Goal: Task Accomplishment & Management: Use online tool/utility

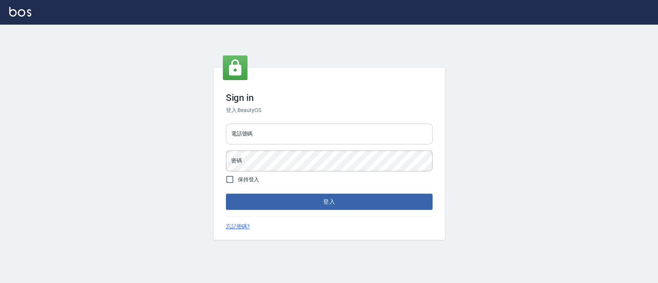
click at [281, 139] on input "電話號碼" at bounding box center [329, 134] width 207 height 21
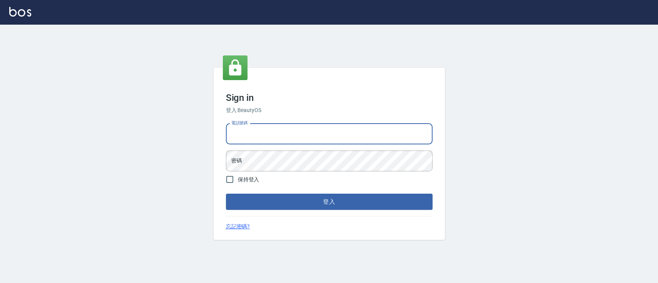
click at [281, 139] on input "電話號碼" at bounding box center [329, 134] width 207 height 21
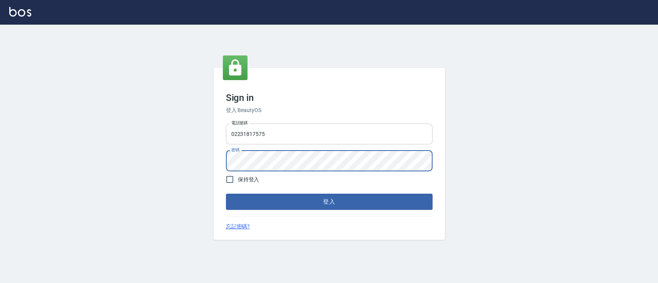
click at [226, 194] on button "登入" at bounding box center [329, 202] width 207 height 16
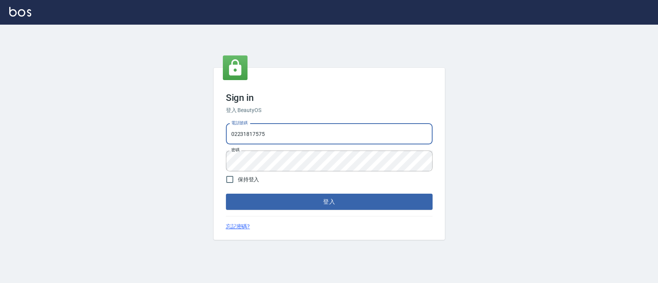
click at [280, 131] on input "02231817575" at bounding box center [329, 134] width 207 height 21
type input "0223817575"
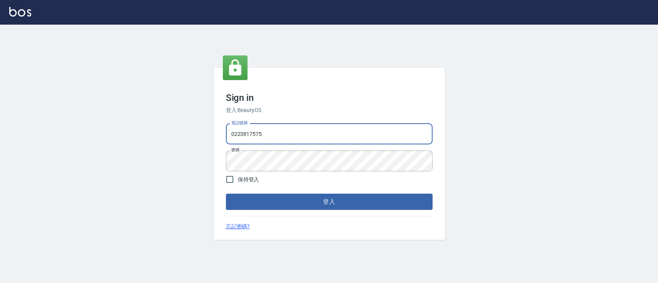
click at [226, 194] on button "登入" at bounding box center [329, 202] width 207 height 16
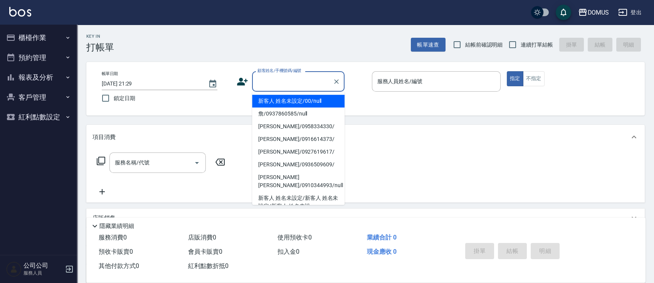
click at [284, 85] on input "顧客姓名/手機號碼/編號" at bounding box center [292, 81] width 74 height 13
click at [291, 97] on li "新客人 姓名未設定/00/null" at bounding box center [298, 101] width 92 height 13
type input "新客人 姓名未設定/00/null"
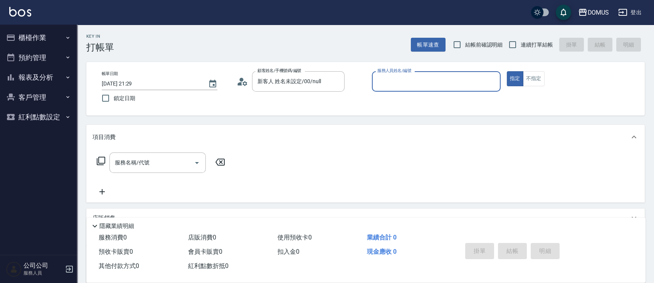
click at [383, 86] on input "服務人員姓名/編號" at bounding box center [436, 81] width 122 height 13
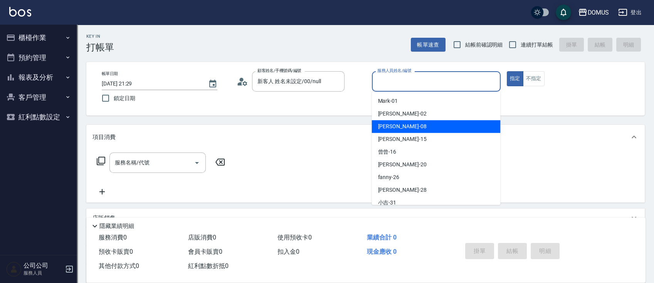
click at [399, 131] on div "小朱 -08" at bounding box center [435, 126] width 129 height 13
type input "小朱-08"
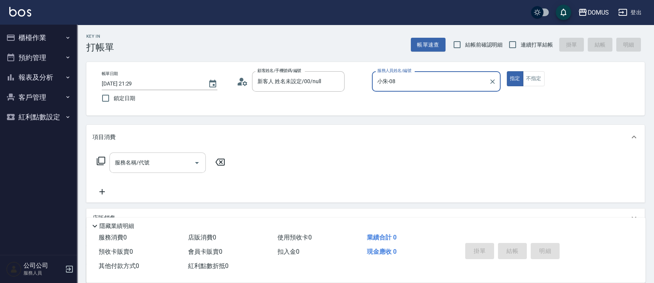
click at [186, 167] on input "服務名稱/代號" at bounding box center [152, 162] width 78 height 13
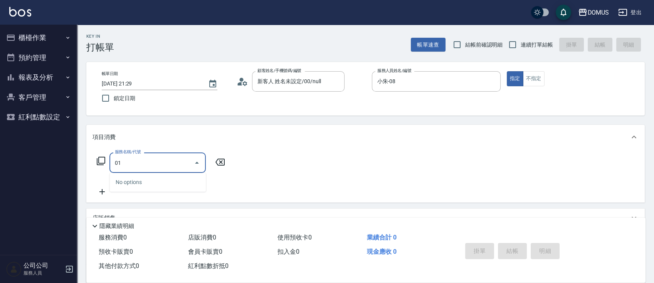
type input "0"
type input "401"
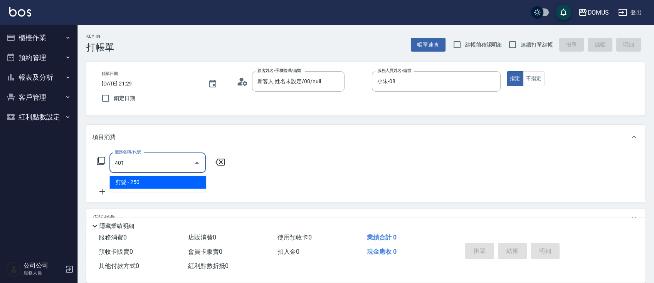
click at [190, 183] on span "剪髮 - 250" at bounding box center [157, 182] width 96 height 13
type input "20"
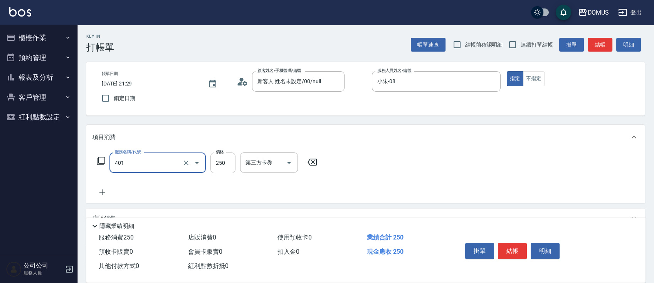
type input "剪髮(401)"
click at [227, 161] on input "250" at bounding box center [222, 163] width 25 height 21
type input "0"
type input "60"
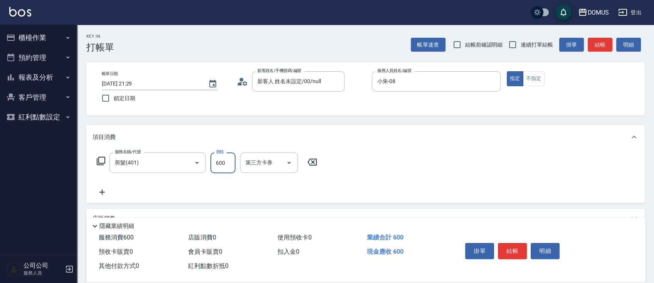
type input "600"
drag, startPoint x: 395, startPoint y: 190, endPoint x: 387, endPoint y: 193, distance: 8.8
click at [393, 191] on div "服務名稱/代號 剪髮(401) 服務名稱/代號 價格 600 價格 第三方卡券 第三方卡券" at bounding box center [365, 177] width 558 height 54
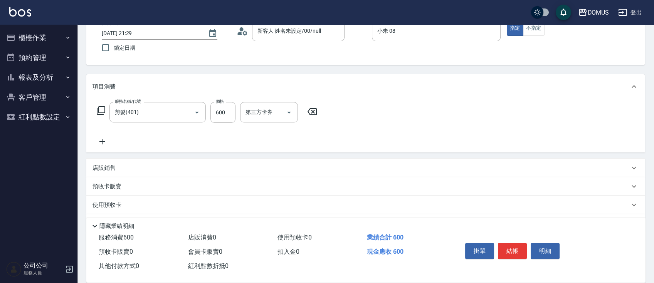
scroll to position [51, 0]
click at [505, 248] on button "結帳" at bounding box center [512, 251] width 29 height 16
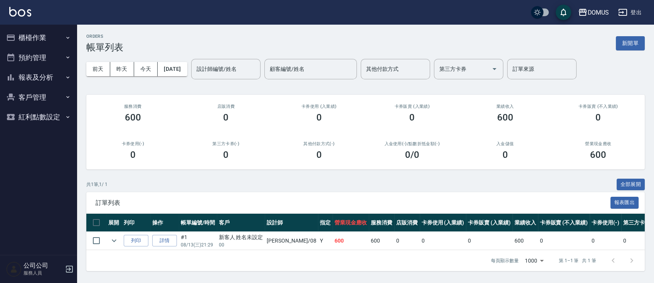
click at [40, 35] on button "櫃檯作業" at bounding box center [38, 38] width 71 height 20
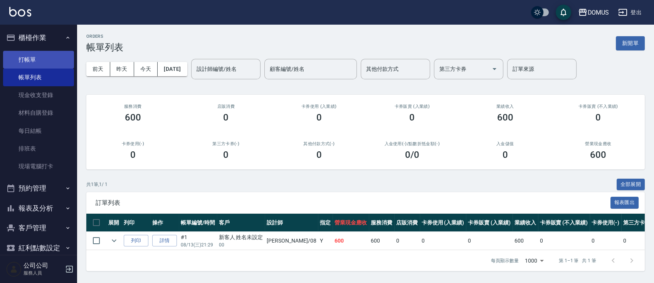
click at [37, 64] on link "打帳單" at bounding box center [38, 60] width 71 height 18
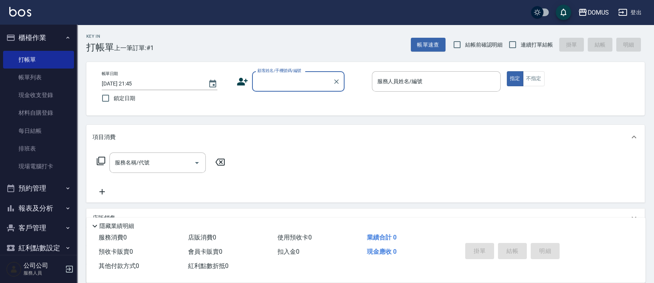
click at [259, 83] on input "顧客姓名/手機號碼/編號" at bounding box center [292, 81] width 74 height 13
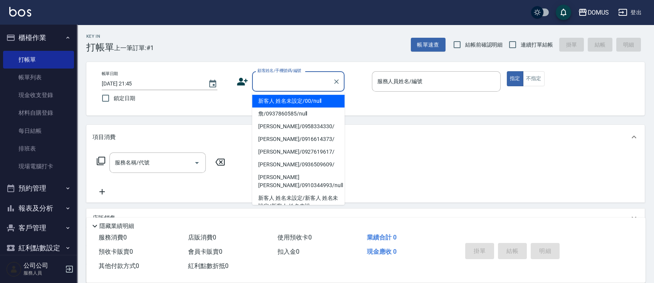
click at [276, 99] on li "新客人 姓名未設定/00/null" at bounding box center [298, 101] width 92 height 13
type input "新客人 姓名未設定/00/null"
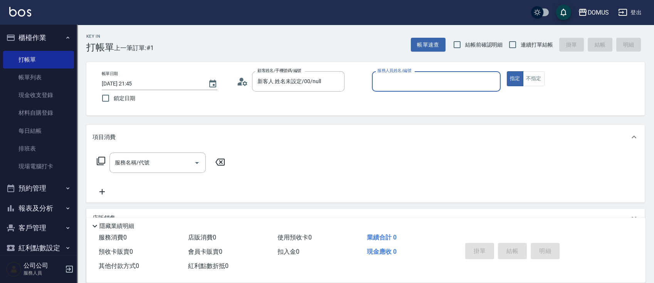
click at [409, 85] on input "服務人員姓名/編號" at bounding box center [436, 81] width 122 height 13
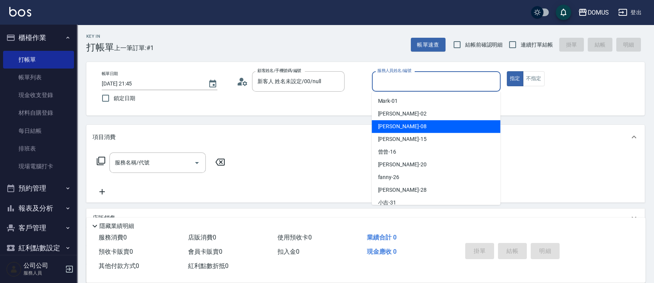
click at [398, 128] on div "小朱 -08" at bounding box center [435, 126] width 129 height 13
type input "小朱-08"
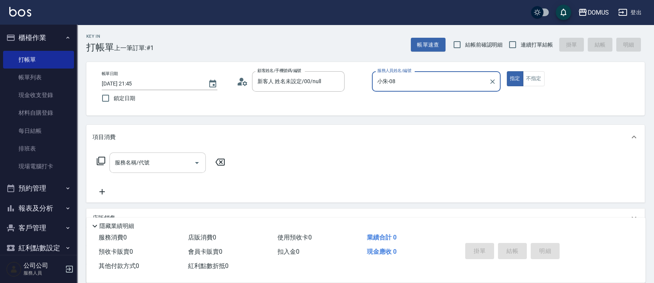
click at [166, 162] on input "服務名稱/代號" at bounding box center [152, 162] width 78 height 13
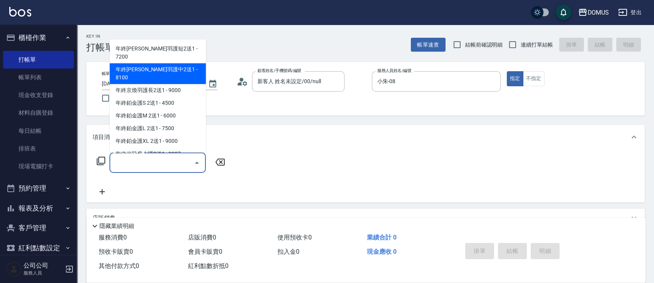
scroll to position [2415, 0]
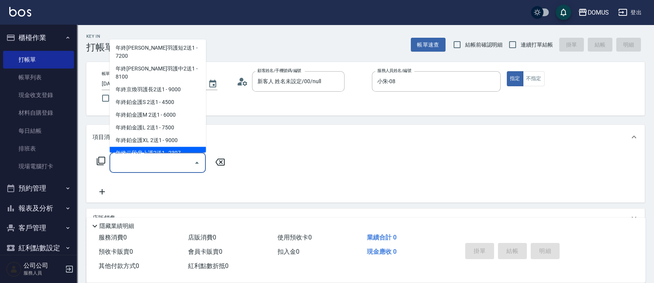
type input "2"
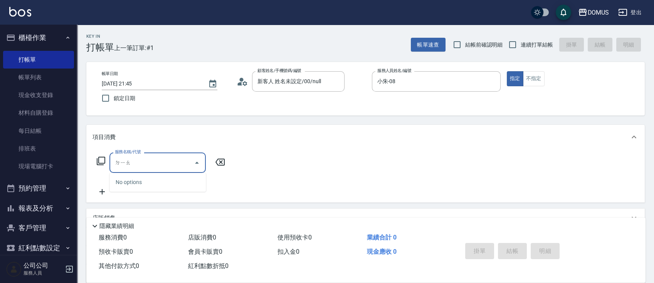
type input "雕"
type input "屌"
type input "雕"
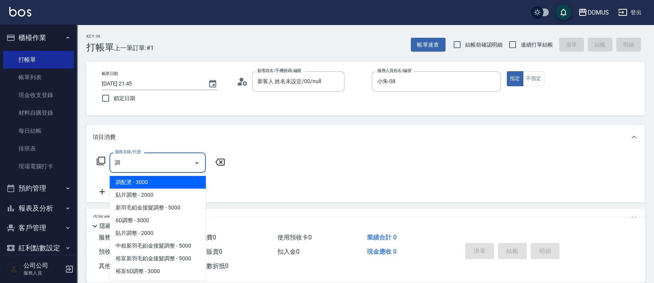
click at [166, 205] on span "新羽毛鉑金接髮調整 - 5000" at bounding box center [157, 208] width 96 height 13
type input "新羽毛鉑金接髮調整(704)"
type input "500"
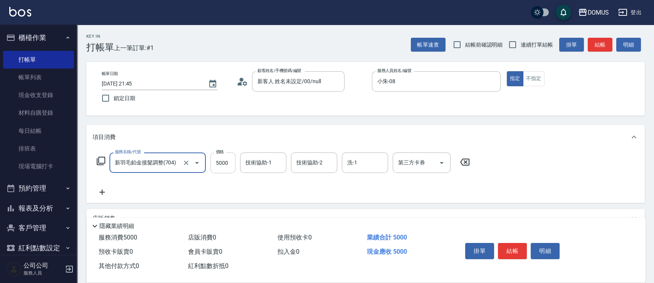
type input "新羽毛鉑金接髮調整(704)"
click at [228, 164] on input "5000" at bounding box center [222, 163] width 25 height 21
type input "0"
type input "10"
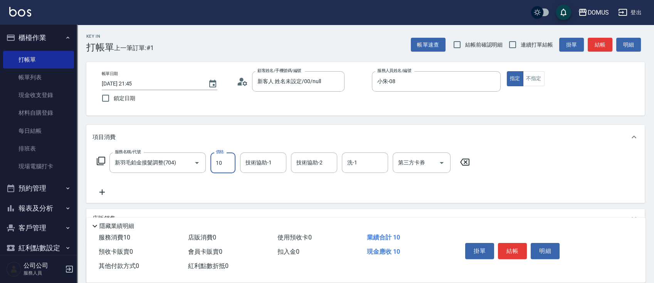
type input "108"
type input "100"
type input "1080"
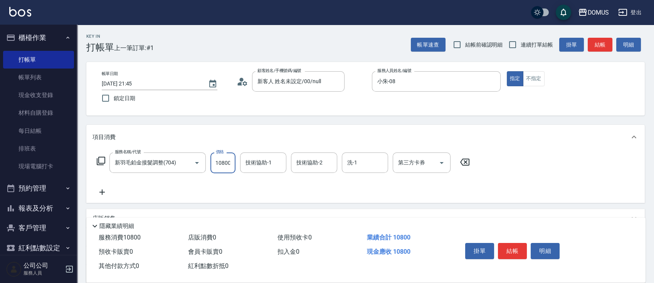
type input "10800"
drag, startPoint x: 330, startPoint y: 193, endPoint x: 294, endPoint y: 174, distance: 40.3
click at [329, 194] on div "服務名稱/代號 新羽毛鉑金接髮調整(704) 服務名稱/代號 價格 10800 價格 技術協助-1 技術協助-1 技術協助-2 技術協助-2 洗-1 洗-1 …" at bounding box center [283, 175] width 382 height 44
click at [265, 165] on input "技術協助-1" at bounding box center [263, 162] width 39 height 13
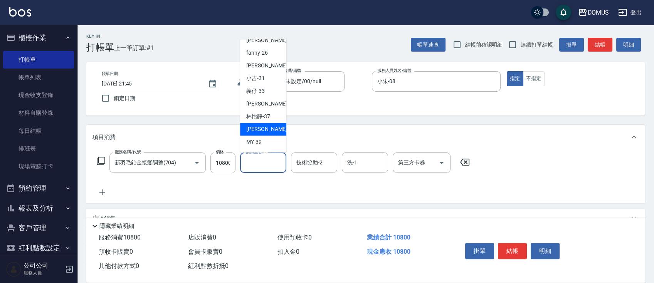
scroll to position [83, 0]
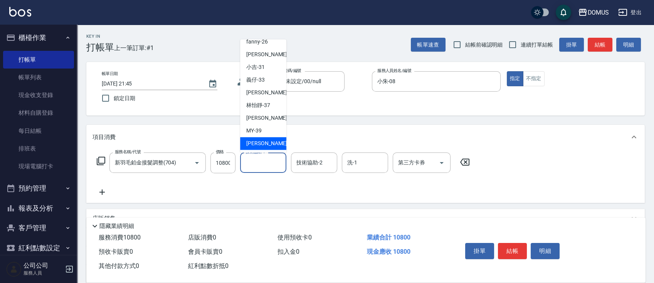
click at [256, 141] on span "[PERSON_NAME] -40" at bounding box center [270, 143] width 49 height 8
type input "[PERSON_NAME]-40"
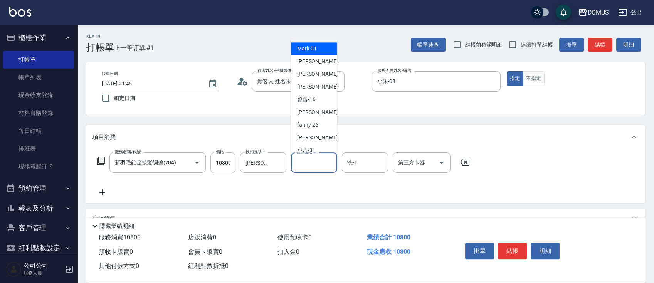
click at [299, 162] on input "技術協助-2" at bounding box center [313, 162] width 39 height 13
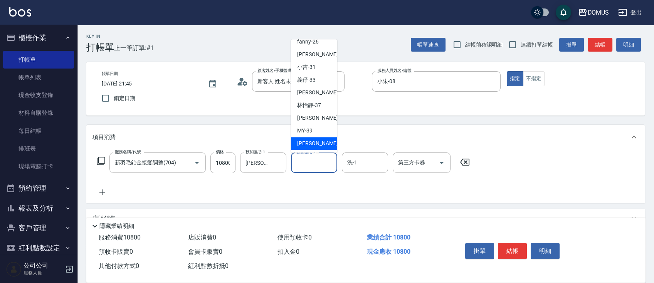
click at [313, 141] on span "[PERSON_NAME] -40" at bounding box center [321, 143] width 49 height 8
type input "[PERSON_NAME]-40"
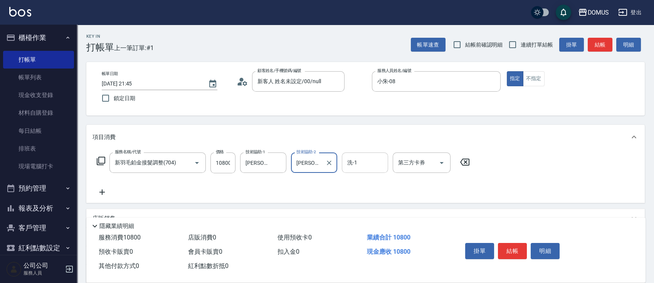
click at [360, 160] on input "洗-1" at bounding box center [364, 162] width 39 height 13
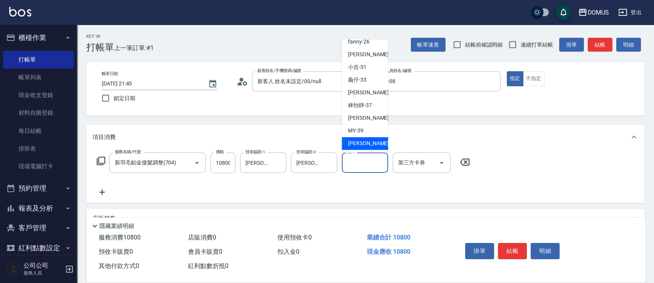
click at [370, 145] on span "[PERSON_NAME] -40" at bounding box center [372, 143] width 49 height 8
type input "[PERSON_NAME]-40"
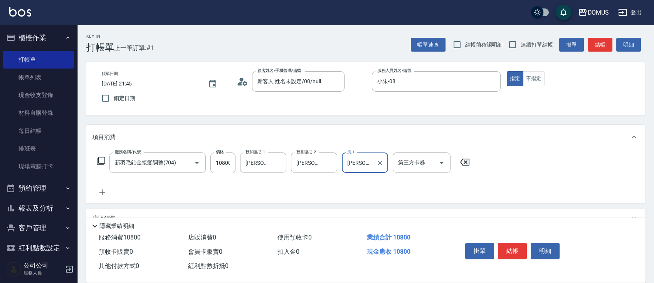
drag, startPoint x: 105, startPoint y: 192, endPoint x: 105, endPoint y: 187, distance: 5.4
click at [105, 187] on div "服務名稱/代號 新羽毛鉑金接髮調整(704) 服務名稱/代號 價格 10800 價格 技術協助-1 [PERSON_NAME]-40 技術協助-1 技術協助-…" at bounding box center [283, 175] width 382 height 44
click at [101, 192] on icon at bounding box center [101, 192] width 19 height 9
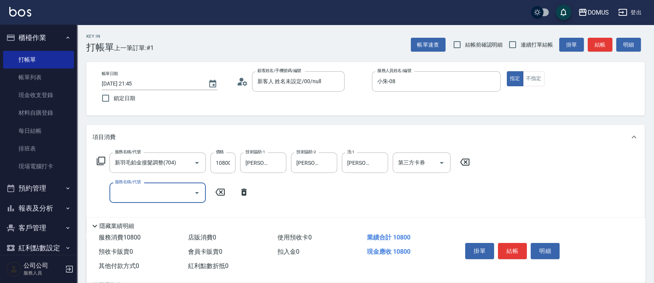
click at [127, 192] on input "服務名稱/代號" at bounding box center [152, 192] width 78 height 13
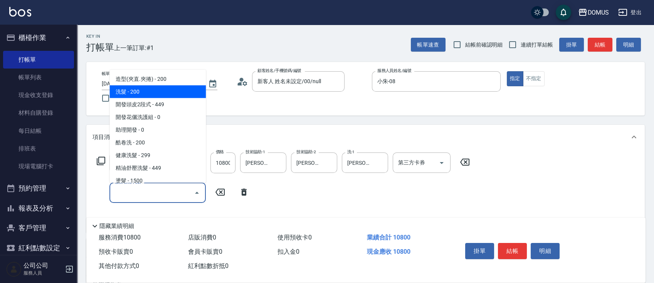
click at [145, 90] on span "洗髮 - 200" at bounding box center [157, 92] width 96 height 13
type input "1100"
type input "洗髮(201)"
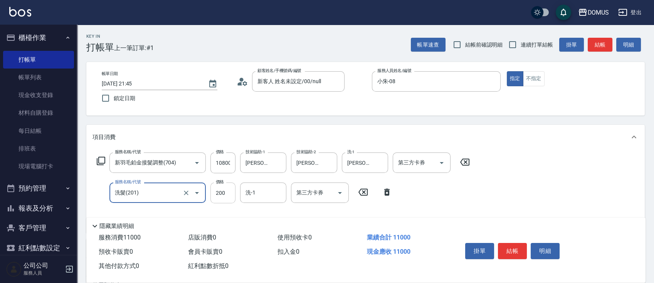
scroll to position [0, 0]
type input "1080"
type input "0"
drag, startPoint x: 285, startPoint y: 210, endPoint x: 284, endPoint y: 197, distance: 13.5
click at [285, 206] on div "服務名稱/代號 新羽毛鉑金接髮調整(704) 服務名稱/代號 價格 10800 價格 技術協助-1 [PERSON_NAME]-40 技術協助-1 技術協助-…" at bounding box center [283, 190] width 382 height 74
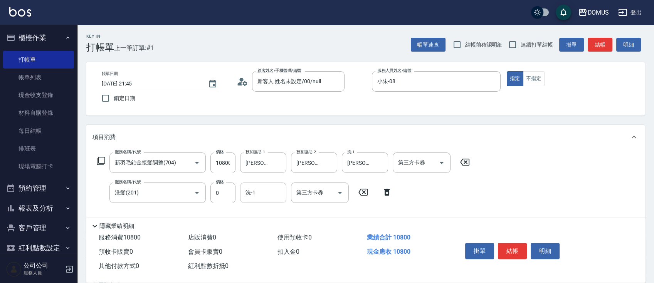
click at [263, 190] on input "洗-1" at bounding box center [263, 192] width 39 height 13
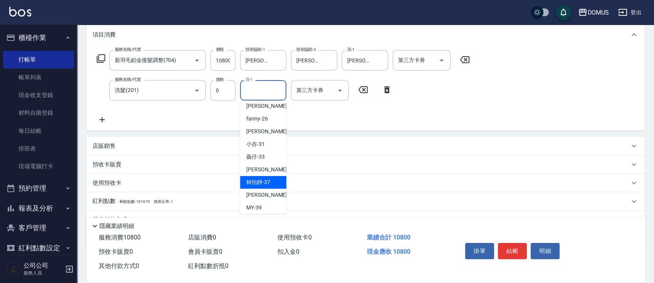
scroll to position [83, 0]
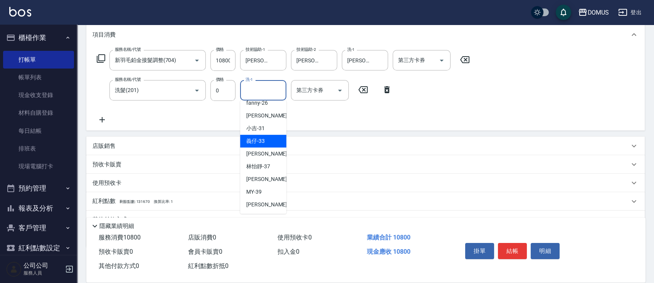
click at [265, 140] on div "義仔 -33" at bounding box center [263, 141] width 46 height 13
type input "義仔-33"
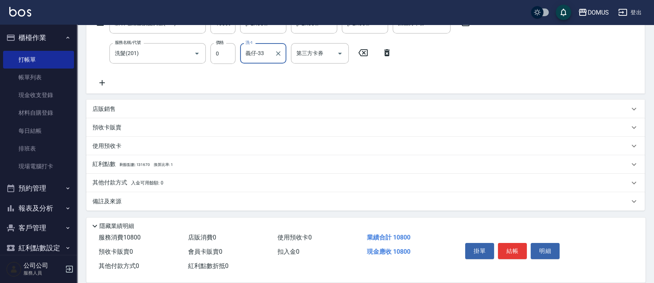
scroll to position [140, 0]
click at [116, 180] on p "其他付款方式 入金可用餘額: 0" at bounding box center [127, 182] width 71 height 8
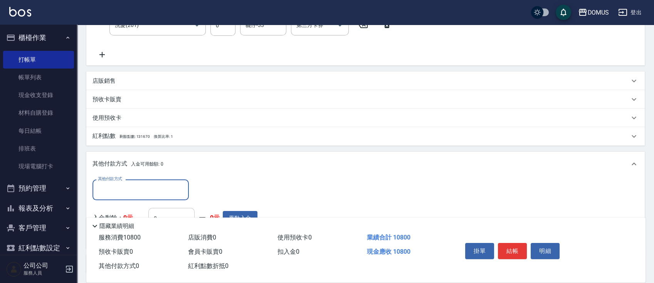
scroll to position [191, 0]
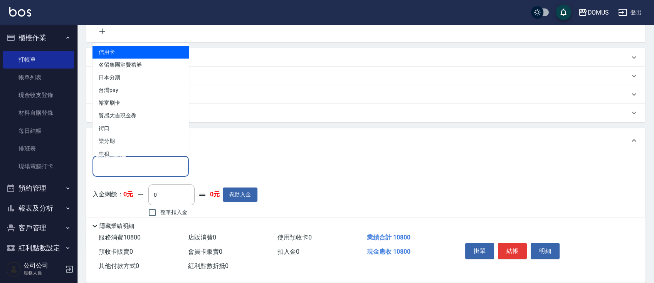
click at [143, 164] on input "其他付款方式" at bounding box center [140, 166] width 89 height 13
click at [109, 50] on span "信用卡" at bounding box center [140, 52] width 96 height 13
type input "信用卡"
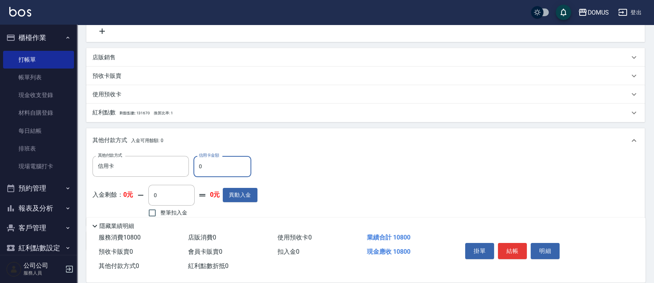
type input "11"
type input "1070"
type input "1"
type input "1080"
type input "0"
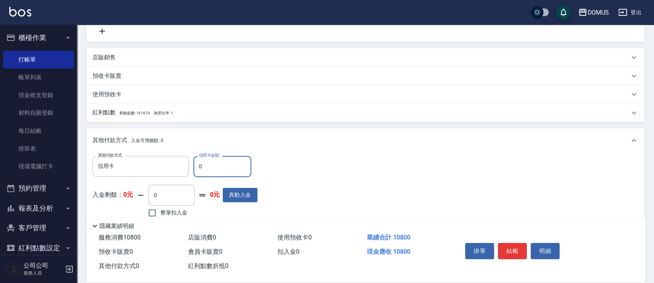
type input "1070"
type input "11"
type input "1060"
type input "110"
type input "1070"
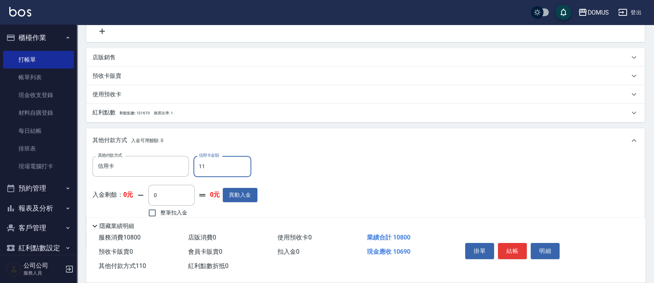
type input "1"
type input "1080"
type input "0"
click at [196, 166] on input "0" at bounding box center [222, 166] width 58 height 21
type input "1070"
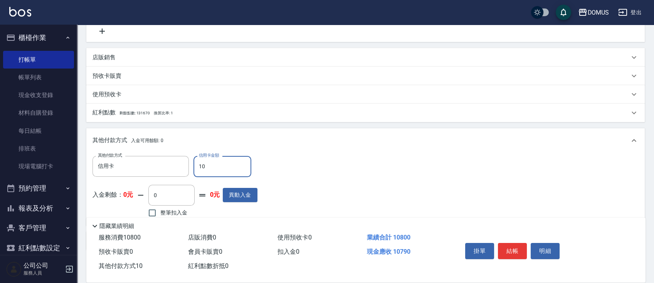
type input "100"
type input "970"
type input "1080"
type input "0"
type input "10800"
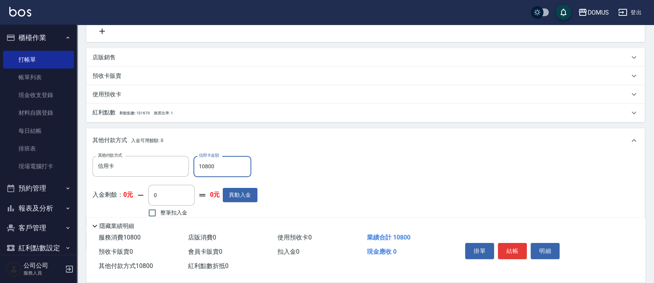
click at [432, 179] on div "其他付款方式 信用卡 其他付款方式 信用卡金額 10800 信用卡金額 入金剩餘： 0元 0 ​ 整筆扣入金 0元 異動入金" at bounding box center [365, 187] width 546 height 63
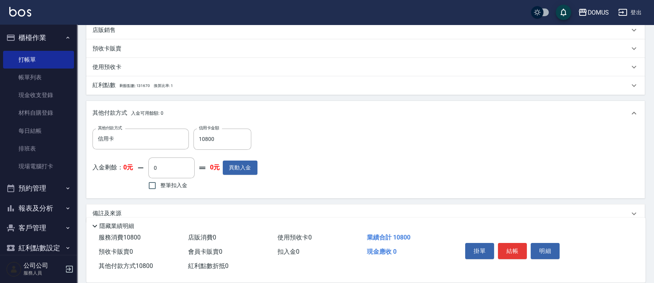
scroll to position [231, 0]
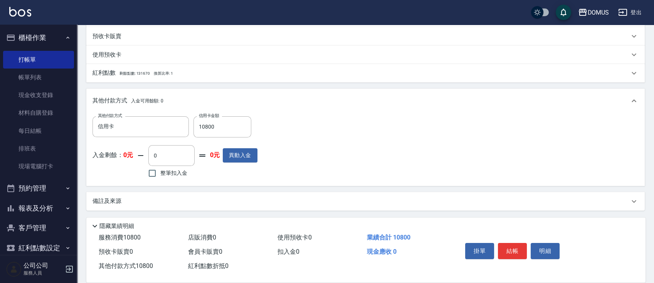
click at [516, 244] on button "結帳" at bounding box center [512, 251] width 29 height 16
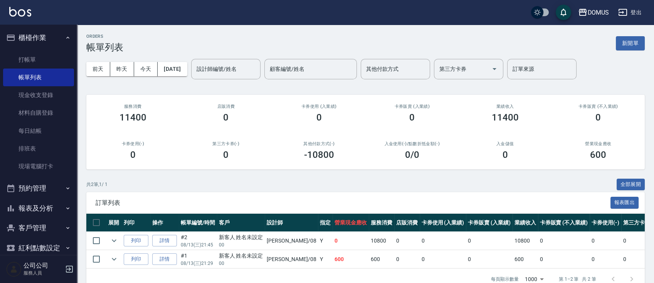
scroll to position [23, 0]
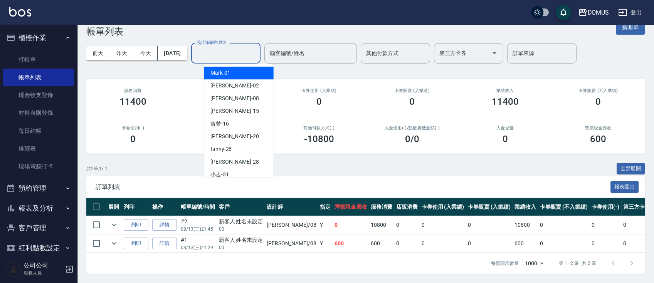
click at [253, 50] on input "設計師編號/姓名" at bounding box center [226, 53] width 62 height 13
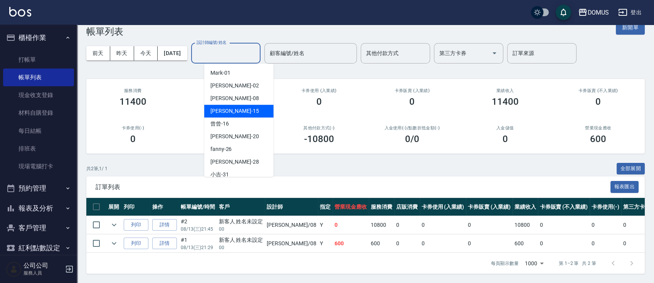
click at [245, 105] on div "[PERSON_NAME] -15" at bounding box center [238, 111] width 69 height 13
type input "[PERSON_NAME]-15"
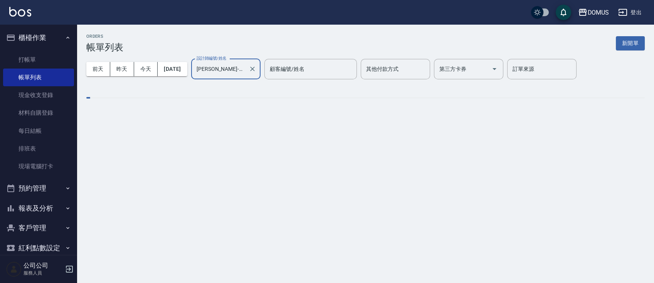
scroll to position [0, 0]
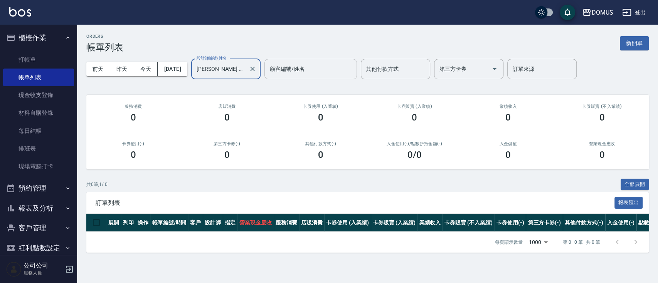
click at [304, 67] on input "顧客編號/姓名" at bounding box center [311, 68] width 86 height 13
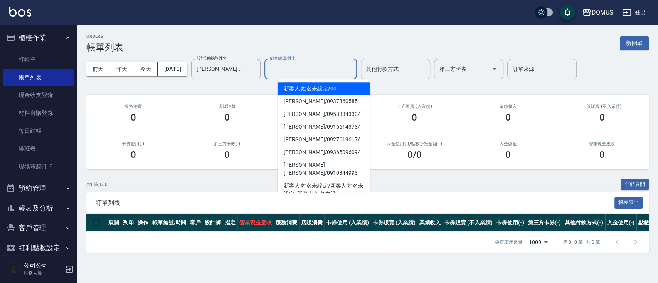
click at [328, 89] on span "新客人 姓名未設定 / 00" at bounding box center [323, 88] width 92 height 13
type input "新客人 姓名未設定/00"
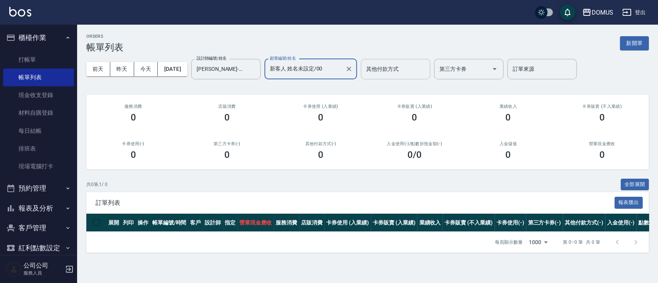
click at [397, 70] on input "其他付款方式" at bounding box center [395, 68] width 62 height 13
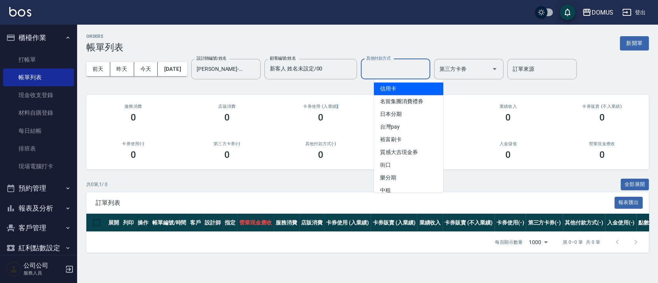
drag, startPoint x: 338, startPoint y: 102, endPoint x: 342, endPoint y: 97, distance: 6.5
click at [339, 100] on div "卡券使用 (入業績) 0" at bounding box center [321, 113] width 94 height 37
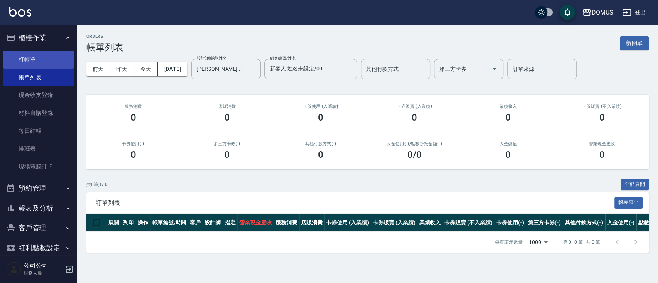
click at [34, 57] on link "打帳單" at bounding box center [38, 60] width 71 height 18
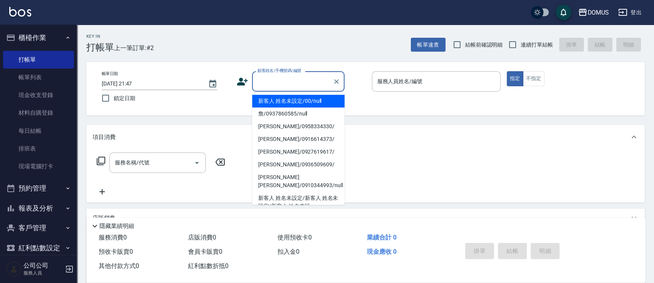
click at [313, 87] on input "顧客姓名/手機號碼/編號" at bounding box center [292, 81] width 74 height 13
click at [309, 105] on li "新客人 姓名未設定/00/null" at bounding box center [298, 101] width 92 height 13
type input "新客人 姓名未設定/00/null"
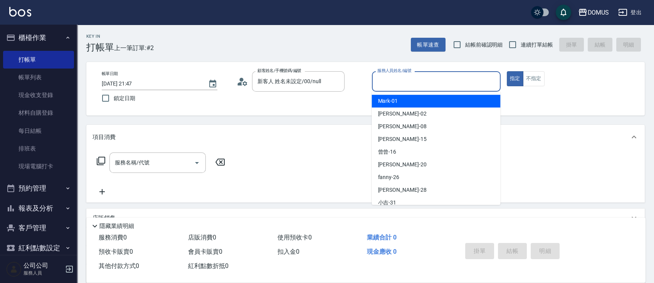
click at [410, 85] on input "服務人員姓名/編號" at bounding box center [436, 81] width 122 height 13
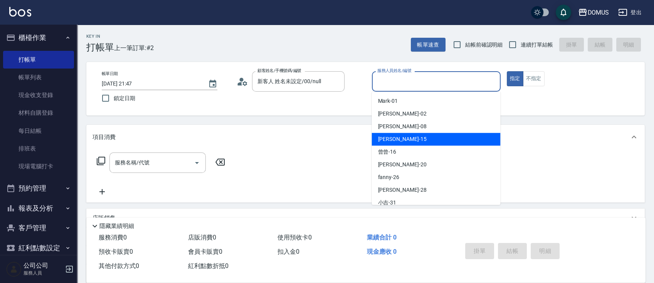
click at [416, 140] on div "[PERSON_NAME] -15" at bounding box center [435, 139] width 129 height 13
type input "[PERSON_NAME]-15"
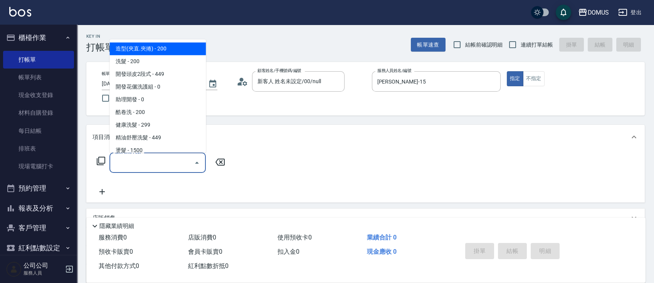
click at [129, 165] on input "服務名稱/代號" at bounding box center [152, 162] width 78 height 13
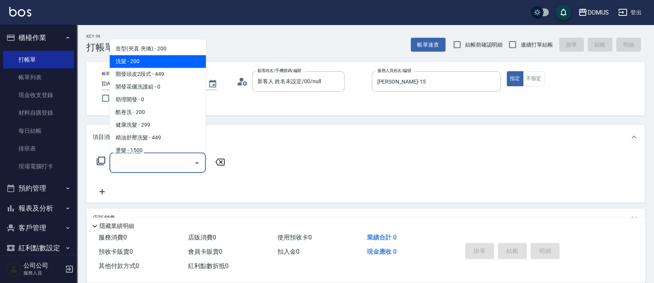
click at [158, 62] on span "洗髮 - 200" at bounding box center [157, 61] width 96 height 13
type input "洗髮(201)"
type input "20"
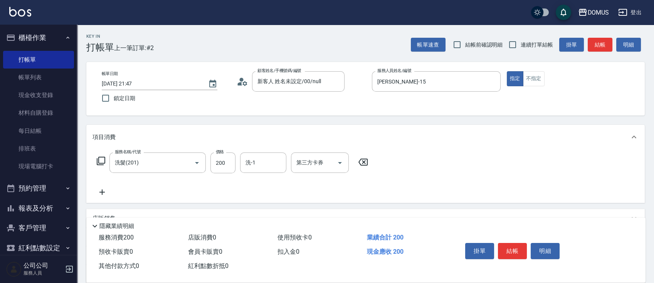
click at [101, 189] on icon at bounding box center [101, 192] width 19 height 9
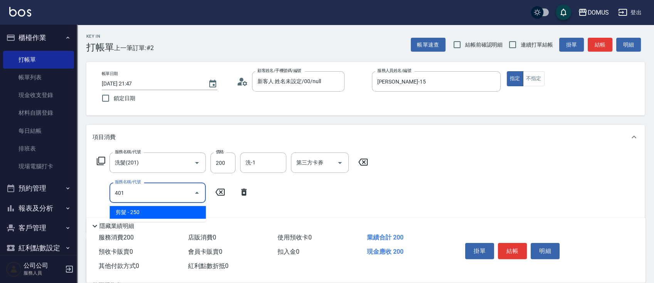
type input "401"
click at [281, 201] on div "服務名稱/代號 洗髮(201) 服務名稱/代號 價格 200 價格 洗-1 洗-1 第三方卡券 第三方卡券 服務名稱/代號 服務名稱/代號" at bounding box center [232, 190] width 280 height 74
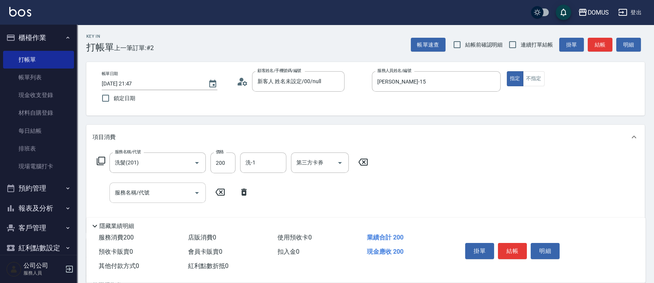
click at [180, 189] on input "服務名稱/代號" at bounding box center [152, 192] width 78 height 13
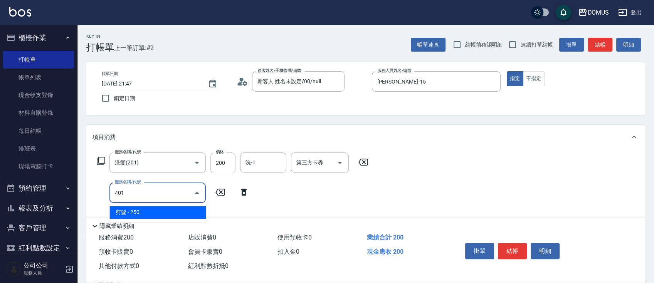
type input "401"
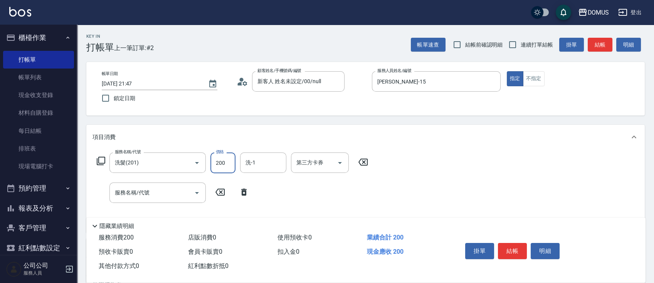
type input "0"
type input "30"
type input "300"
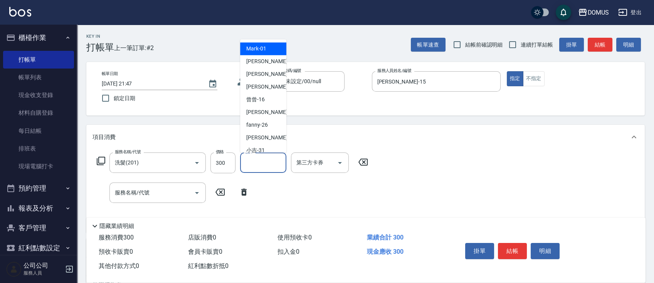
click at [256, 156] on input "洗-1" at bounding box center [263, 162] width 39 height 13
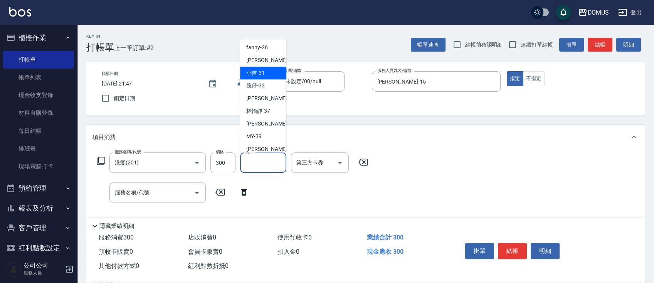
scroll to position [83, 0]
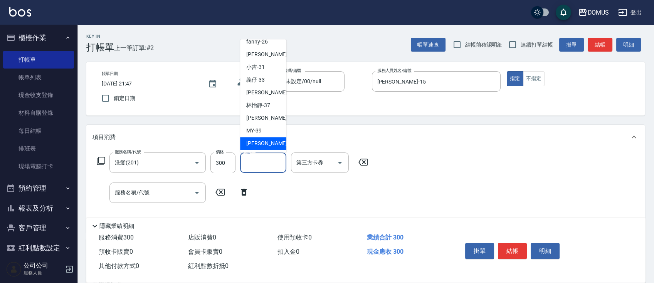
click at [274, 145] on div "[PERSON_NAME] -40" at bounding box center [263, 143] width 46 height 13
type input "[PERSON_NAME]-40"
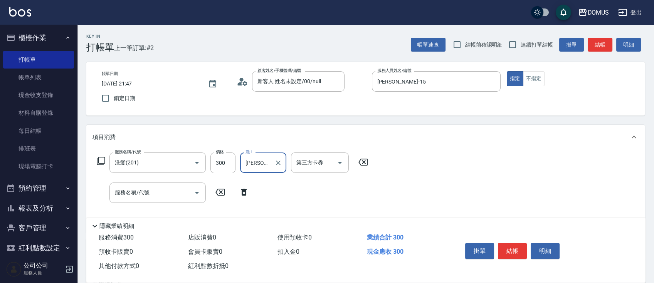
click at [335, 192] on div "服務名稱/代號 洗髮(201) 服務名稱/代號 價格 300 價格 洗-1 [PERSON_NAME]-40 洗-1 第三方卡券 第三方卡券 服務名稱/代號 …" at bounding box center [232, 190] width 280 height 74
click at [124, 195] on input "服務名稱/代號" at bounding box center [152, 192] width 78 height 13
type input "401"
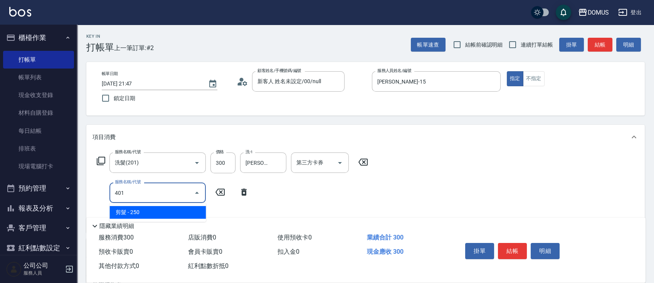
click at [142, 214] on span "剪髮 - 250" at bounding box center [157, 212] width 96 height 13
type input "50"
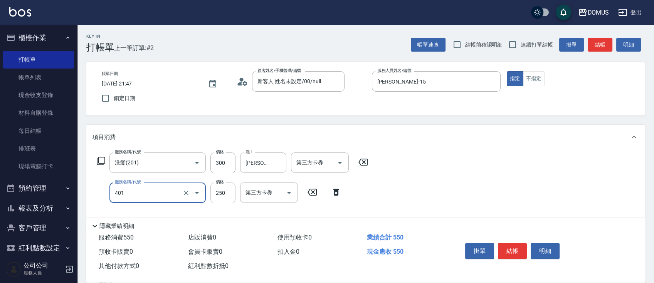
type input "剪髮(401)"
click at [225, 192] on input "250" at bounding box center [222, 193] width 25 height 21
type input "30"
type input "60"
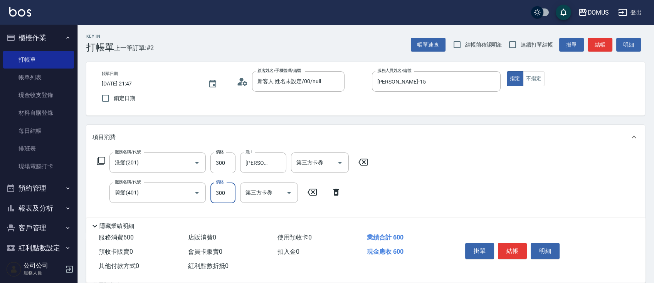
type input "300"
click at [438, 170] on div "服務名稱/代號 洗髮(201) 服務名稱/代號 價格 300 價格 洗-1 [PERSON_NAME]-40 洗-1 第三方卡券 第三方卡券 服務名稱/代號 …" at bounding box center [365, 192] width 558 height 84
click at [514, 246] on button "結帳" at bounding box center [512, 251] width 29 height 16
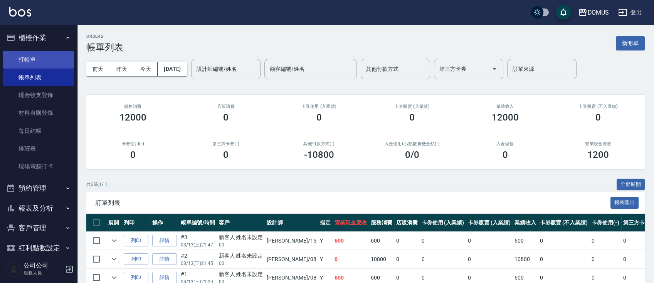
click at [40, 64] on link "打帳單" at bounding box center [38, 60] width 71 height 18
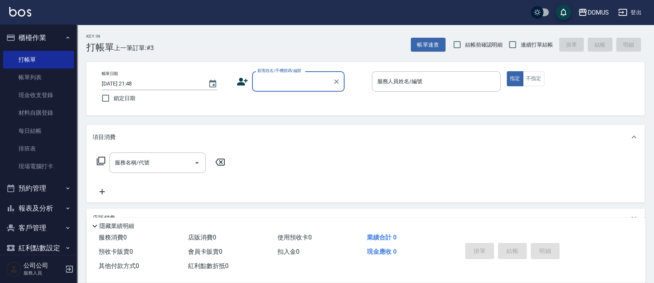
click at [315, 91] on div "顧客姓名/手機號碼/編號" at bounding box center [298, 81] width 92 height 20
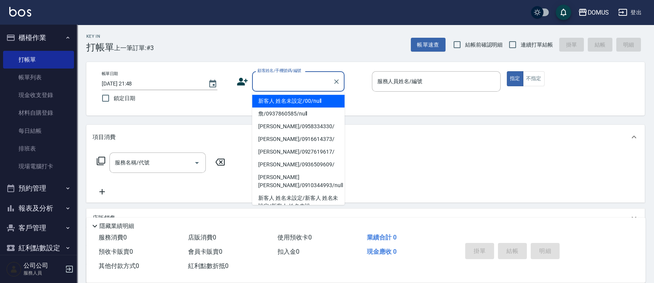
click at [304, 104] on li "新客人 姓名未設定/00/null" at bounding box center [298, 101] width 92 height 13
type input "新客人 姓名未設定/00/null"
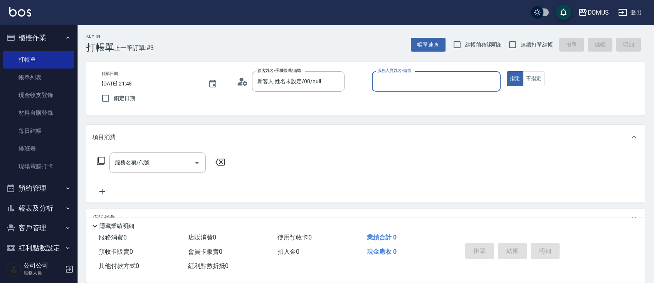
click at [423, 79] on input "服務人員姓名/編號" at bounding box center [436, 81] width 122 height 13
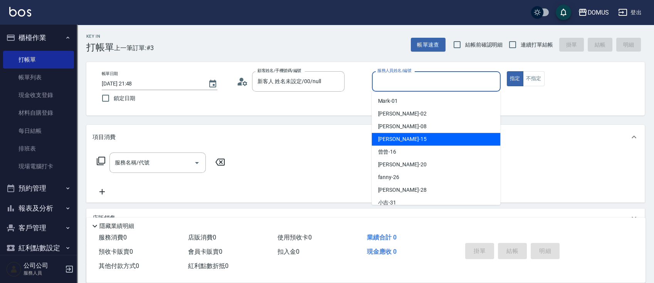
drag, startPoint x: 400, startPoint y: 138, endPoint x: 401, endPoint y: 134, distance: 3.9
click at [400, 135] on div "[PERSON_NAME] -15" at bounding box center [435, 139] width 129 height 13
type input "[PERSON_NAME]-15"
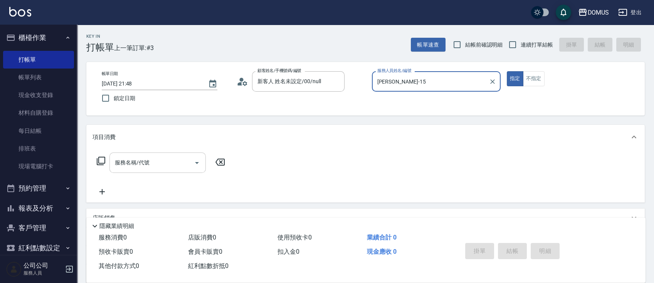
click at [141, 162] on input "服務名稱/代號" at bounding box center [152, 162] width 78 height 13
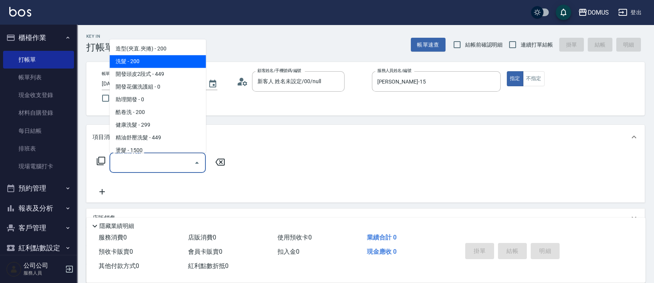
click at [173, 64] on span "洗髮 - 200" at bounding box center [157, 61] width 96 height 13
type input "洗髮(201)"
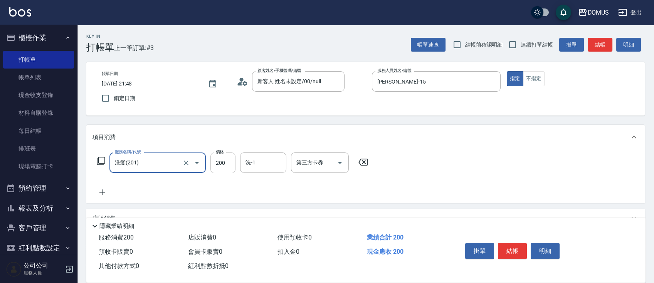
click at [231, 163] on input "200" at bounding box center [222, 163] width 25 height 21
type input "0"
type input "35"
type input "30"
type input "350"
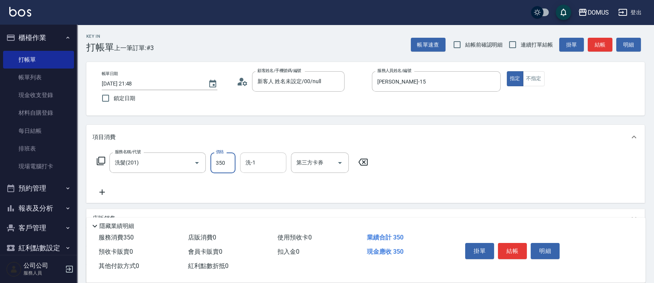
click at [258, 163] on input "洗-1" at bounding box center [263, 162] width 39 height 13
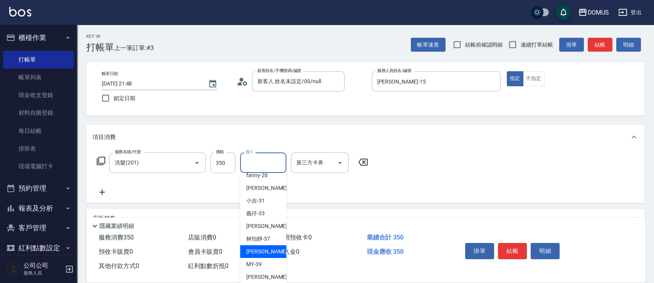
scroll to position [51, 0]
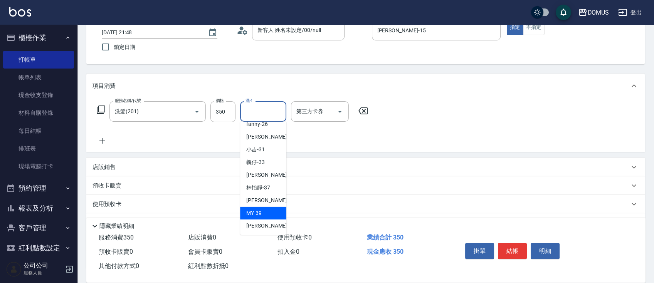
click at [260, 211] on span "MY -39" at bounding box center [253, 213] width 15 height 8
type input "MY-39"
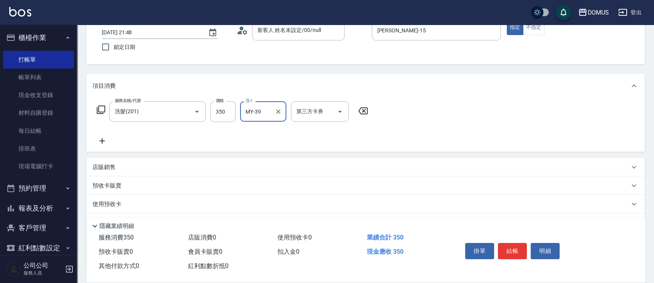
click at [444, 131] on div "服務名稱/代號 洗髮(201) 服務名稱/代號 價格 350 價格 洗-1 MY-39 洗-1 第三方卡券 第三方卡券" at bounding box center [365, 125] width 558 height 54
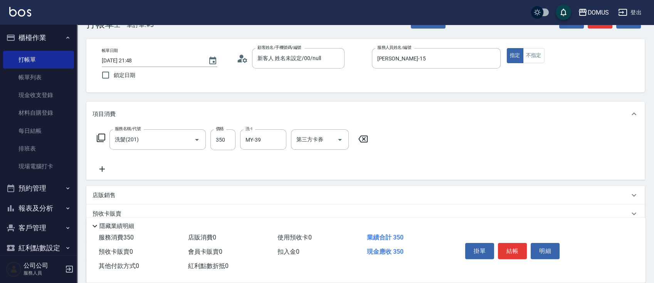
scroll to position [0, 0]
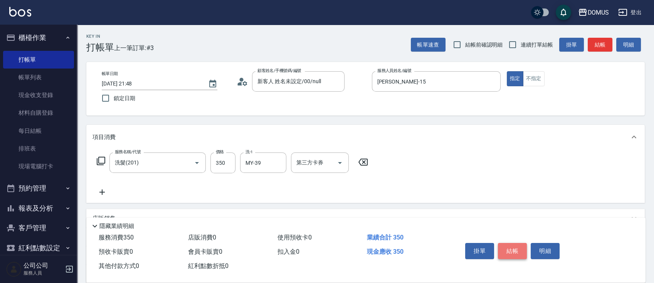
click at [506, 249] on button "結帳" at bounding box center [512, 251] width 29 height 16
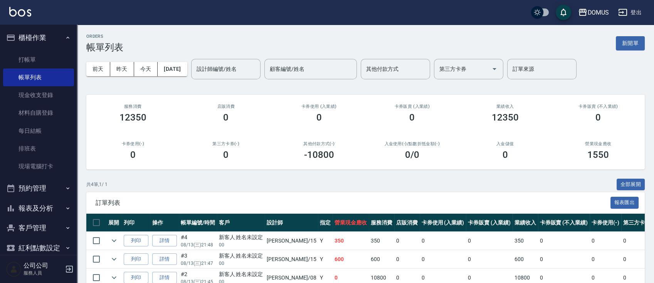
scroll to position [51, 0]
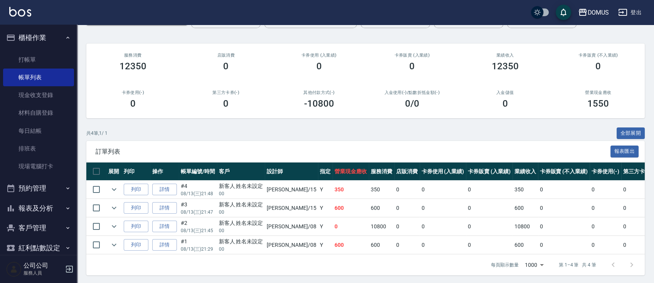
click at [173, 207] on link "詳情" at bounding box center [164, 208] width 25 height 12
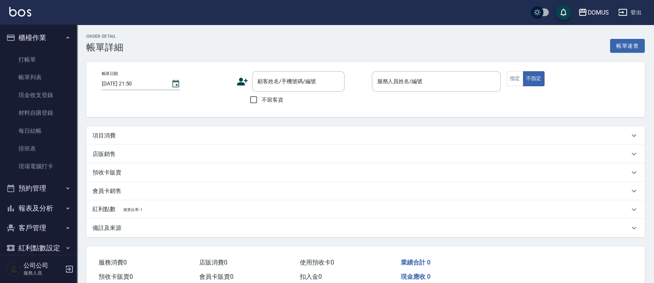
type input "[DATE] 21:47"
type input "[PERSON_NAME]-15"
type input "60"
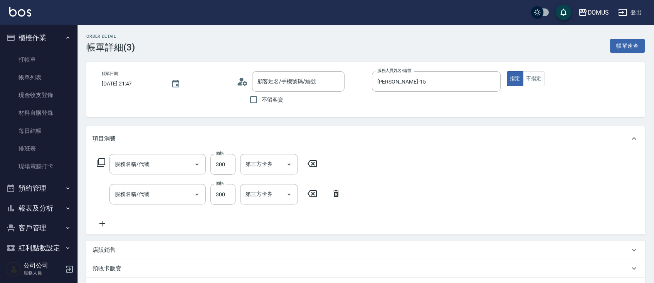
type input "新客人 姓名未設定/00/null"
type input "剪髮(401)"
type input "洗髮(201)"
click at [272, 195] on div "[PERSON_NAME]-40 洗-1" at bounding box center [263, 194] width 46 height 20
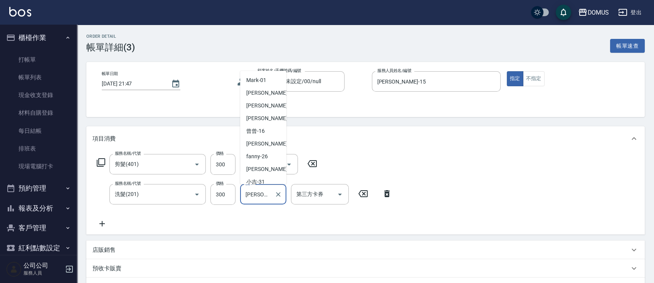
scroll to position [80, 0]
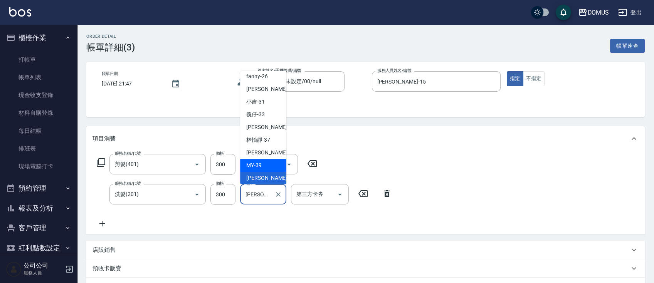
click at [268, 166] on div "MY -39" at bounding box center [263, 165] width 46 height 13
type input "MY-39"
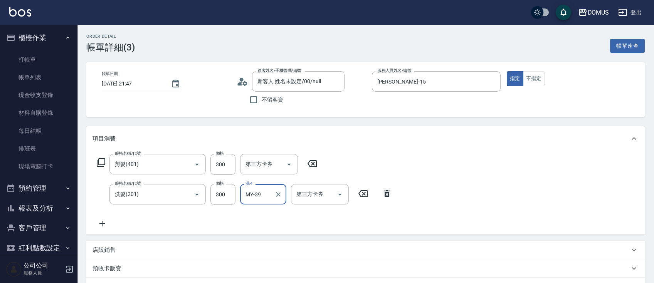
click at [575, 185] on div "服務名稱/代號 剪髮(401) 服務名稱/代號 價格 300 價格 第三方卡券 第三方卡券 服務名稱/代號 洗髮(201) 服務名稱/代號 價格 300 價格…" at bounding box center [365, 193] width 558 height 84
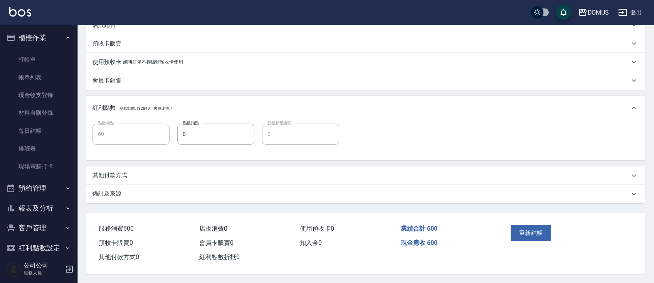
scroll to position [227, 0]
click at [536, 227] on button "重新結帳" at bounding box center [531, 233] width 41 height 16
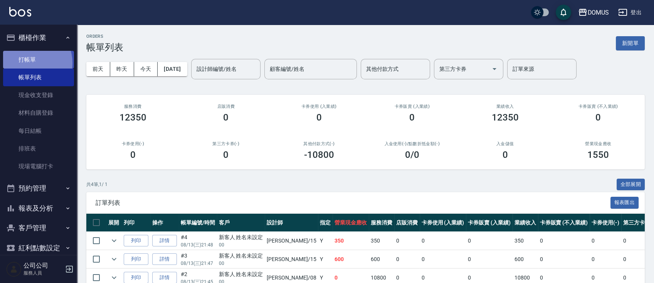
click at [27, 63] on link "打帳單" at bounding box center [38, 60] width 71 height 18
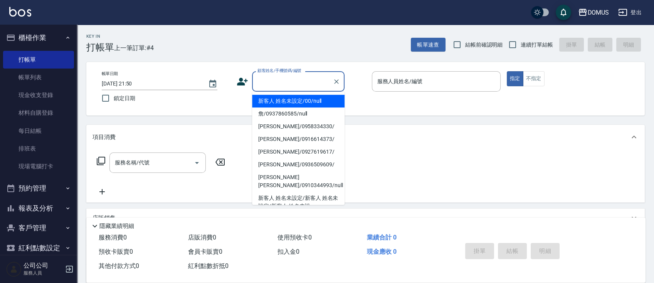
click at [302, 84] on input "顧客姓名/手機號碼/編號" at bounding box center [292, 81] width 74 height 13
click at [311, 98] on li "新客人 姓名未設定/00/null" at bounding box center [298, 101] width 92 height 13
type input "新客人 姓名未設定/00/null"
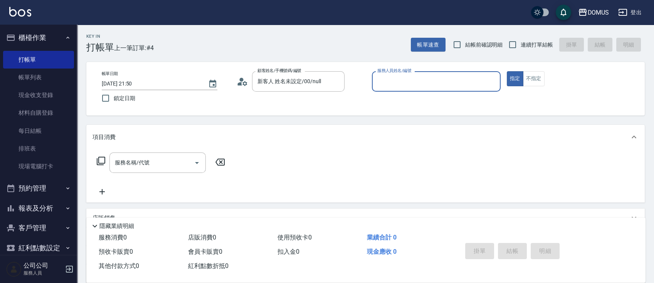
click at [388, 86] on input "服務人員姓名/編號" at bounding box center [436, 81] width 122 height 13
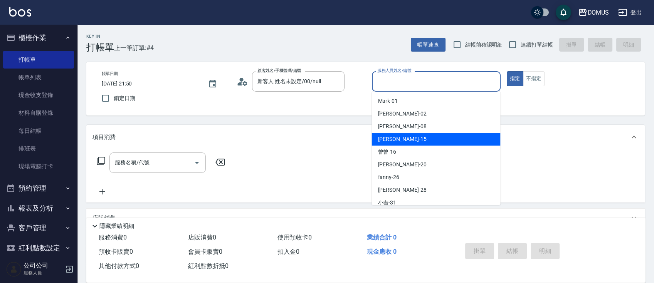
click at [406, 142] on div "[PERSON_NAME] -15" at bounding box center [435, 139] width 129 height 13
type input "[PERSON_NAME]-15"
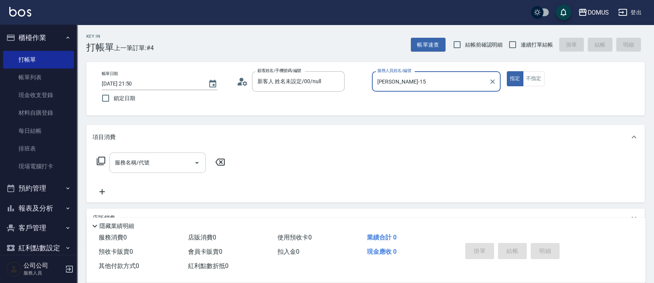
click at [176, 167] on input "服務名稱/代號" at bounding box center [152, 162] width 78 height 13
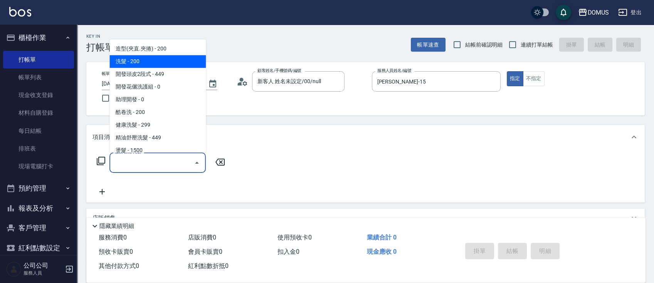
click at [151, 60] on span "洗髮 - 200" at bounding box center [157, 61] width 96 height 13
type input "洗髮(201)"
type input "20"
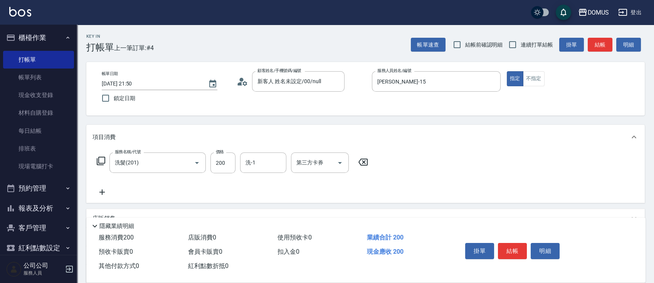
click at [102, 193] on icon at bounding box center [101, 192] width 5 height 5
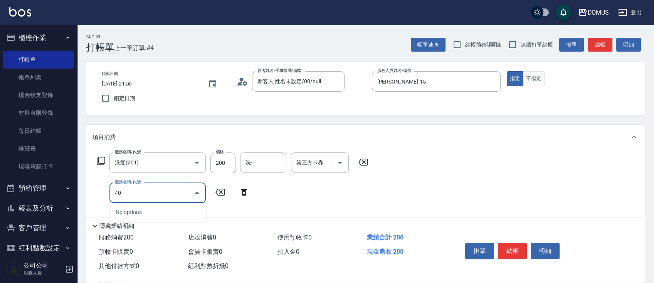
type input "401"
click at [126, 215] on span "剪髮 - 250" at bounding box center [157, 212] width 96 height 13
type input "40"
type input "剪髮(401)"
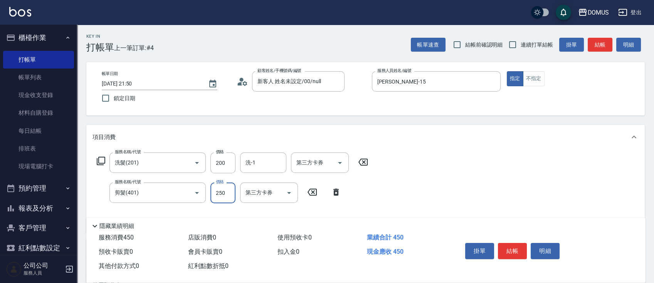
drag, startPoint x: 226, startPoint y: 193, endPoint x: 220, endPoint y: 190, distance: 6.4
click at [226, 193] on input "250" at bounding box center [222, 193] width 25 height 21
type input "20"
type input "30"
type input "50"
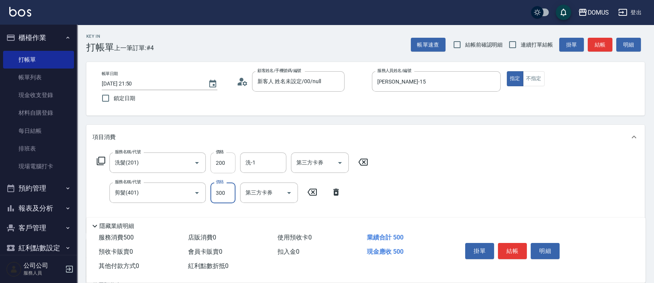
type input "300"
type input "30"
type input "60"
type input "300"
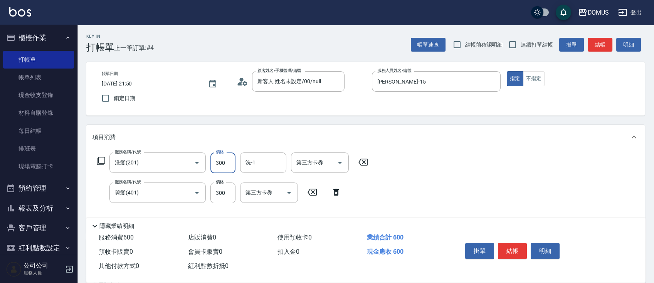
click at [405, 231] on div "業績合計 600" at bounding box center [407, 238] width 89 height 14
click at [517, 249] on button "結帳" at bounding box center [512, 251] width 29 height 16
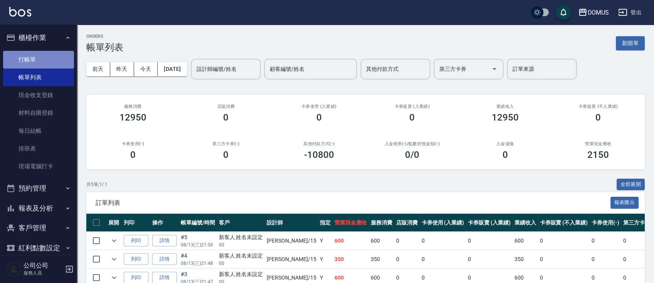
click at [45, 63] on link "打帳單" at bounding box center [38, 60] width 71 height 18
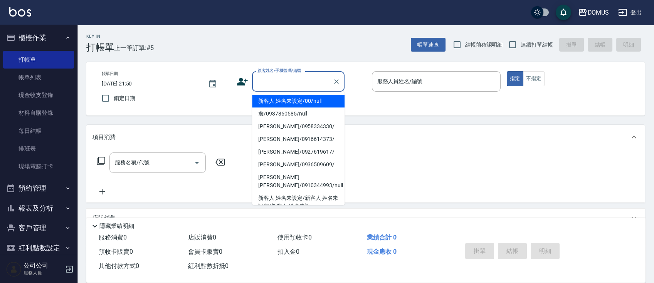
click at [319, 81] on input "顧客姓名/手機號碼/編號" at bounding box center [292, 81] width 74 height 13
click at [305, 99] on li "新客人 姓名未設定/00/null" at bounding box center [298, 101] width 92 height 13
type input "新客人 姓名未設定/00/null"
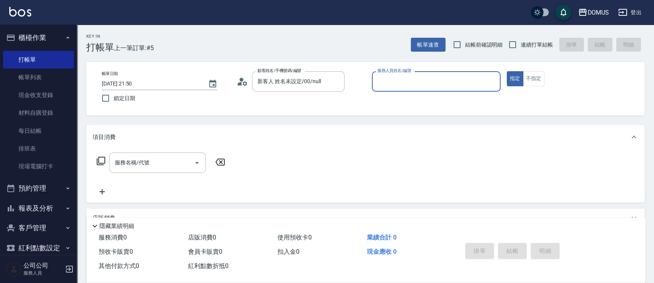
click at [400, 79] on input "服務人員姓名/編號" at bounding box center [436, 81] width 122 height 13
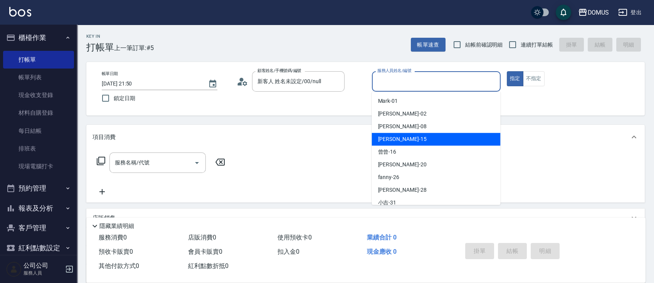
click at [400, 141] on div "[PERSON_NAME] -15" at bounding box center [435, 139] width 129 height 13
type input "[PERSON_NAME]-15"
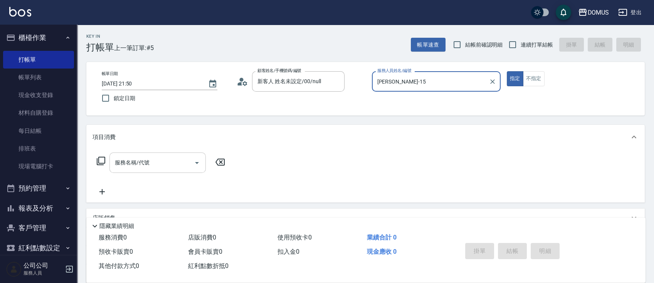
drag, startPoint x: 166, startPoint y: 160, endPoint x: 170, endPoint y: 156, distance: 4.4
click at [170, 156] on input "服務名稱/代號" at bounding box center [152, 162] width 78 height 13
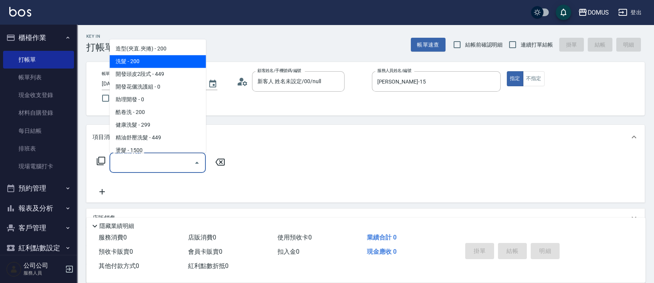
click at [149, 66] on span "洗髮 - 200" at bounding box center [157, 61] width 96 height 13
type input "洗髮(201)"
type input "20"
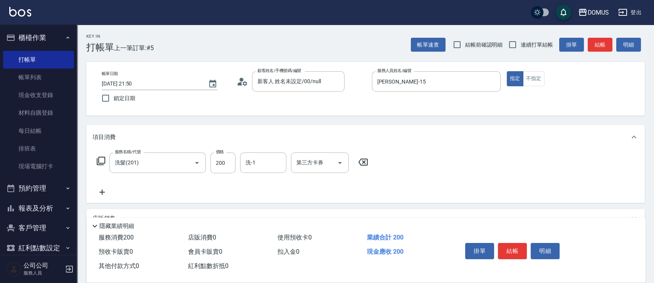
click at [103, 190] on icon at bounding box center [101, 192] width 19 height 9
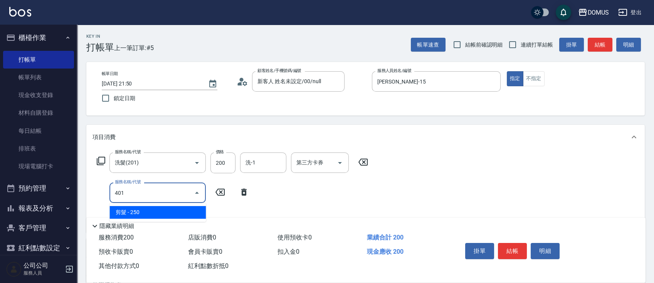
type input "401"
click at [315, 205] on div "服務名稱/代號 洗髮(201) 服務名稱/代號 價格 200 價格 洗-1 洗-1 第三方卡券 第三方卡券 服務名稱/代號 服務名稱/代號" at bounding box center [232, 190] width 280 height 74
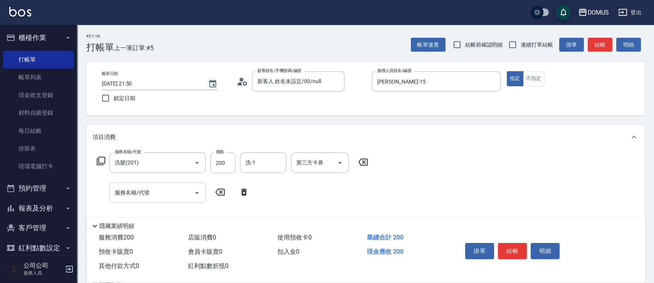
click at [132, 190] on input "服務名稱/代號" at bounding box center [152, 192] width 78 height 13
type input "401"
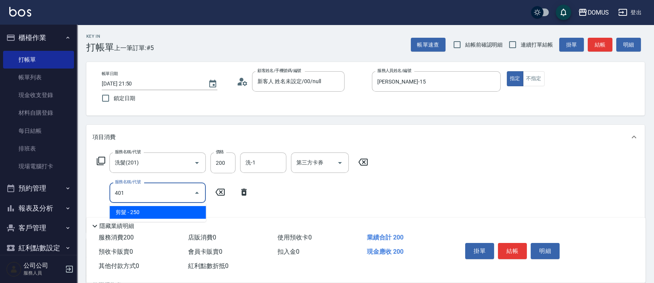
click at [135, 212] on span "剪髮 - 250" at bounding box center [157, 212] width 96 height 13
type input "40"
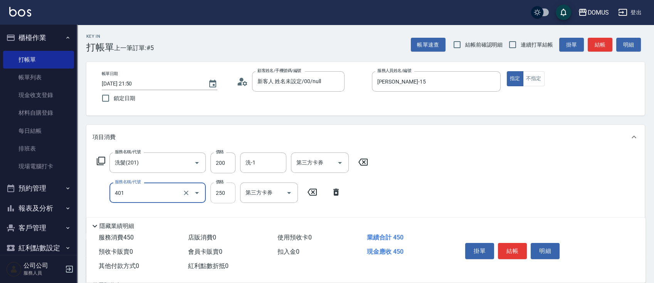
type input "剪髮(401)"
click at [225, 191] on input "250" at bounding box center [222, 193] width 25 height 21
type input "20"
type input "30"
type input "50"
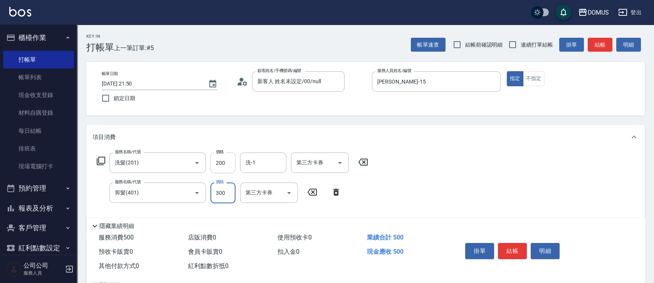
type input "300"
click at [227, 165] on input "200" at bounding box center [222, 163] width 25 height 21
type input "30"
type input "60"
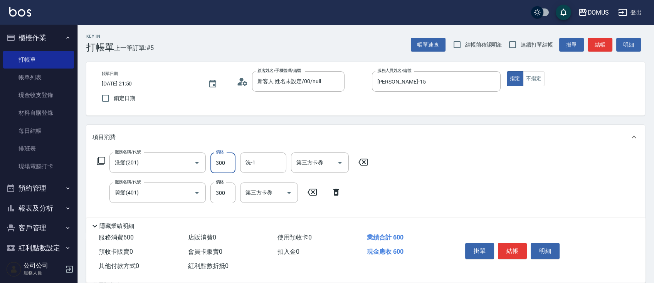
type input "300"
click at [516, 163] on div "服務名稱/代號 洗髮(201) 服務名稱/代號 價格 300 價格 洗-1 洗-1 第三方卡券 第三方卡券 服務名稱/代號 剪髮(401) 服務名稱/代號 價…" at bounding box center [365, 192] width 558 height 84
click at [252, 162] on input "洗-1" at bounding box center [263, 162] width 39 height 13
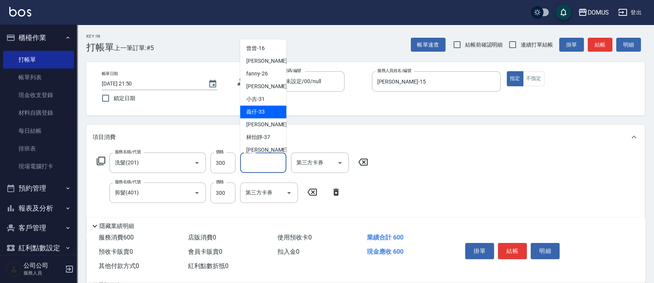
scroll to position [83, 0]
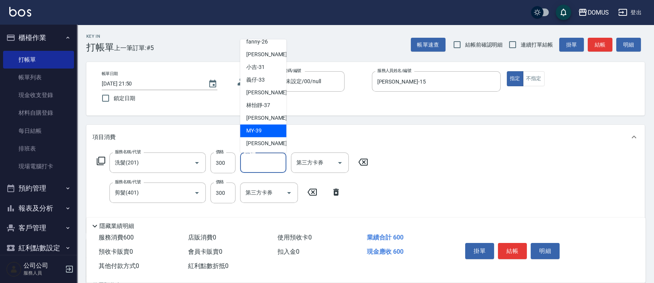
click at [269, 129] on div "MY -39" at bounding box center [263, 130] width 46 height 13
type input "MY-39"
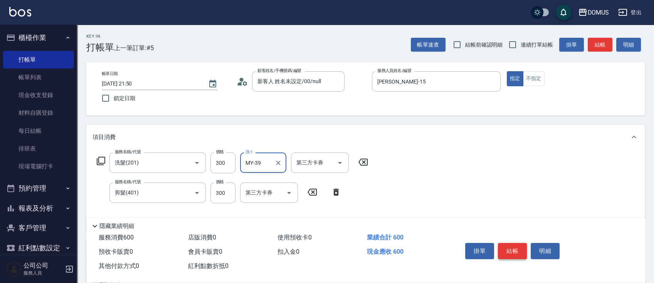
click at [515, 249] on button "結帳" at bounding box center [512, 251] width 29 height 16
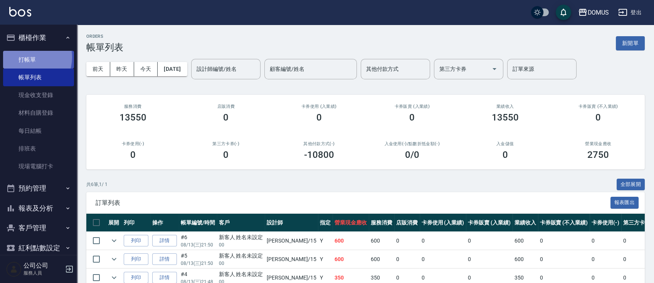
click at [26, 57] on link "打帳單" at bounding box center [38, 60] width 71 height 18
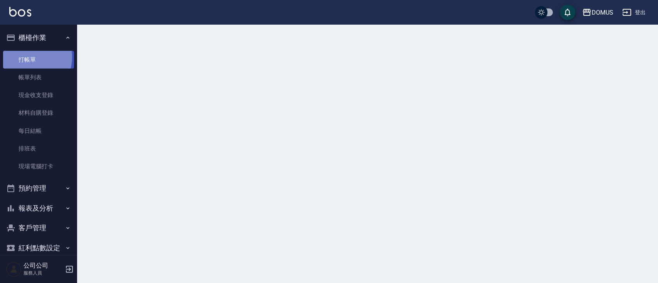
click at [26, 57] on link "打帳單" at bounding box center [38, 60] width 71 height 18
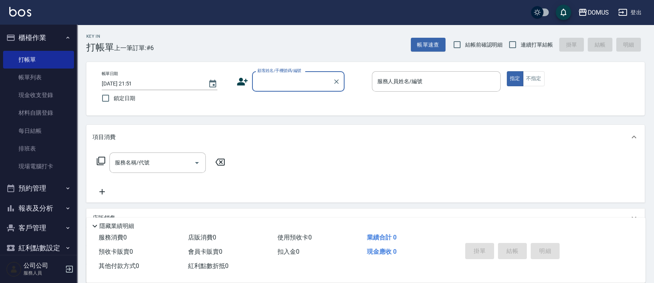
click at [272, 82] on input "顧客姓名/手機號碼/編號" at bounding box center [292, 81] width 74 height 13
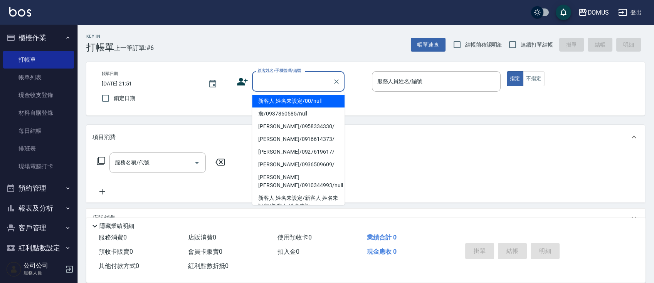
click at [274, 101] on li "新客人 姓名未設定/00/null" at bounding box center [298, 101] width 92 height 13
type input "新客人 姓名未設定/00/null"
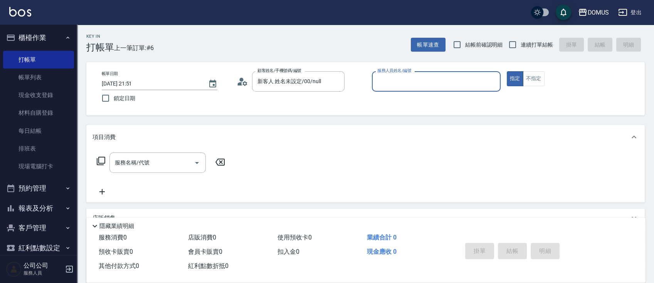
click at [401, 89] on div "服務人員姓名/編號" at bounding box center [436, 81] width 129 height 20
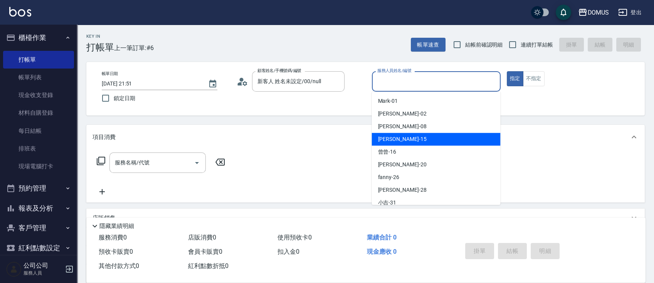
click at [412, 139] on div "[PERSON_NAME] -15" at bounding box center [435, 139] width 129 height 13
type input "[PERSON_NAME]-15"
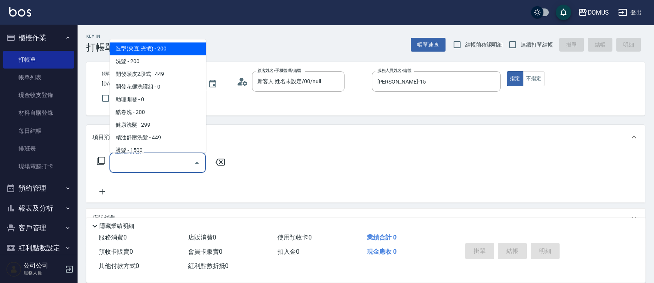
click at [188, 165] on input "服務名稱/代號" at bounding box center [152, 162] width 78 height 13
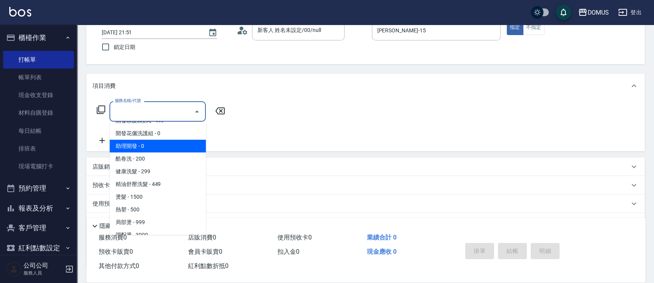
scroll to position [51, 0]
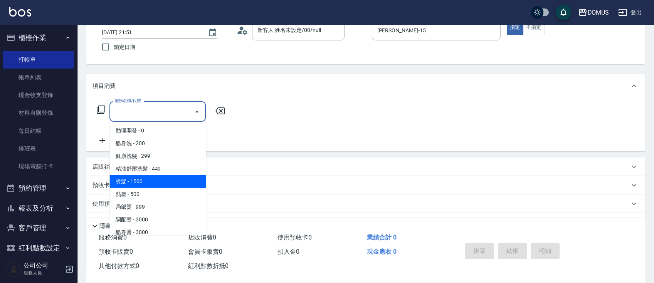
click at [151, 178] on span "燙髮 - 1500" at bounding box center [157, 181] width 96 height 13
type input "燙髮(301)"
type input "150"
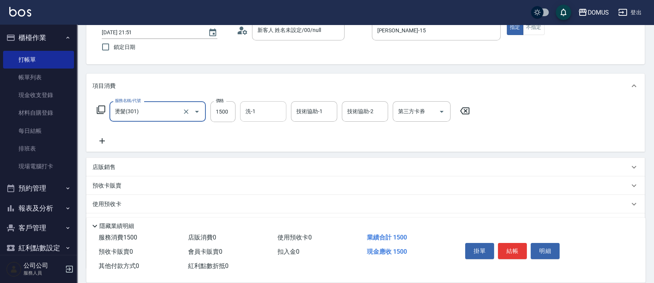
click at [274, 113] on input "洗-1" at bounding box center [263, 111] width 39 height 13
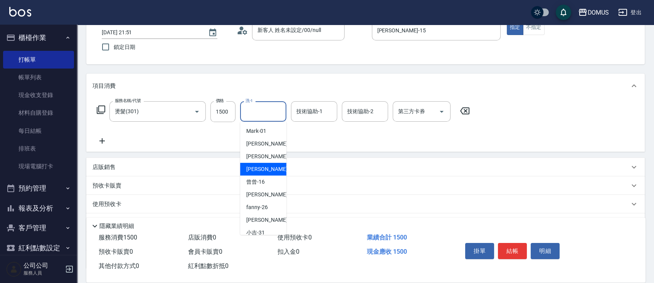
click at [257, 166] on span "[PERSON_NAME] -15" at bounding box center [270, 169] width 49 height 8
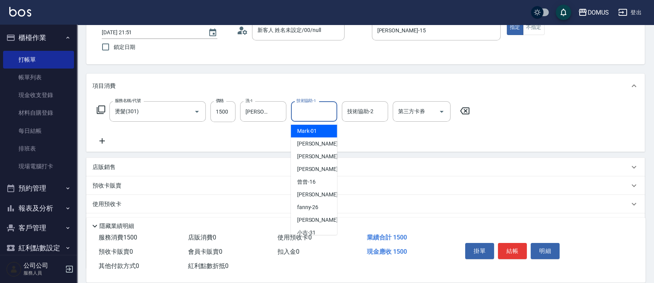
drag, startPoint x: 310, startPoint y: 112, endPoint x: 304, endPoint y: 114, distance: 6.1
click at [310, 111] on input "技術協助-1" at bounding box center [313, 111] width 39 height 13
click at [271, 112] on input "[PERSON_NAME]-15" at bounding box center [258, 111] width 28 height 13
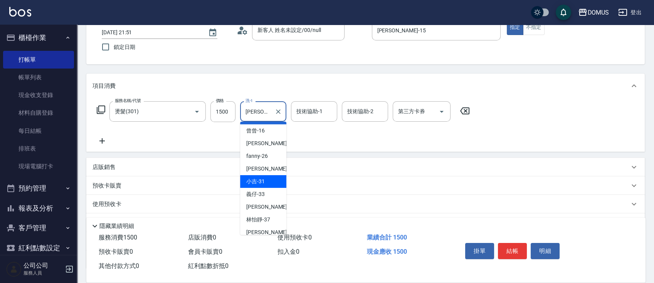
scroll to position [83, 0]
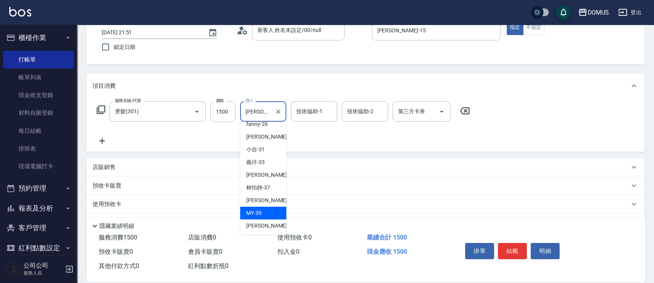
click at [270, 216] on div "MY -39" at bounding box center [263, 213] width 46 height 13
type input "MY-39"
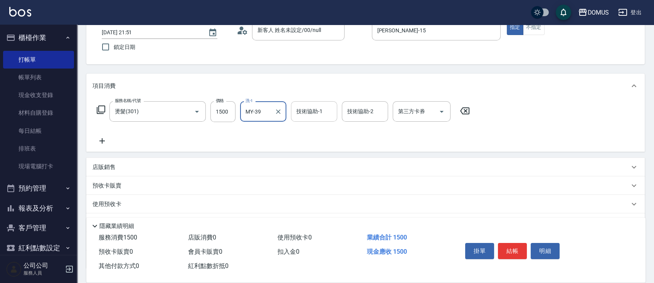
click at [316, 111] on input "技術協助-1" at bounding box center [313, 111] width 39 height 13
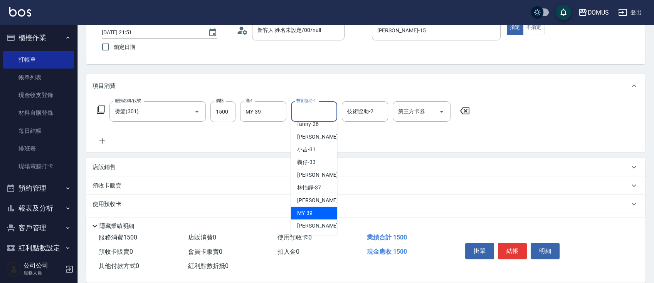
click at [319, 213] on div "MY -39" at bounding box center [314, 213] width 46 height 13
type input "MY-39"
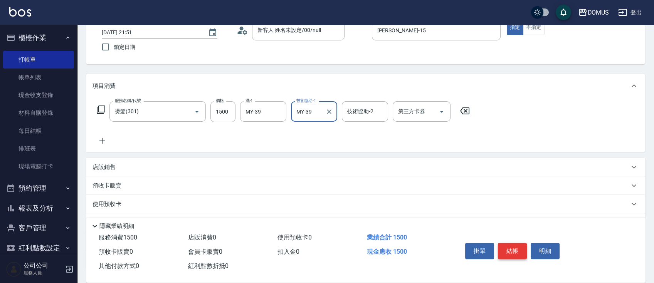
click at [514, 250] on button "結帳" at bounding box center [512, 251] width 29 height 16
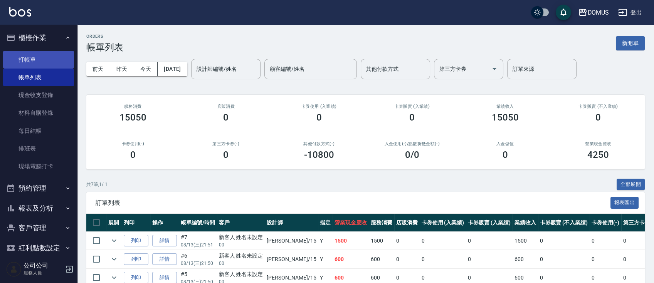
click at [16, 59] on link "打帳單" at bounding box center [38, 60] width 71 height 18
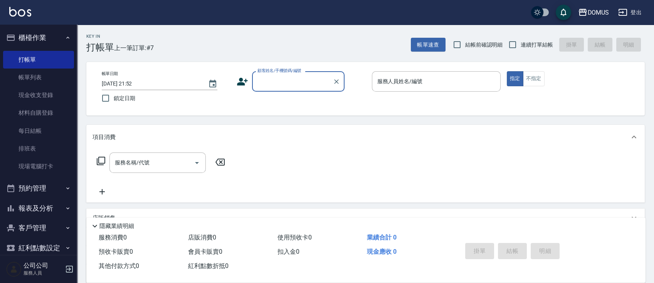
click at [283, 84] on input "顧客姓名/手機號碼/編號" at bounding box center [292, 81] width 74 height 13
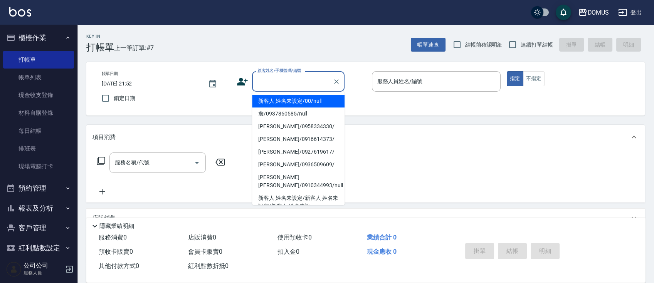
click at [286, 99] on li "新客人 姓名未設定/00/null" at bounding box center [298, 101] width 92 height 13
type input "新客人 姓名未設定/00/null"
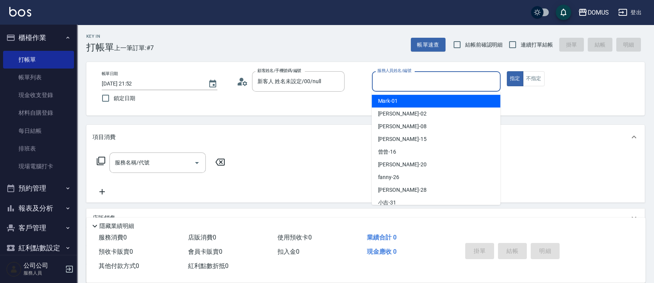
click at [444, 85] on input "服務人員姓名/編號" at bounding box center [436, 81] width 122 height 13
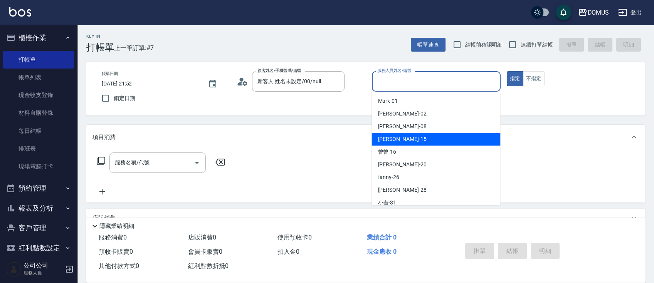
click at [415, 142] on div "[PERSON_NAME] -15" at bounding box center [435, 139] width 129 height 13
type input "[PERSON_NAME]-15"
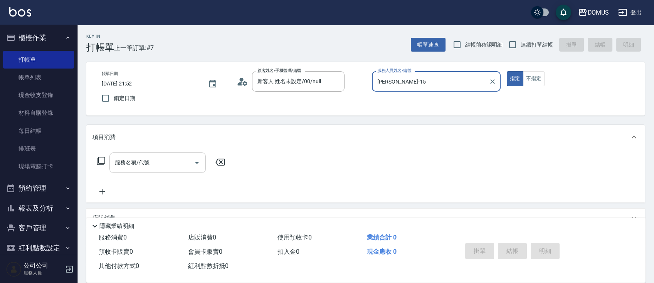
click at [129, 163] on input "服務名稱/代號" at bounding box center [152, 162] width 78 height 13
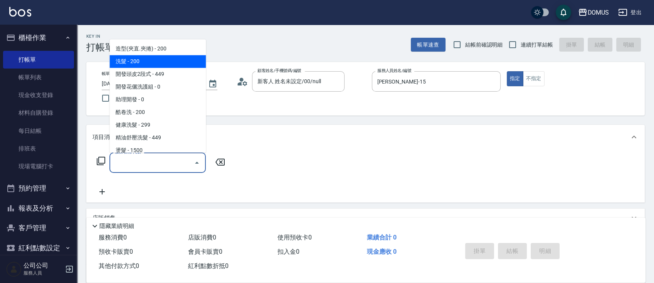
click at [173, 62] on span "洗髮 - 200" at bounding box center [157, 61] width 96 height 13
type input "洗髮(201)"
type input "20"
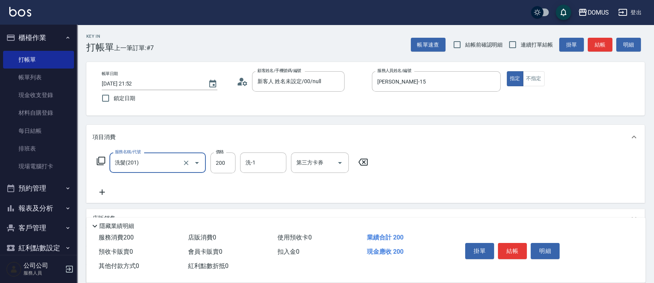
click at [100, 192] on icon at bounding box center [101, 192] width 5 height 5
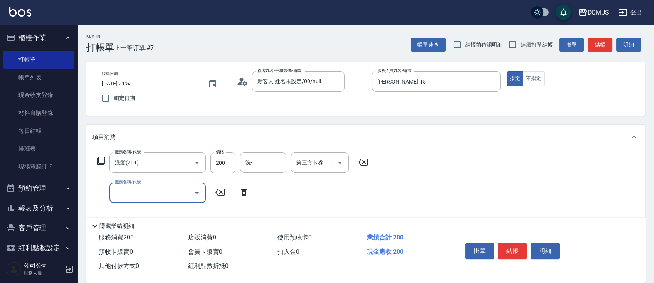
click at [124, 190] on input "服務名稱/代號" at bounding box center [152, 192] width 78 height 13
type input "401"
click at [138, 213] on span "剪髮 - 250" at bounding box center [157, 212] width 96 height 13
type input "40"
type input "剪髮(401)"
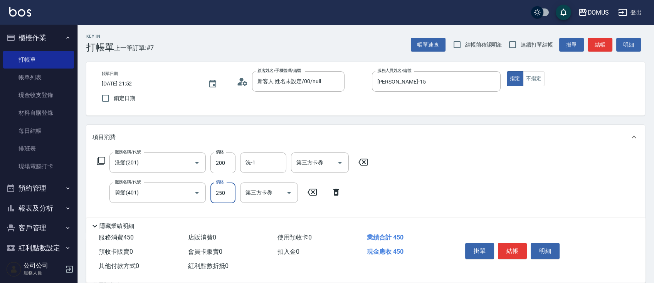
click at [225, 195] on input "250" at bounding box center [222, 193] width 25 height 21
type input "20"
type input "30"
type input "50"
type input "300"
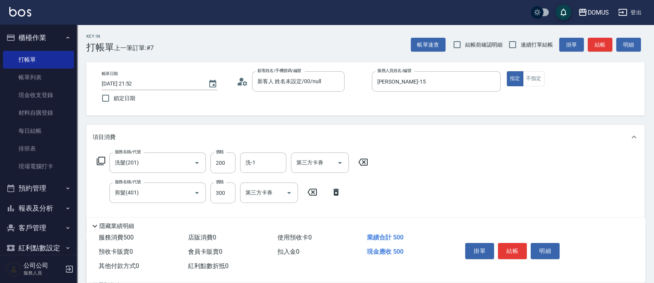
drag, startPoint x: 369, startPoint y: 187, endPoint x: 372, endPoint y: 190, distance: 4.7
click at [372, 190] on div "服務名稱/代號 洗髮(201) 服務名稱/代號 價格 200 價格 洗-1 洗-1 第三方卡券 第三方卡券 服務名稱/代號 剪髮(401) 服務名稱/代號 價…" at bounding box center [232, 190] width 280 height 74
click at [232, 162] on input "200" at bounding box center [222, 163] width 25 height 21
type input "30"
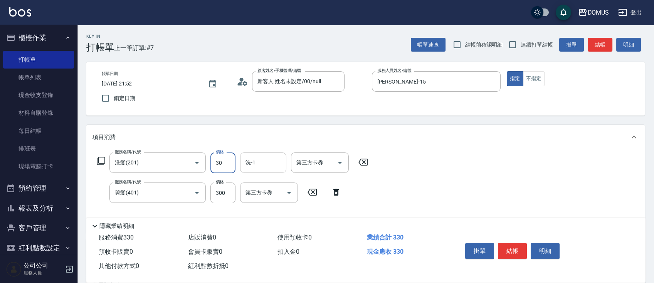
type input "60"
type input "300"
click at [381, 193] on div "服務名稱/代號 洗髮(201) 服務名稱/代號 價格 300 價格 洗-1 洗-1 第三方卡券 第三方卡券 服務名稱/代號 剪髮(401) 服務名稱/代號 價…" at bounding box center [365, 192] width 558 height 84
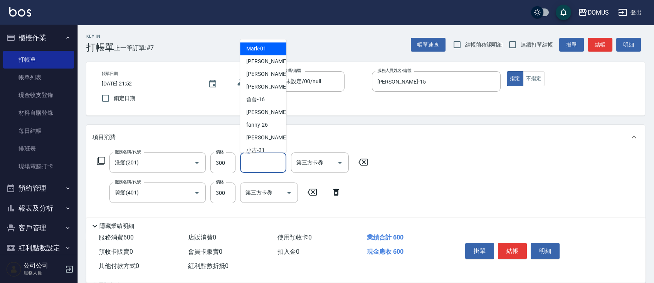
click at [264, 165] on input "洗-1" at bounding box center [263, 162] width 39 height 13
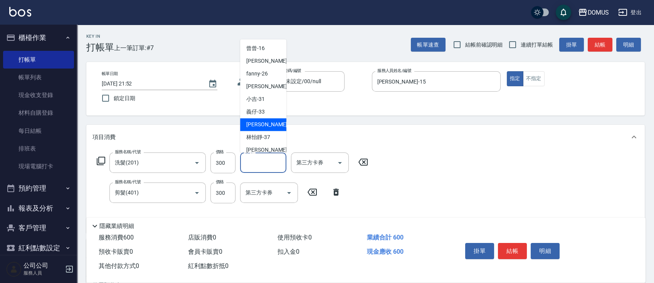
scroll to position [83, 0]
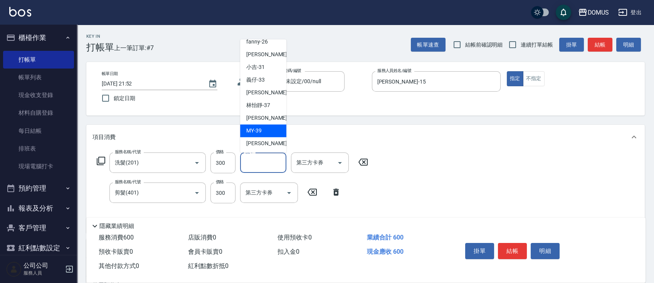
click at [268, 131] on div "MY -39" at bounding box center [263, 130] width 46 height 13
type input "MY-39"
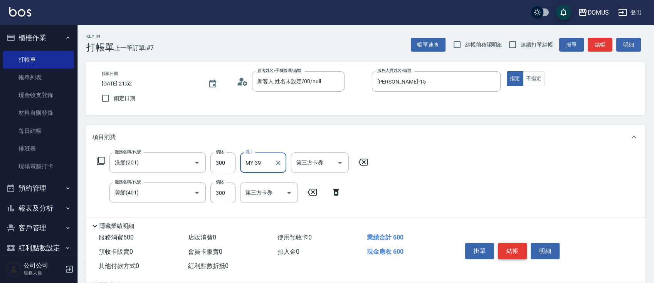
click at [510, 250] on button "結帳" at bounding box center [512, 251] width 29 height 16
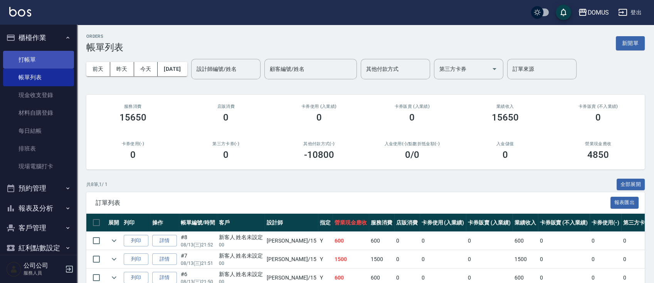
click at [25, 60] on link "打帳單" at bounding box center [38, 60] width 71 height 18
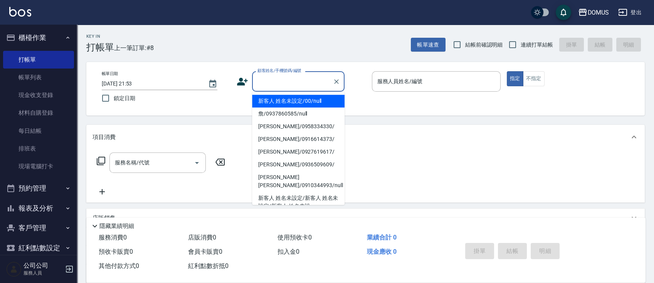
click at [291, 80] on input "顧客姓名/手機號碼/編號" at bounding box center [292, 81] width 74 height 13
click at [297, 103] on li "新客人 姓名未設定/00/null" at bounding box center [298, 101] width 92 height 13
type input "新客人 姓名未設定/00/null"
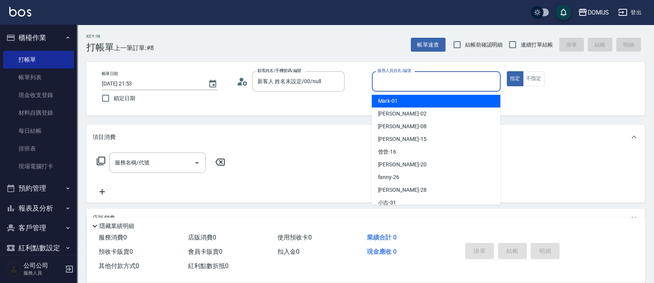
click at [447, 84] on input "服務人員姓名/編號" at bounding box center [436, 81] width 122 height 13
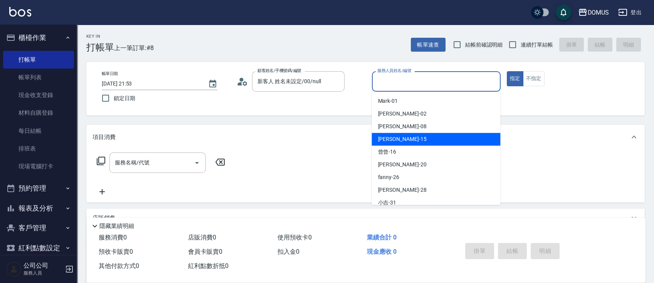
click at [413, 136] on div "[PERSON_NAME] -15" at bounding box center [435, 139] width 129 height 13
type input "[PERSON_NAME]-15"
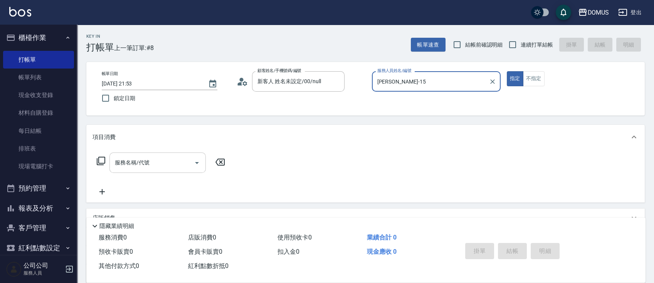
click at [162, 166] on input "服務名稱/代號" at bounding box center [152, 162] width 78 height 13
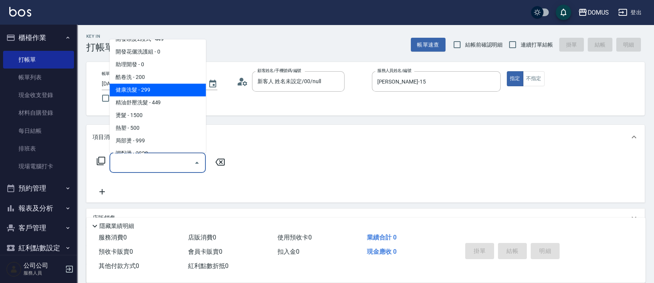
scroll to position [51, 0]
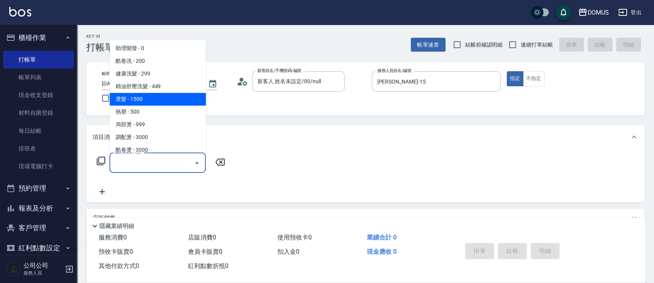
click at [132, 101] on span "燙髮 - 1500" at bounding box center [157, 99] width 96 height 13
type input "燙髮(301)"
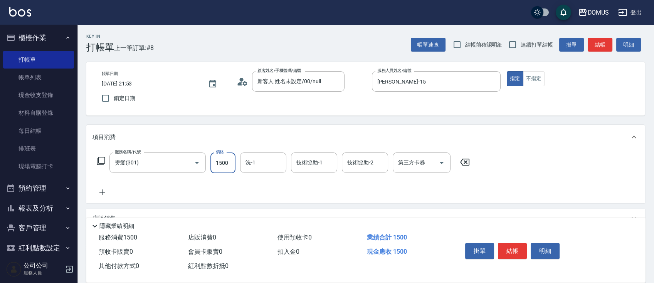
drag, startPoint x: 223, startPoint y: 160, endPoint x: 235, endPoint y: 162, distance: 12.8
click at [223, 160] on input "1500" at bounding box center [222, 163] width 25 height 21
type input "0"
type input "31"
type input "30"
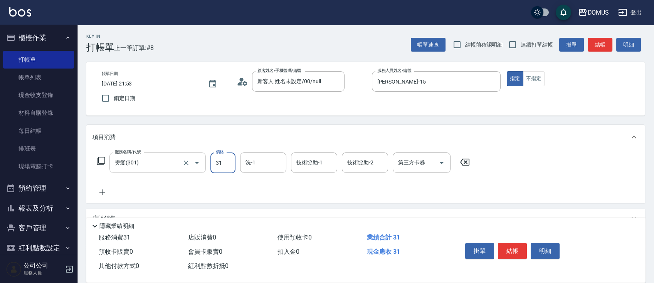
type input "310"
type input "3100"
click at [263, 157] on input "洗-1" at bounding box center [263, 162] width 39 height 13
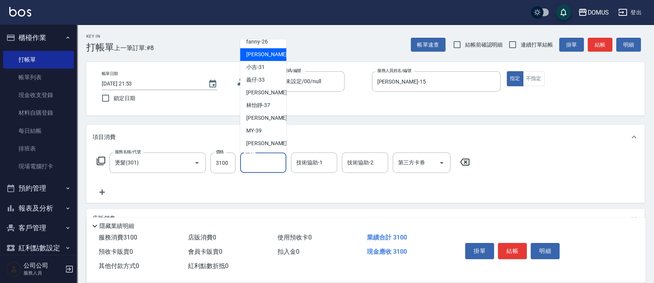
scroll to position [83, 0]
click at [271, 129] on div "MY -39" at bounding box center [263, 130] width 46 height 13
type input "MY-39"
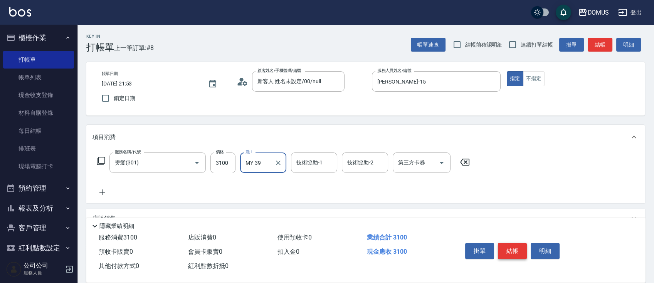
click at [507, 252] on button "結帳" at bounding box center [512, 251] width 29 height 16
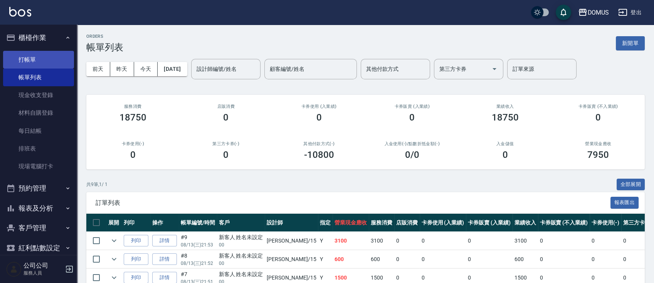
click at [20, 64] on link "打帳單" at bounding box center [38, 60] width 71 height 18
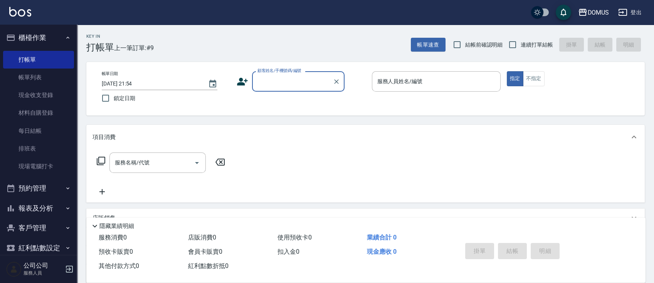
click at [273, 83] on input "顧客姓名/手機號碼/編號" at bounding box center [292, 81] width 74 height 13
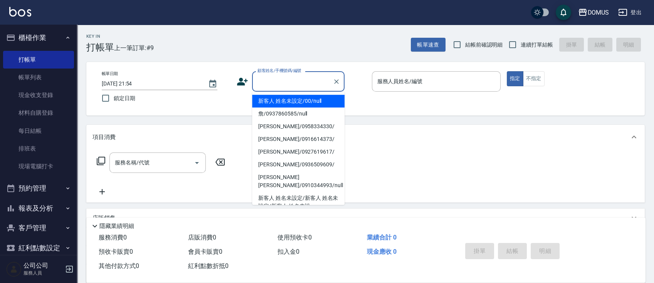
click at [290, 100] on li "新客人 姓名未設定/00/null" at bounding box center [298, 101] width 92 height 13
type input "新客人 姓名未設定/00/null"
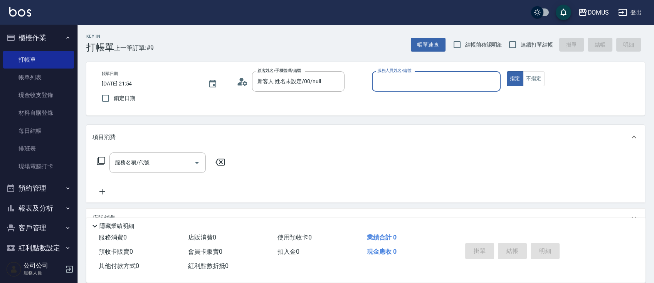
click at [437, 84] on input "服務人員姓名/編號" at bounding box center [436, 81] width 122 height 13
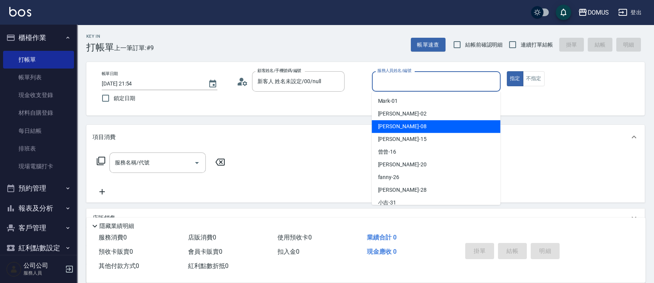
scroll to position [51, 0]
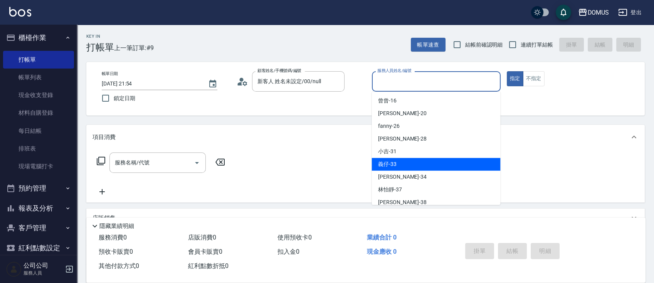
click at [423, 162] on div "義仔 -33" at bounding box center [435, 164] width 129 height 13
type input "義仔-33"
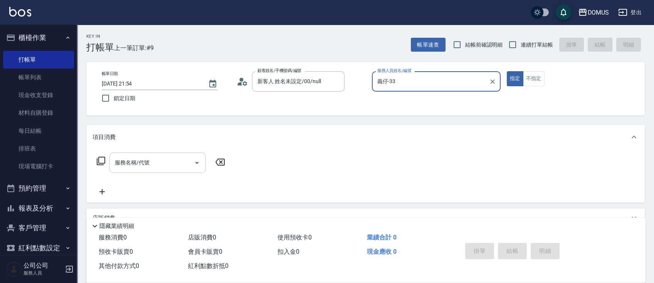
click at [151, 158] on input "服務名稱/代號" at bounding box center [152, 162] width 78 height 13
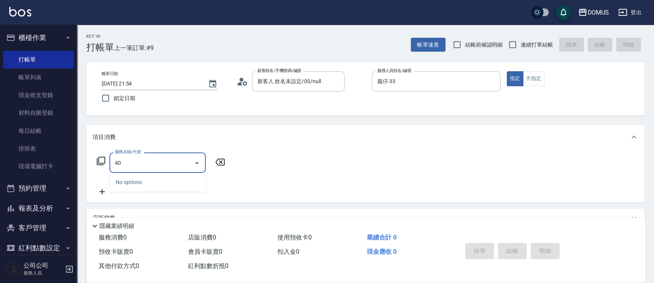
type input "401"
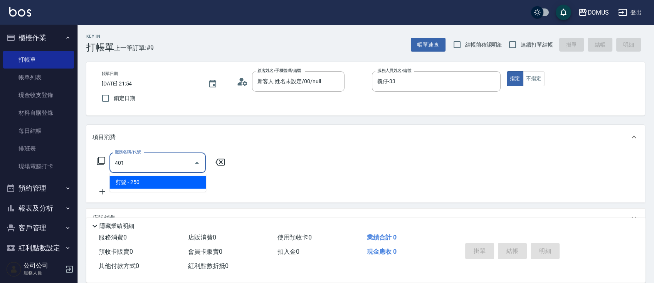
click at [173, 182] on span "剪髮 - 250" at bounding box center [157, 182] width 96 height 13
type input "20"
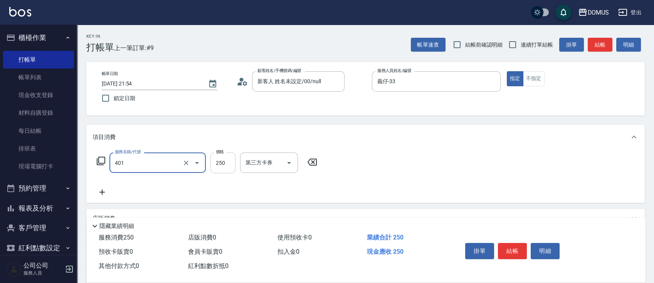
type input "剪髮(401)"
type input "0"
type input "50"
type input "500"
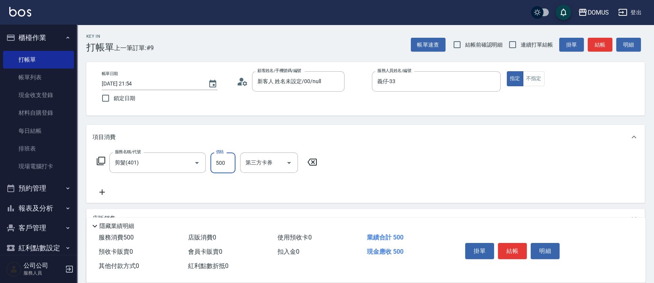
click at [376, 180] on div "服務名稱/代號 剪髮(401) 服務名稱/代號 價格 500 價格 第三方卡券 第三方卡券" at bounding box center [365, 177] width 558 height 54
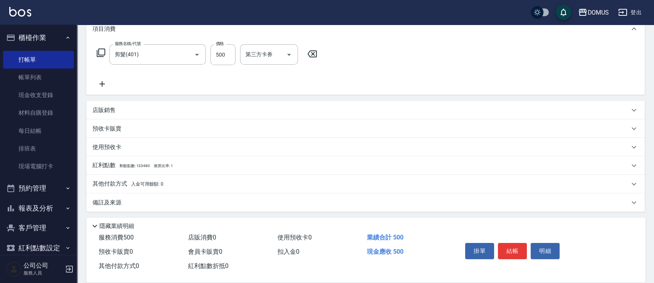
scroll to position [110, 0]
click at [111, 181] on p "其他付款方式 入金可用餘額: 0" at bounding box center [127, 182] width 71 height 8
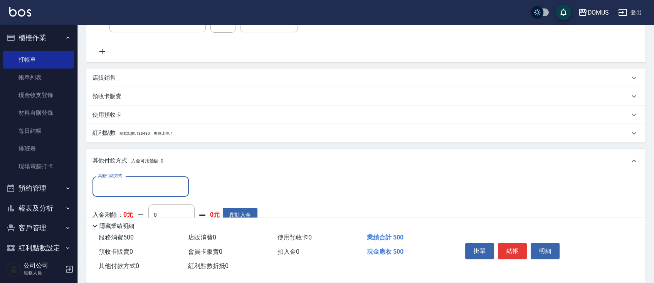
scroll to position [200, 0]
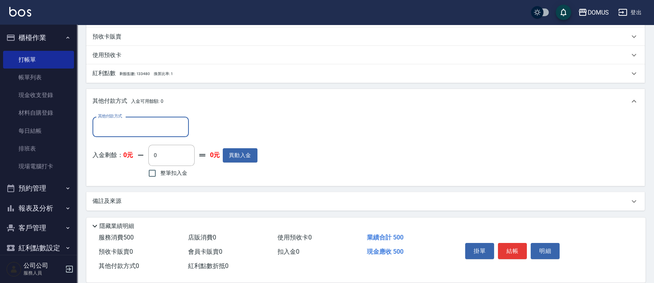
click at [158, 128] on input "其他付款方式" at bounding box center [140, 126] width 89 height 13
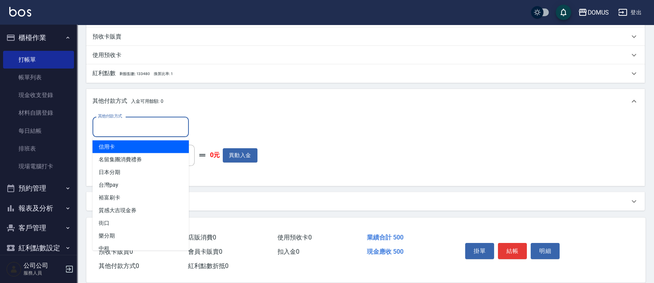
click at [139, 149] on span "信用卡" at bounding box center [140, 146] width 96 height 13
type input "信用卡"
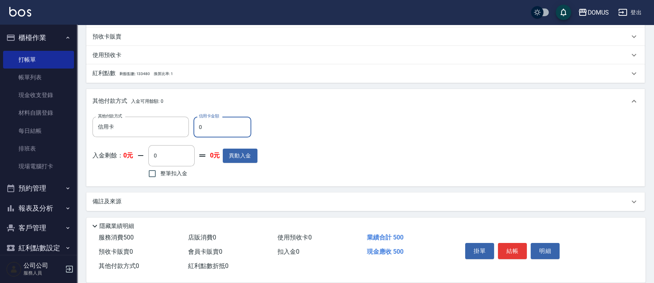
click at [208, 128] on input "0" at bounding box center [222, 127] width 58 height 21
click at [196, 128] on input "0" at bounding box center [222, 127] width 58 height 21
type input "40"
type input "50"
type input "0"
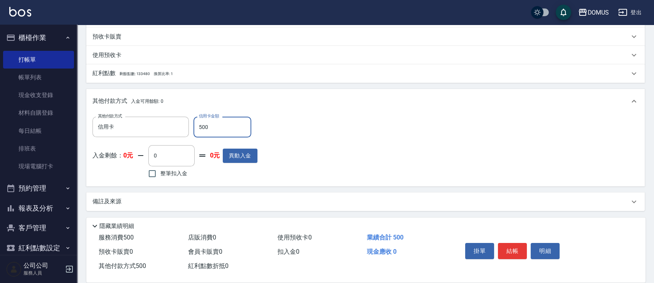
type input "500"
click at [365, 106] on div "其他付款方式 入金可用餘額: 0" at bounding box center [365, 101] width 558 height 25
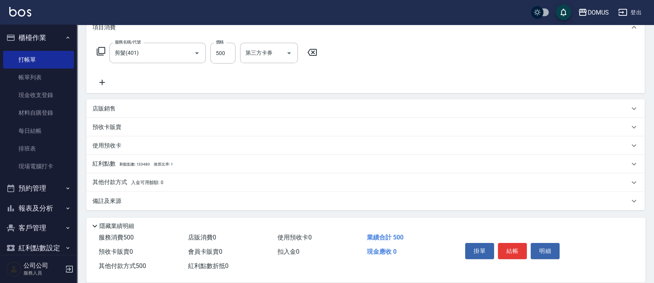
scroll to position [110, 0]
click at [512, 249] on button "結帳" at bounding box center [512, 251] width 29 height 16
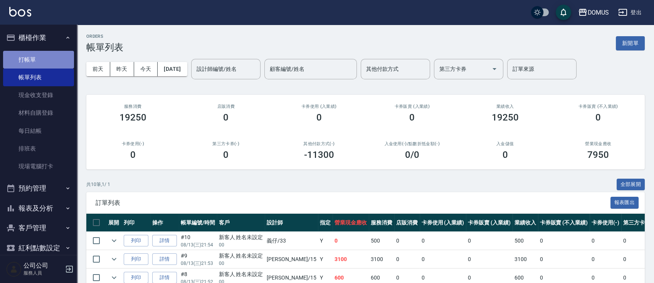
click at [41, 59] on link "打帳單" at bounding box center [38, 60] width 71 height 18
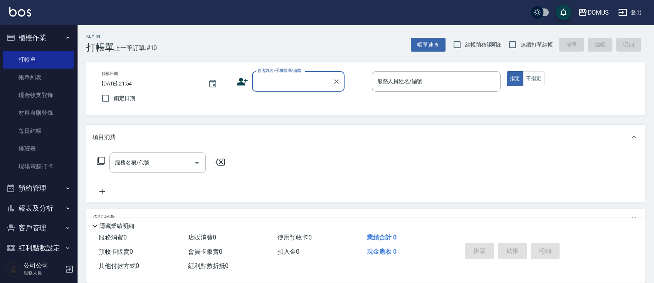
click at [294, 76] on input "顧客姓名/手機號碼/編號" at bounding box center [292, 81] width 74 height 13
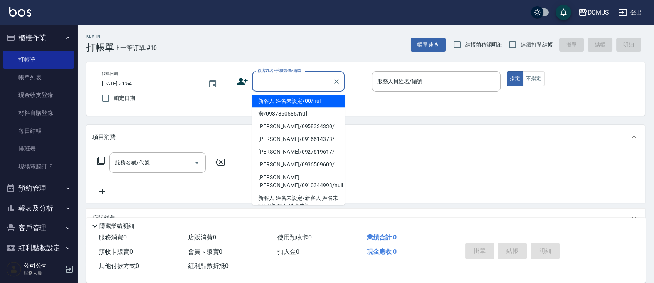
click at [306, 102] on li "新客人 姓名未設定/00/null" at bounding box center [298, 101] width 92 height 13
type input "新客人 姓名未設定/00/null"
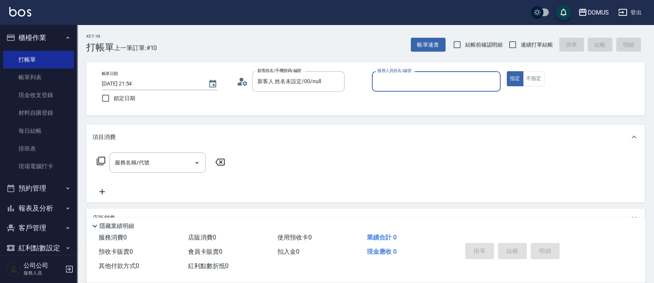
click at [428, 79] on input "服務人員姓名/編號" at bounding box center [436, 81] width 122 height 13
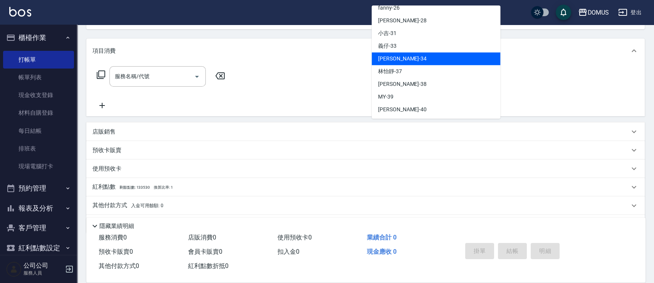
scroll to position [103, 0]
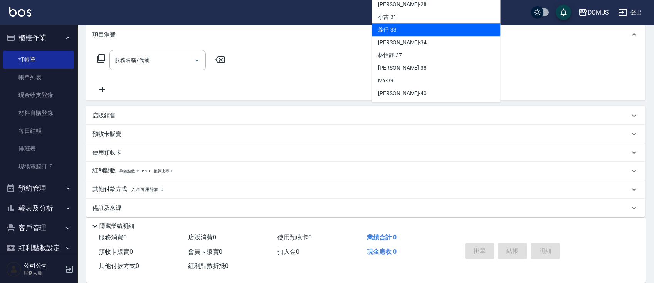
click at [432, 29] on div "義仔 -33" at bounding box center [435, 30] width 129 height 13
type input "義仔-33"
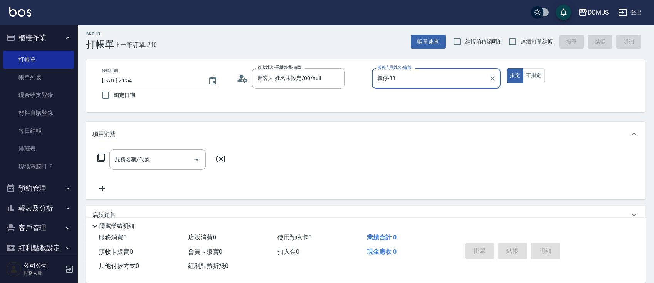
scroll to position [0, 0]
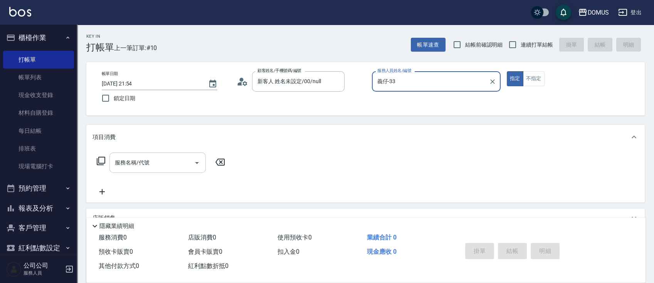
click at [129, 171] on div "服務名稱/代號" at bounding box center [157, 163] width 96 height 20
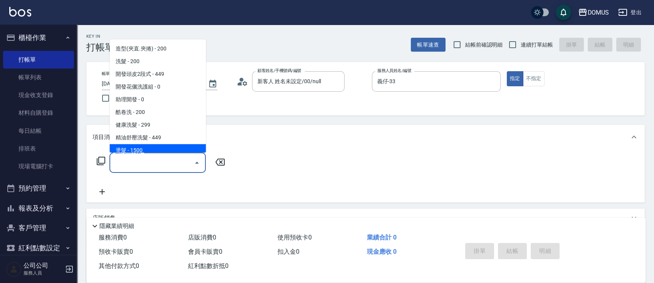
click at [160, 150] on span "燙髮 - 1500" at bounding box center [157, 150] width 96 height 13
type input "燙髮(301)"
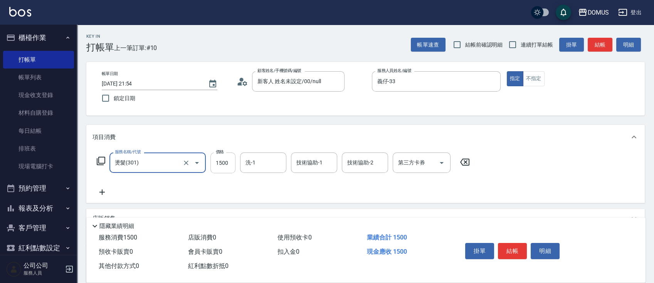
click at [228, 163] on input "1500" at bounding box center [222, 163] width 25 height 21
type input "0"
type input "10"
type input "100"
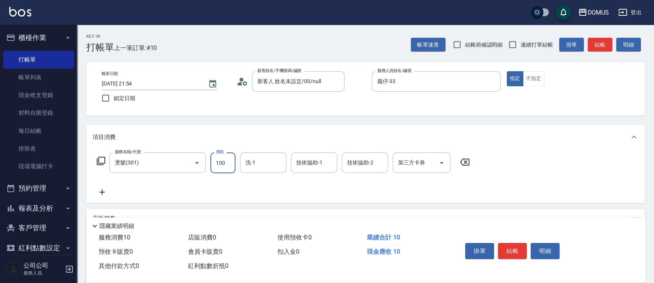
type input "100"
type input "1000"
drag, startPoint x: 183, startPoint y: 207, endPoint x: 194, endPoint y: 210, distance: 11.0
click at [183, 211] on div "項目消費 服務名稱/代號 燙髮(301) 服務名稱/代號 價格 1000 價格 洗-1 洗-1 技術協助-1 技術協助-1 技術協助-2 技術協助-2 第三方…" at bounding box center [365, 222] width 558 height 195
click at [100, 192] on icon at bounding box center [101, 192] width 19 height 9
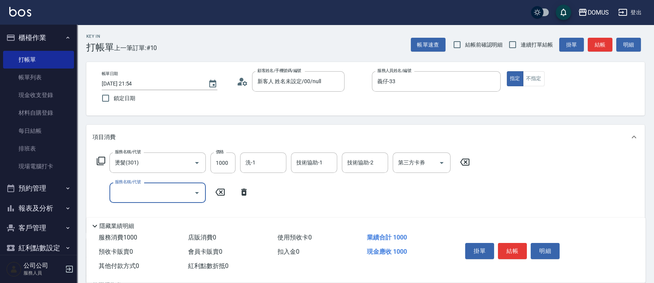
click at [116, 197] on input "服務名稱/代號" at bounding box center [152, 192] width 78 height 13
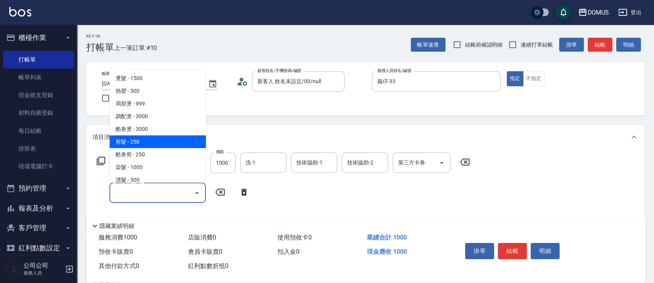
scroll to position [154, 0]
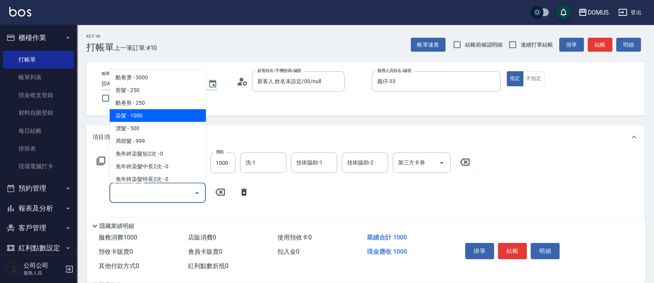
click at [129, 115] on span "染髮 - 1000" at bounding box center [157, 115] width 96 height 13
type input "200"
type input "染髮(501)"
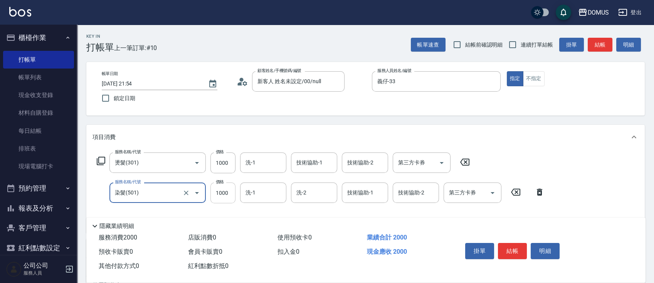
click at [229, 192] on input "1000" at bounding box center [222, 193] width 25 height 21
type input "100"
type input "150"
type input "250"
type input "1500"
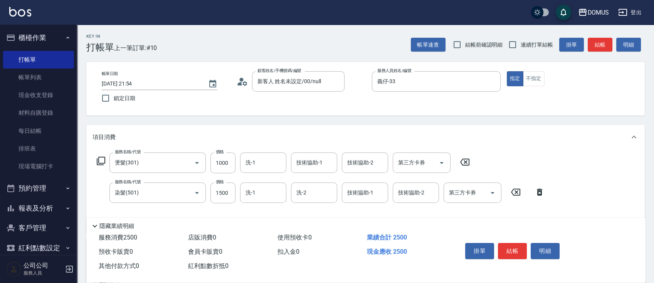
drag, startPoint x: 361, startPoint y: 213, endPoint x: 361, endPoint y: 218, distance: 5.0
click at [361, 218] on div "Key In 打帳單 上一筆訂單:#10 帳單速查 結帳前確認明細 連續打單結帳 掛單 結帳 明細 帳單日期 [DATE] 21:54 鎖定日期 顧客姓名/手…" at bounding box center [365, 224] width 577 height 398
click at [260, 192] on input "洗-1" at bounding box center [263, 192] width 39 height 13
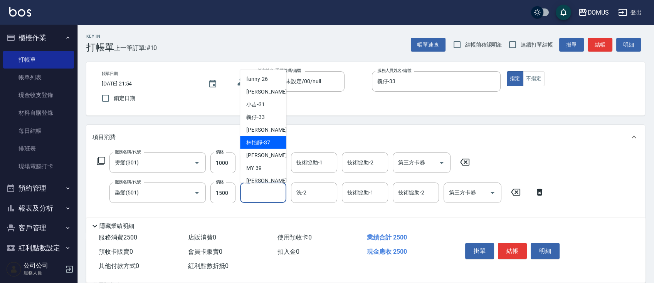
scroll to position [83, 0]
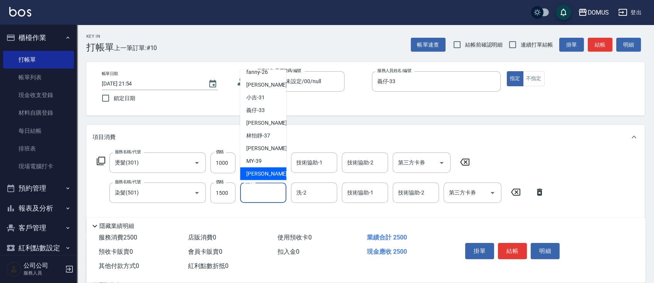
click at [264, 173] on span "[PERSON_NAME] -40" at bounding box center [270, 174] width 49 height 8
type input "[PERSON_NAME]-40"
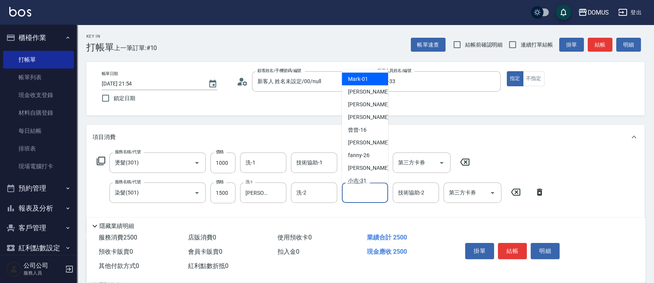
click at [371, 195] on input "技術協助-1" at bounding box center [364, 192] width 39 height 13
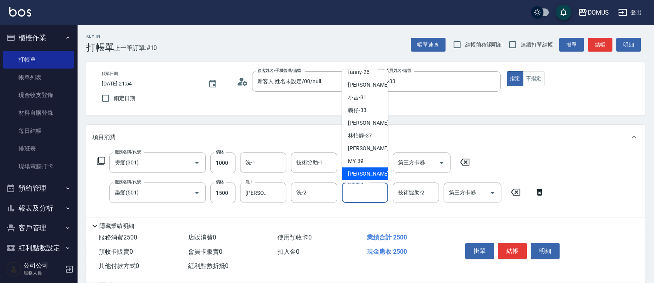
click at [369, 173] on span "[PERSON_NAME] -40" at bounding box center [372, 174] width 49 height 8
type input "[PERSON_NAME]-40"
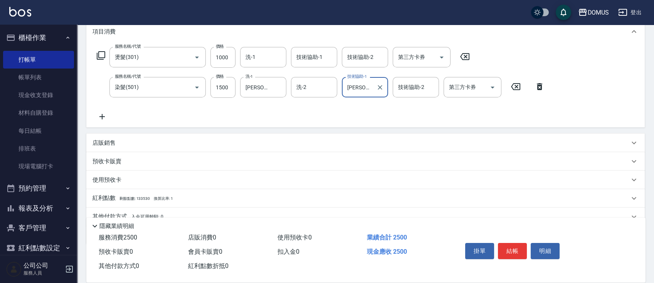
scroll to position [140, 0]
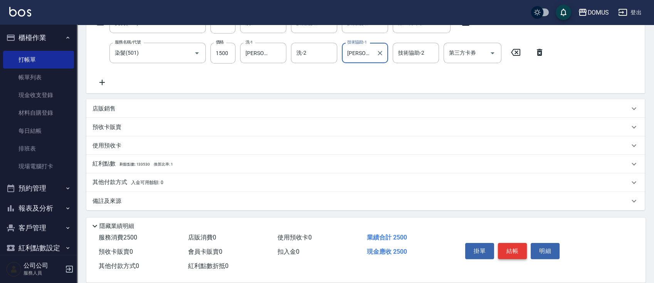
click at [516, 248] on button "結帳" at bounding box center [512, 251] width 29 height 16
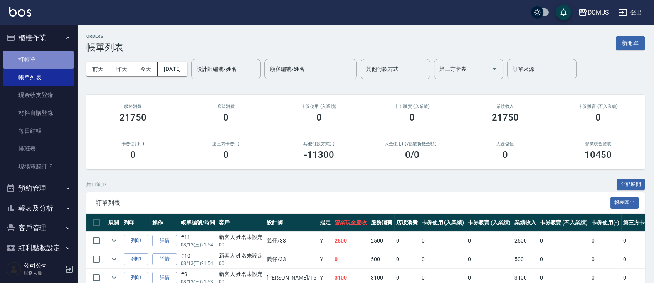
click at [38, 63] on link "打帳單" at bounding box center [38, 60] width 71 height 18
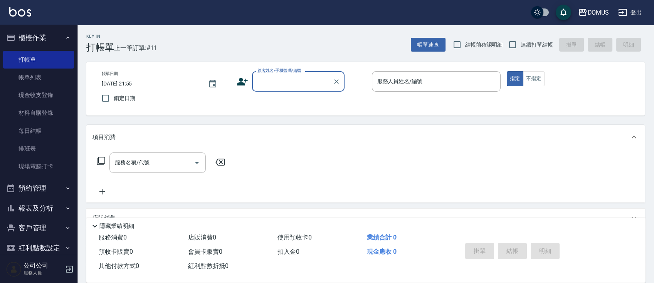
click at [265, 81] on input "顧客姓名/手機號碼/編號" at bounding box center [292, 81] width 74 height 13
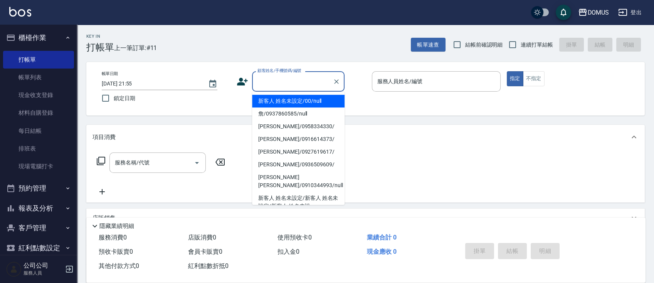
click at [269, 99] on li "新客人 姓名未設定/00/null" at bounding box center [298, 101] width 92 height 13
type input "新客人 姓名未設定/00/null"
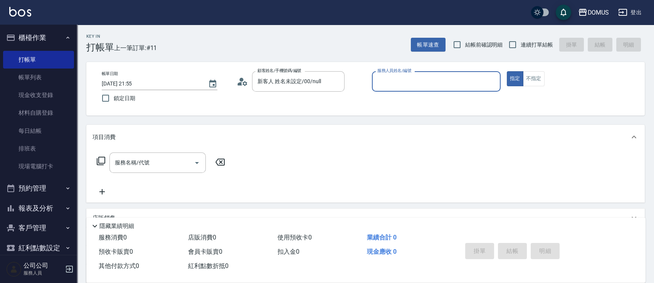
click at [422, 74] on div "服務人員姓名/編號" at bounding box center [436, 81] width 129 height 20
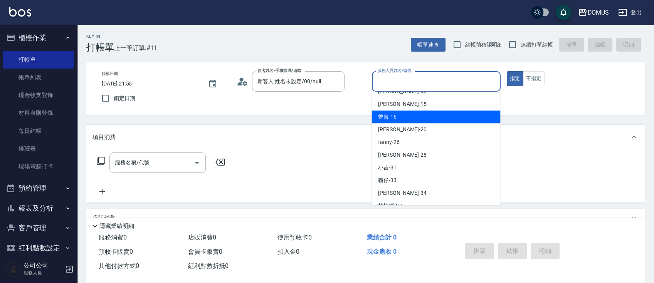
scroll to position [51, 0]
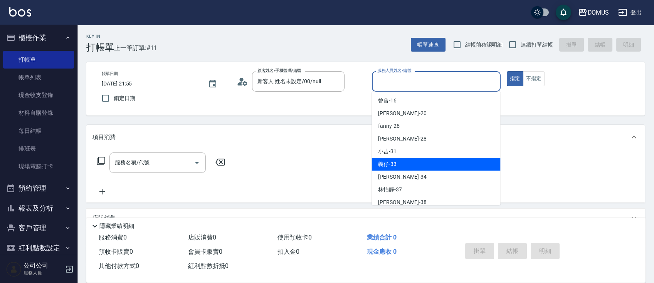
click at [407, 160] on div "義仔 -33" at bounding box center [435, 164] width 129 height 13
type input "義仔-33"
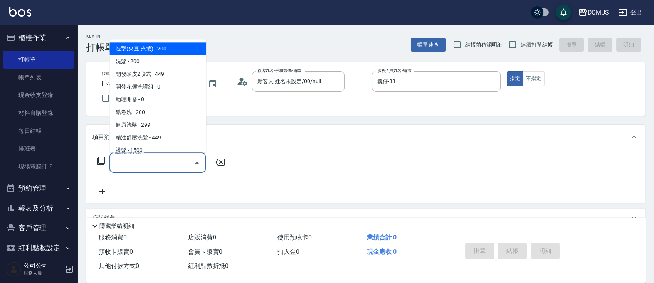
drag, startPoint x: 168, startPoint y: 164, endPoint x: 176, endPoint y: 162, distance: 7.6
click at [170, 164] on input "服務名稱/代號" at bounding box center [152, 162] width 78 height 13
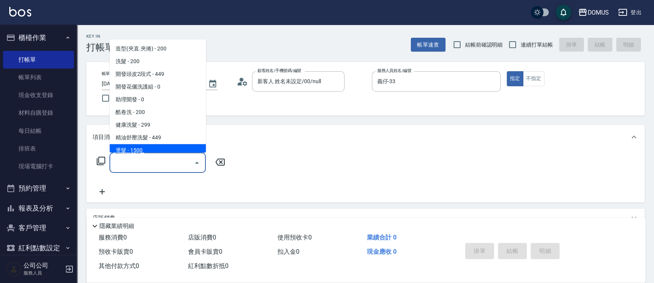
click at [166, 148] on span "燙髮 - 1500" at bounding box center [157, 150] width 96 height 13
type input "燙髮(301)"
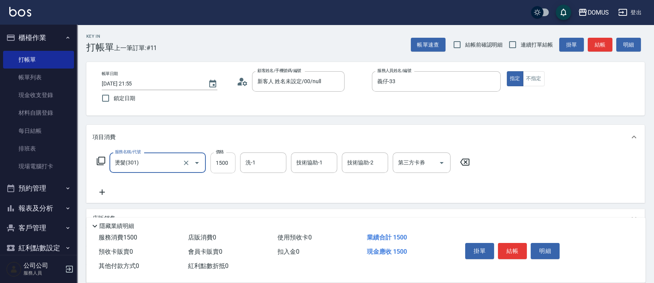
click at [232, 165] on input "1500" at bounding box center [222, 163] width 25 height 21
type input "0"
type input "10"
type input "100"
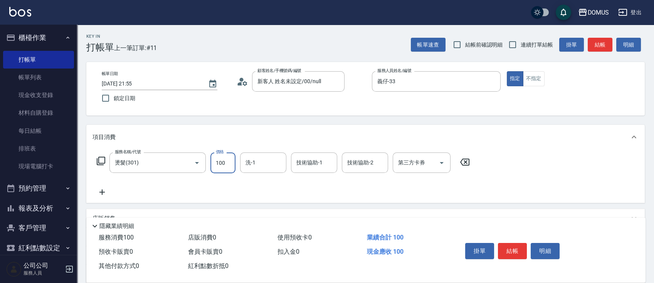
type input "100"
type input "1000"
click at [376, 182] on div "服務名稱/代號 燙髮(301) 服務名稱/代號 價格 1000 價格 洗-1 洗-1 技術協助-1 技術協助-1 技術協助-2 技術協助-2 第三方卡券 第三…" at bounding box center [283, 175] width 382 height 44
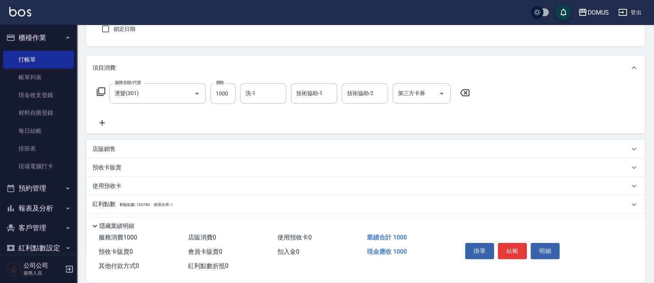
scroll to position [103, 0]
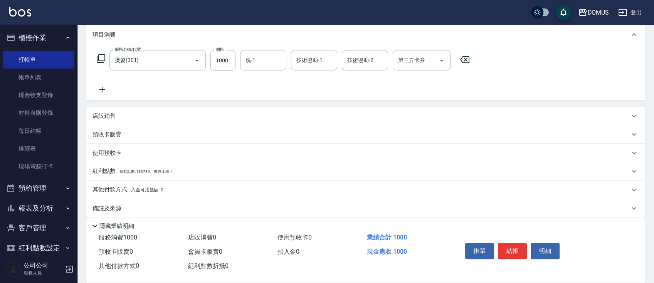
click at [100, 118] on p "店販銷售" at bounding box center [103, 116] width 23 height 8
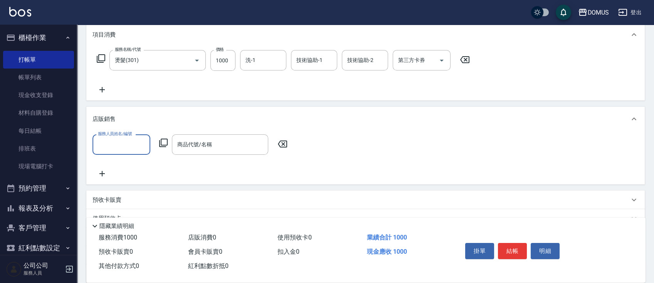
scroll to position [0, 0]
click at [111, 145] on input "服務人員姓名/編號" at bounding box center [121, 144] width 51 height 13
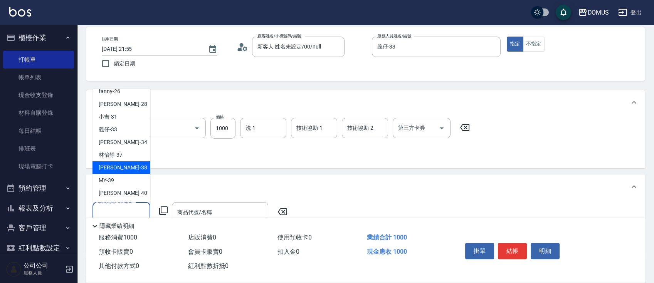
scroll to position [51, 0]
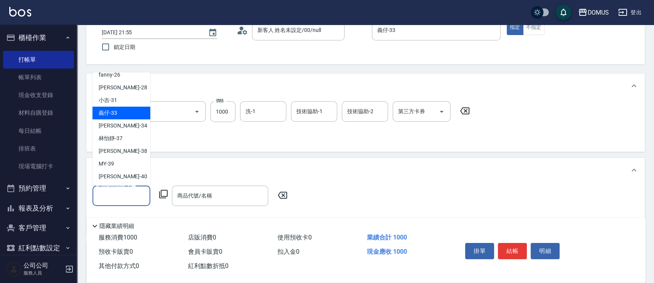
click at [133, 109] on div "義仔 -33" at bounding box center [121, 113] width 58 height 13
type input "義仔-33"
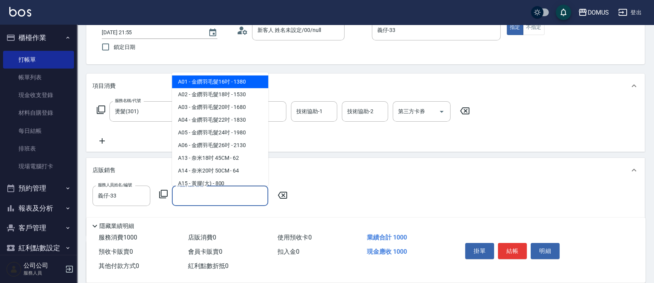
click at [219, 196] on input "商品代號/名稱" at bounding box center [219, 195] width 89 height 13
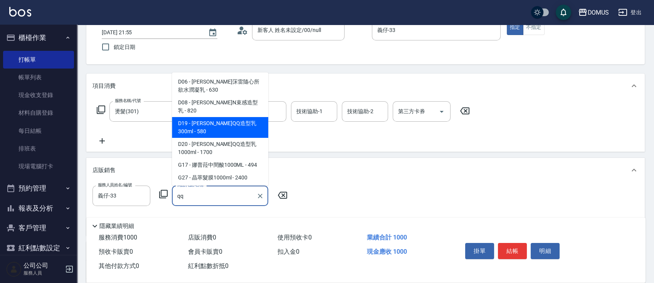
click at [226, 126] on span "D19 - [PERSON_NAME]QQ造型乳300ml - 580" at bounding box center [220, 127] width 96 height 21
type input "[PERSON_NAME]QQ造型乳300ml"
type input "150"
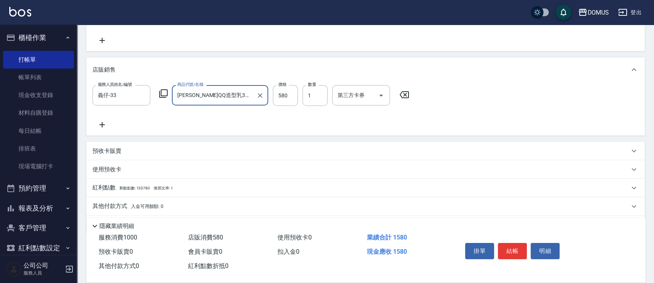
scroll to position [154, 0]
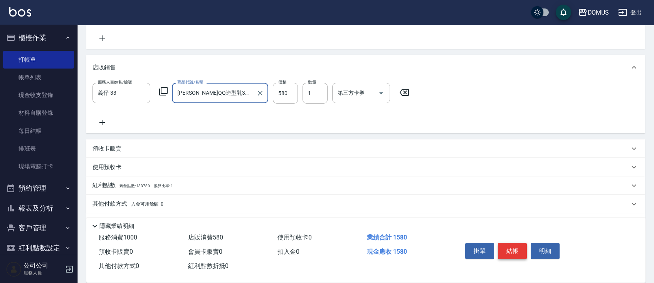
type input "[PERSON_NAME]QQ造型乳300ml"
click at [504, 245] on button "結帳" at bounding box center [512, 251] width 29 height 16
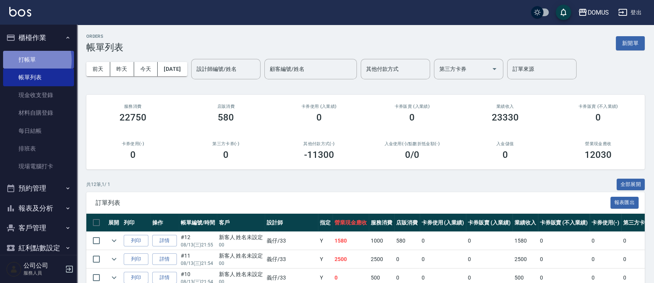
click at [23, 60] on link "打帳單" at bounding box center [38, 60] width 71 height 18
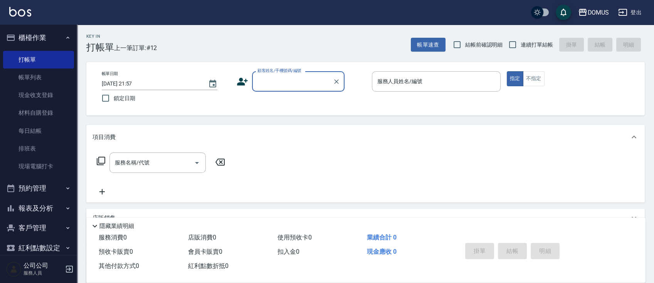
click at [306, 86] on input "顧客姓名/手機號碼/編號" at bounding box center [292, 81] width 74 height 13
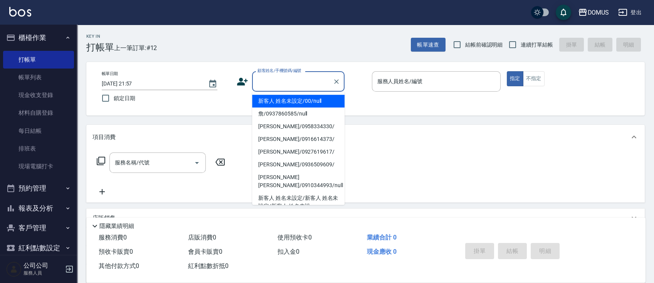
click at [302, 99] on li "新客人 姓名未設定/00/null" at bounding box center [298, 101] width 92 height 13
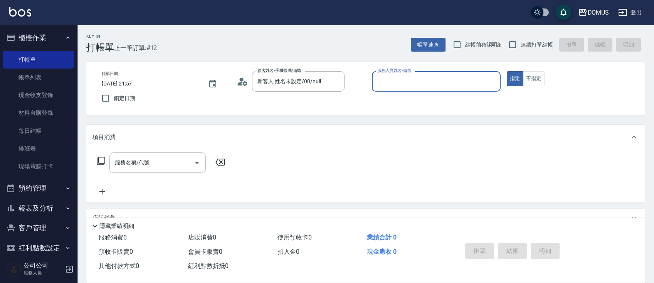
click at [390, 84] on input "服務人員姓名/編號" at bounding box center [436, 81] width 122 height 13
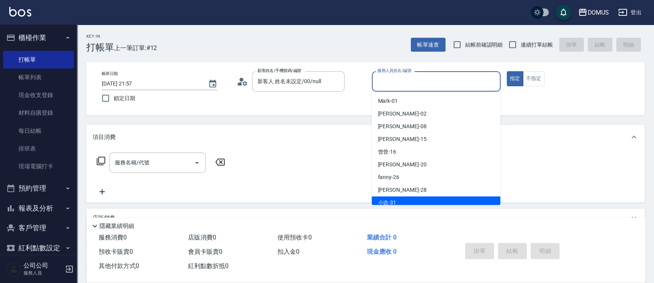
click at [420, 202] on div "小吉 -31" at bounding box center [435, 203] width 129 height 13
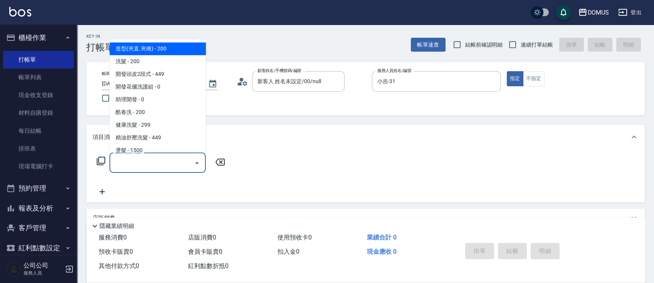
click at [154, 162] on input "服務名稱/代號" at bounding box center [152, 162] width 78 height 13
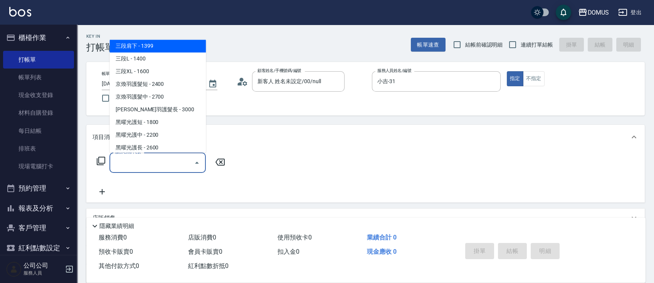
scroll to position [617, 0]
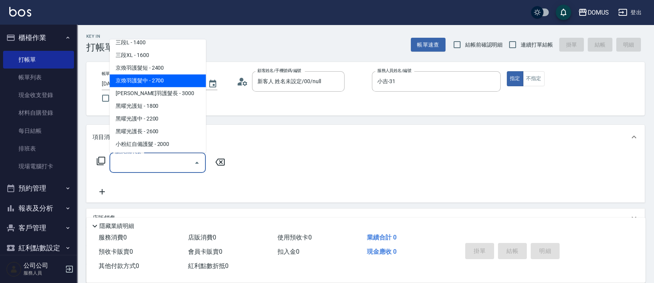
click at [164, 81] on span "京煥羽護髮中 - 2700" at bounding box center [157, 80] width 96 height 13
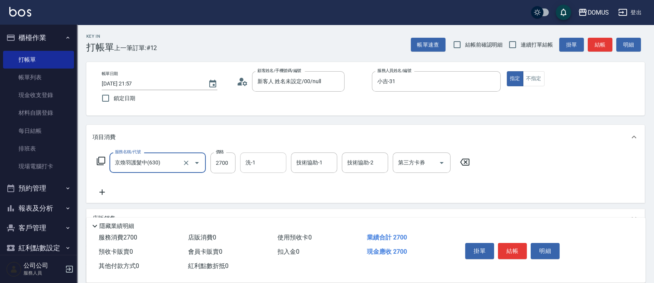
click at [276, 159] on input "洗-1" at bounding box center [263, 162] width 39 height 13
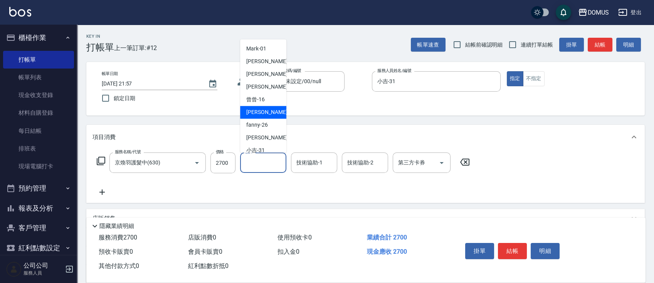
click at [246, 110] on div "[PERSON_NAME] -20" at bounding box center [263, 112] width 46 height 13
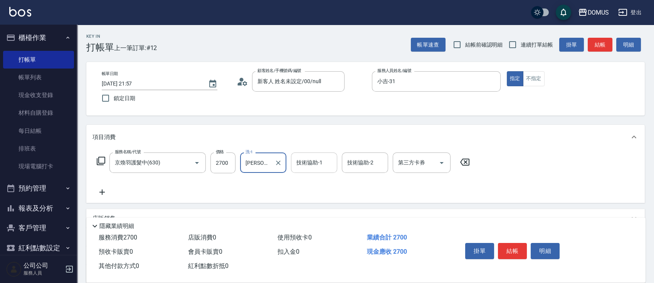
click at [306, 160] on div "技術協助-1 技術協助-1" at bounding box center [314, 163] width 46 height 20
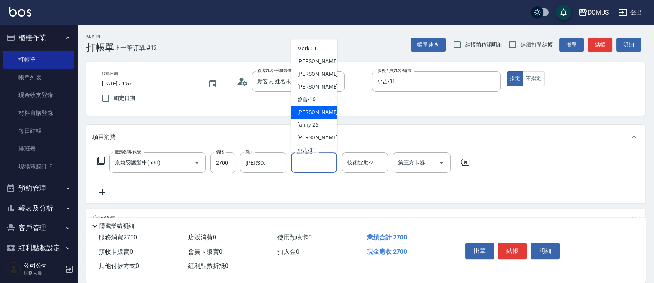
click at [311, 108] on div "[PERSON_NAME] -20" at bounding box center [314, 112] width 46 height 13
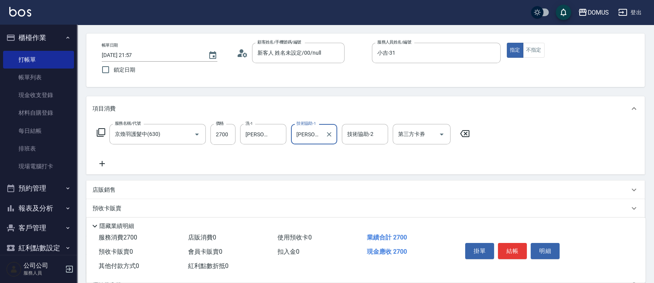
scroll to position [51, 0]
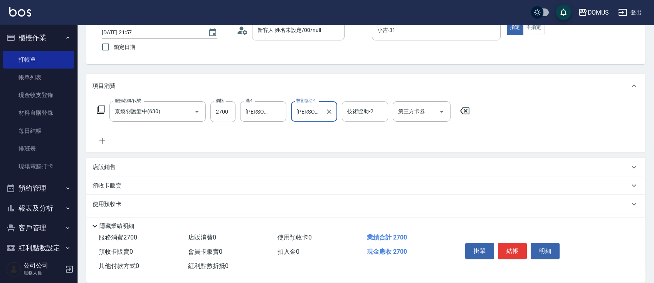
click at [366, 113] on input "技術協助-2" at bounding box center [364, 111] width 39 height 13
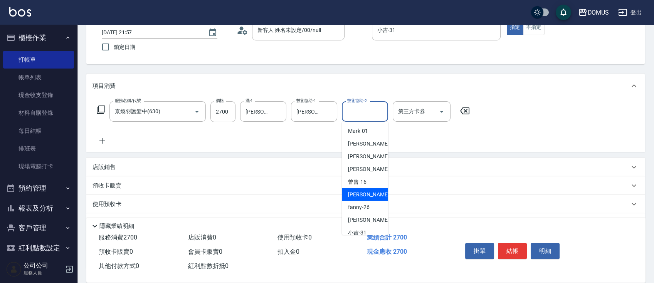
click at [369, 193] on div "[PERSON_NAME] -20" at bounding box center [365, 194] width 46 height 13
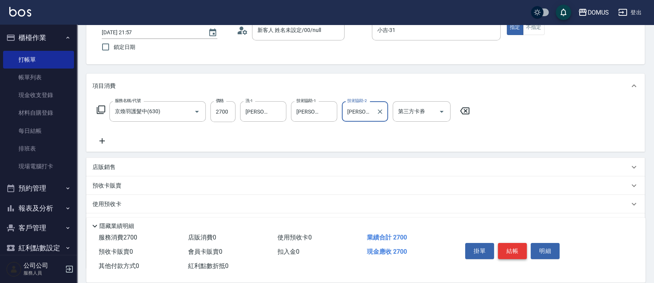
click at [511, 246] on button "結帳" at bounding box center [512, 251] width 29 height 16
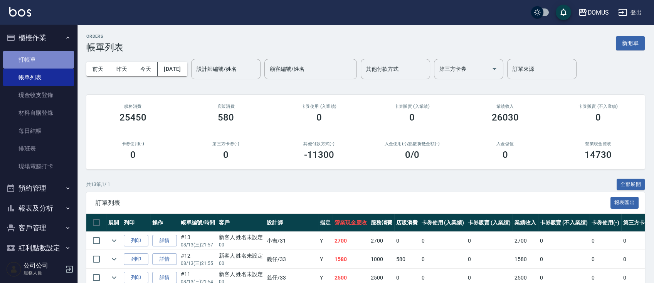
click at [53, 56] on link "打帳單" at bounding box center [38, 60] width 71 height 18
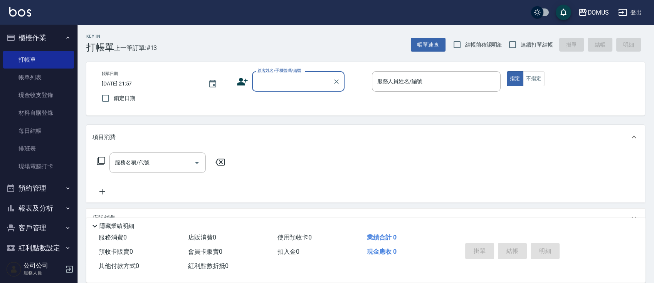
click at [270, 79] on input "顧客姓名/手機號碼/編號" at bounding box center [292, 81] width 74 height 13
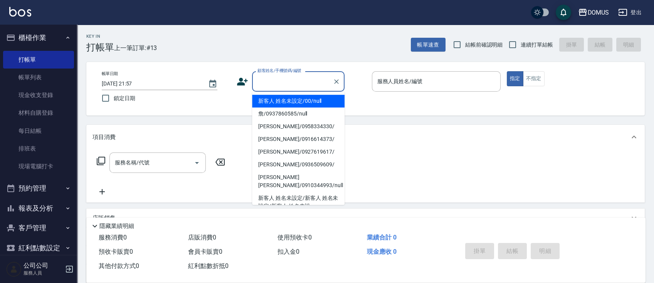
click at [289, 100] on li "新客人 姓名未設定/00/null" at bounding box center [298, 101] width 92 height 13
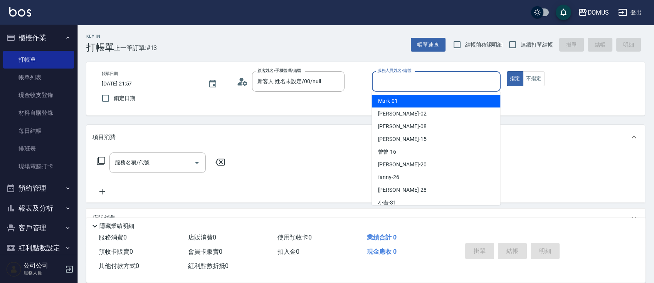
click at [416, 86] on input "服務人員姓名/編號" at bounding box center [436, 81] width 122 height 13
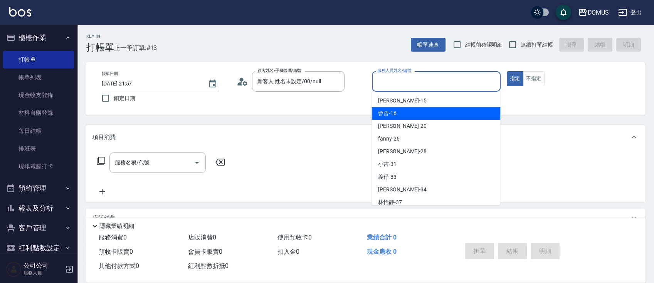
scroll to position [83, 0]
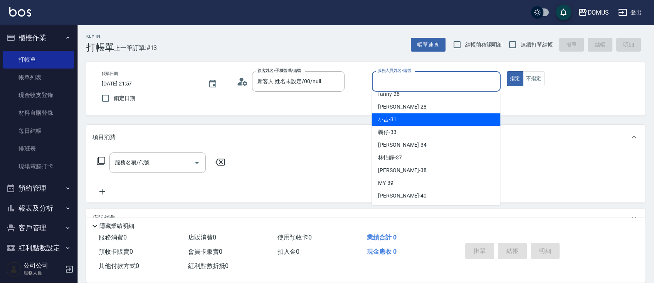
click at [408, 124] on div "小吉 -31" at bounding box center [435, 119] width 129 height 13
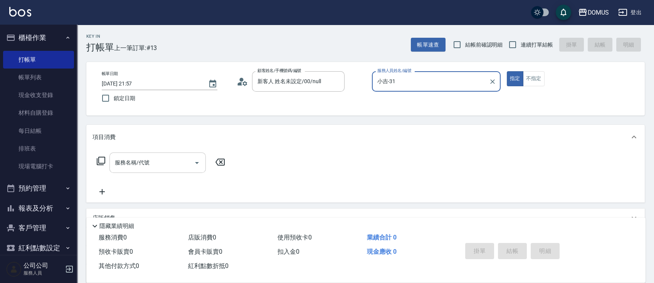
click at [124, 165] on input "服務名稱/代號" at bounding box center [152, 162] width 78 height 13
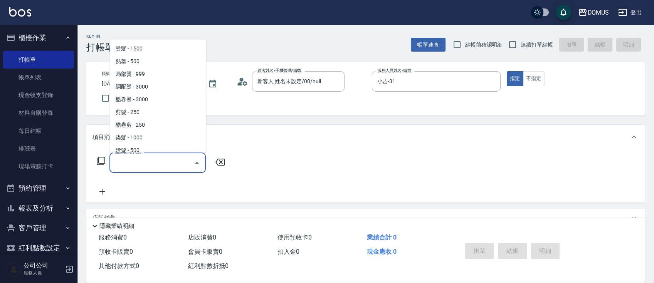
scroll to position [103, 0]
click at [126, 135] on span "染髮 - 1000" at bounding box center [157, 137] width 96 height 13
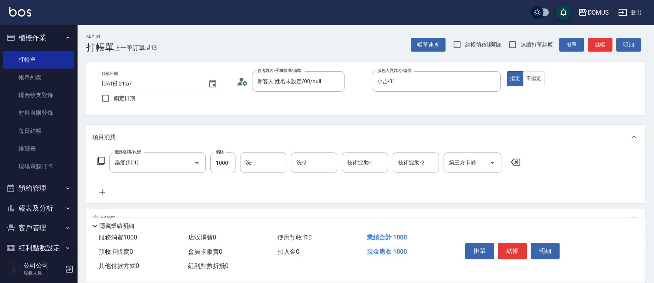
click at [102, 190] on icon at bounding box center [101, 192] width 5 height 5
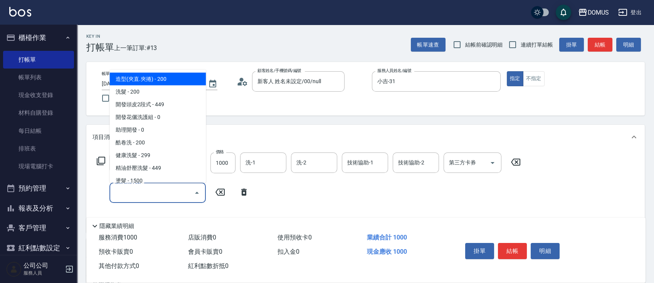
click at [155, 188] on input "服務名稱/代號" at bounding box center [152, 192] width 78 height 13
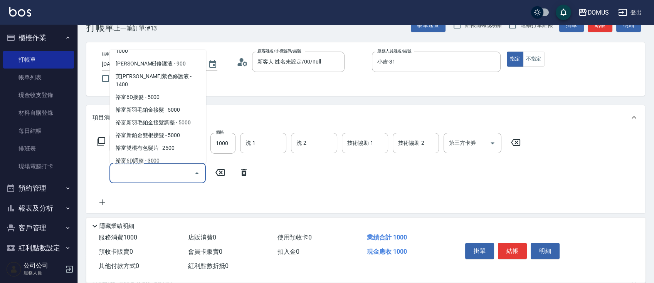
scroll to position [0, 0]
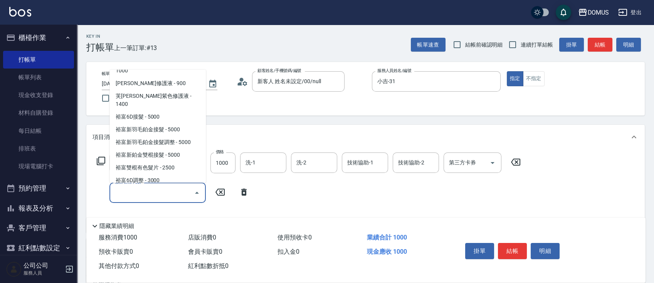
drag, startPoint x: 320, startPoint y: 205, endPoint x: 322, endPoint y: 201, distance: 4.3
click at [320, 203] on div "服務名稱/代號 染髮(501) 服務名稱/代號 價格 1000 價格 洗-1 洗-1 洗-2 洗-2 技術協助-1 技術協助-1 技術協助-2 技術協助-2 …" at bounding box center [308, 190] width 433 height 74
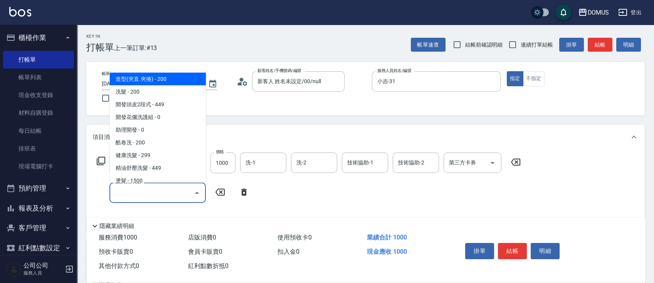
click at [164, 188] on input "服務名稱/代號" at bounding box center [152, 192] width 78 height 13
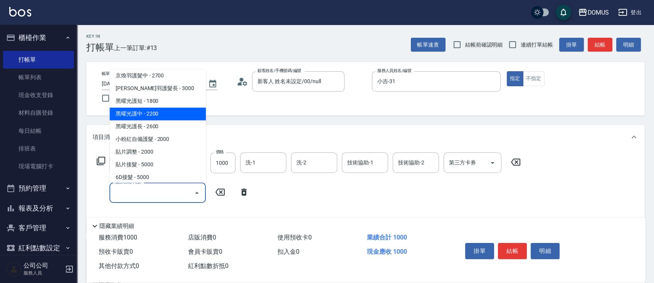
scroll to position [668, 0]
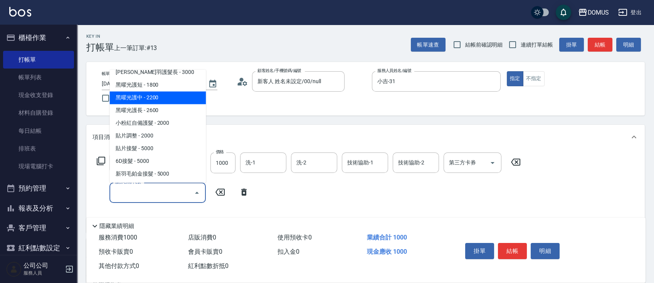
click at [176, 96] on span "黑曜光護中 - 2200" at bounding box center [157, 98] width 96 height 13
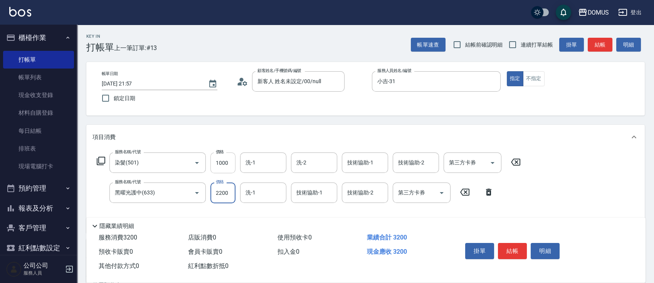
click at [234, 163] on input "1000" at bounding box center [222, 163] width 25 height 21
click at [226, 163] on input "1000" at bounding box center [222, 163] width 25 height 21
click at [336, 214] on div "Key In 打帳單 上一筆訂單:#13 帳單速查 結帳前確認明細 連續打單結帳 掛單 結帳 明細 帳單日期 [DATE] 21:57 鎖定日期 顧客姓名/手…" at bounding box center [365, 224] width 577 height 398
click at [231, 192] on input "2200" at bounding box center [222, 193] width 25 height 21
click at [225, 214] on div "服務名稱/代號 染髮(501) 服務名稱/代號 價格 1500 價格 洗-1 洗-1 洗-2 洗-2 技術協助-1 技術協助-1 技術協助-2 技術協助-2 …" at bounding box center [308, 190] width 433 height 74
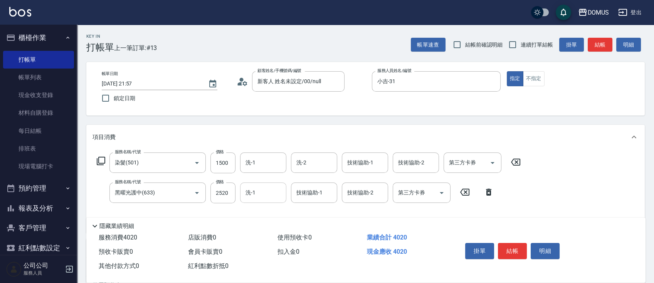
drag, startPoint x: 274, startPoint y: 190, endPoint x: 269, endPoint y: 189, distance: 5.1
click at [273, 189] on input "洗-1" at bounding box center [263, 192] width 39 height 13
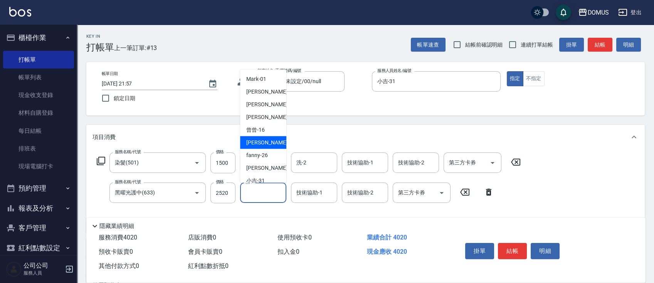
click at [271, 137] on div "[PERSON_NAME] -20" at bounding box center [263, 142] width 46 height 13
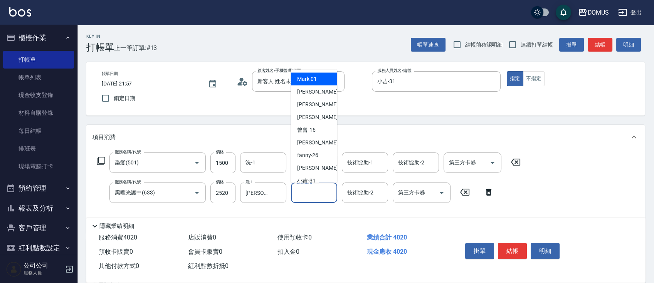
click at [316, 198] on input "技術協助-1" at bounding box center [313, 192] width 39 height 13
click at [318, 140] on div "[PERSON_NAME] -20" at bounding box center [314, 142] width 46 height 13
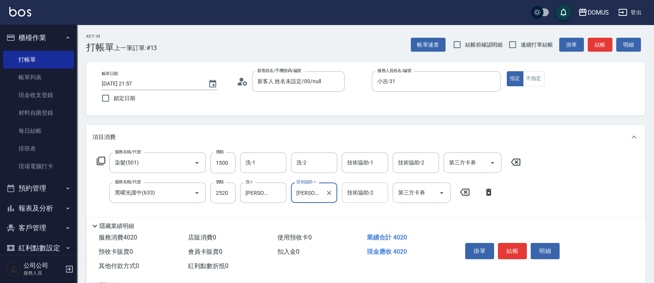
click at [361, 186] on div "技術協助-2" at bounding box center [365, 193] width 46 height 20
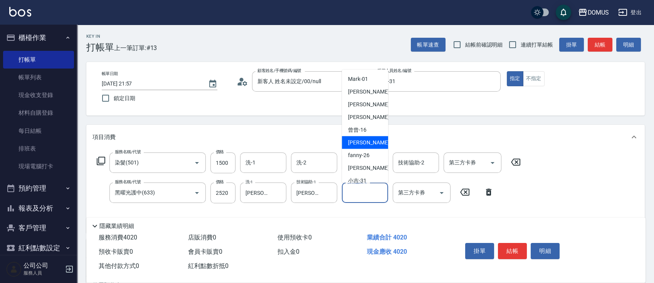
click at [361, 144] on span "[PERSON_NAME] -20" at bounding box center [372, 143] width 49 height 8
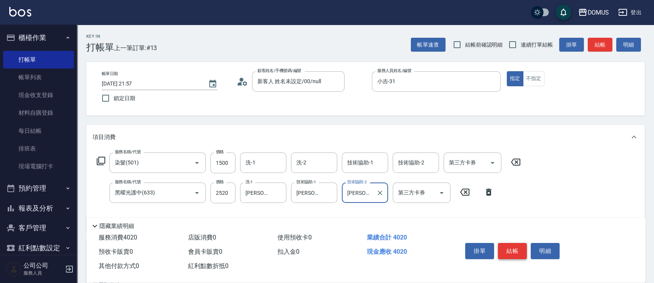
click at [511, 246] on button "結帳" at bounding box center [512, 251] width 29 height 16
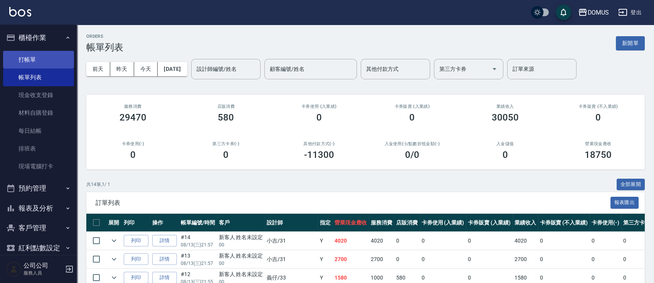
click at [53, 60] on link "打帳單" at bounding box center [38, 60] width 71 height 18
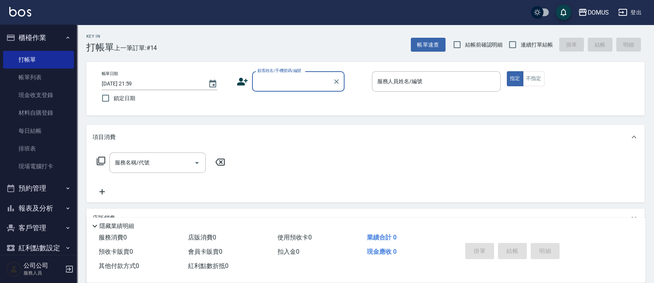
click at [312, 85] on input "顧客姓名/手機號碼/編號" at bounding box center [292, 81] width 74 height 13
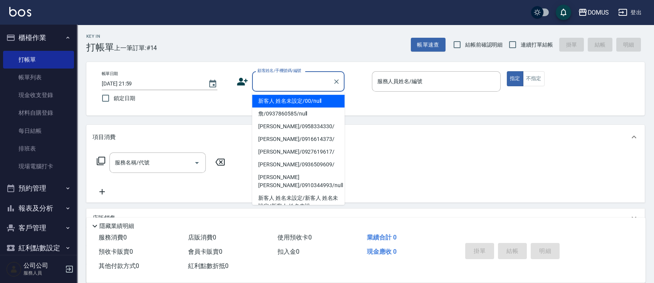
click at [311, 97] on li "新客人 姓名未設定/00/null" at bounding box center [298, 101] width 92 height 13
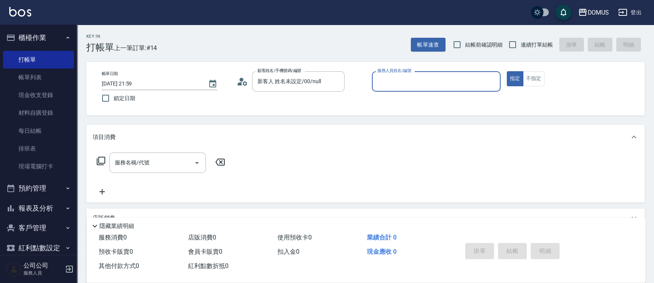
click at [432, 80] on input "服務人員姓名/編號" at bounding box center [436, 81] width 122 height 13
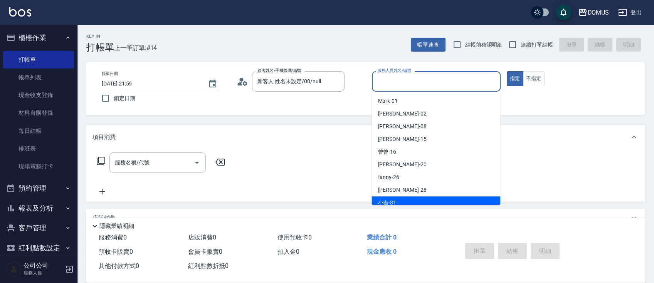
click at [418, 200] on div "小吉 -31" at bounding box center [435, 203] width 129 height 13
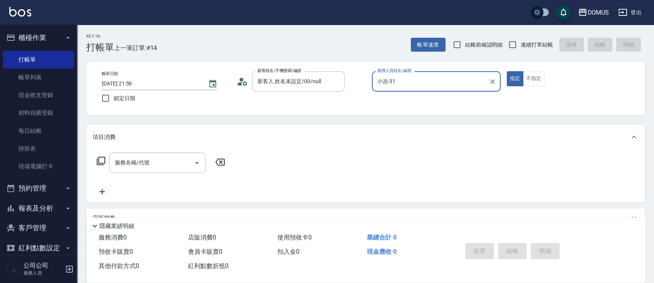
click at [134, 162] on input "服務名稱/代號" at bounding box center [152, 162] width 78 height 13
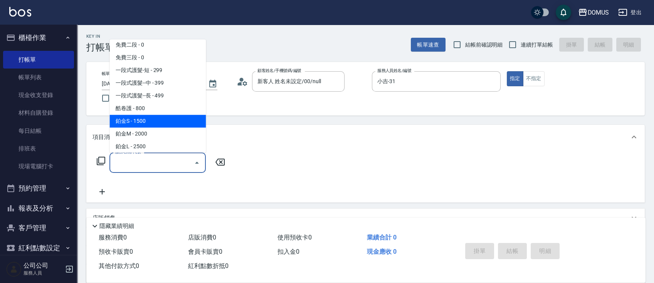
scroll to position [462, 0]
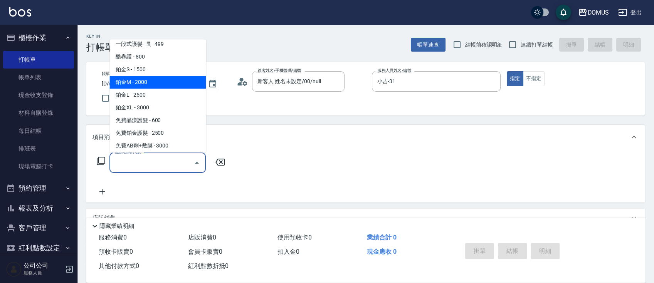
click at [183, 84] on span "鉑金M - 2000" at bounding box center [157, 82] width 96 height 13
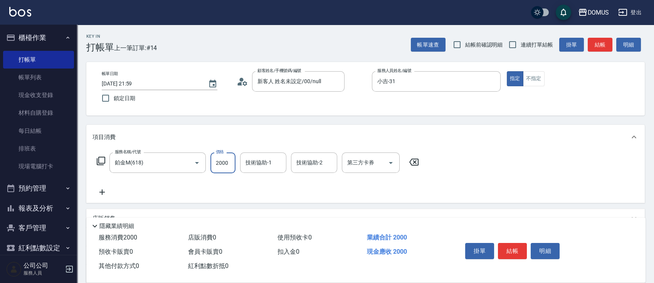
drag, startPoint x: 225, startPoint y: 166, endPoint x: 218, endPoint y: 161, distance: 8.8
click at [225, 167] on input "2000" at bounding box center [222, 163] width 25 height 21
click at [254, 163] on input "技術協助-1" at bounding box center [263, 162] width 39 height 13
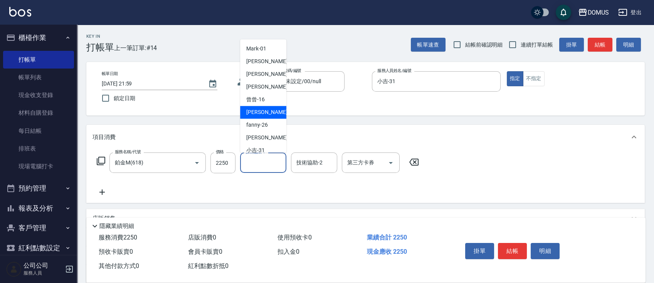
click at [269, 116] on div "[PERSON_NAME] -20" at bounding box center [263, 112] width 46 height 13
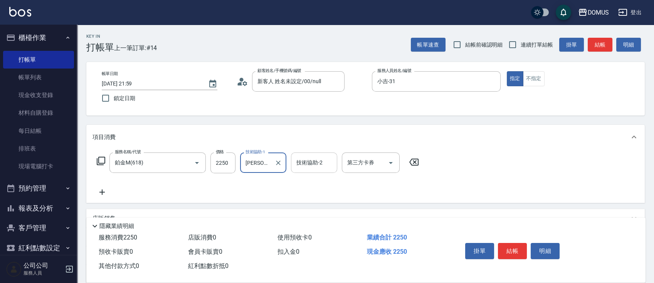
click at [311, 166] on input "技術協助-2" at bounding box center [313, 162] width 39 height 13
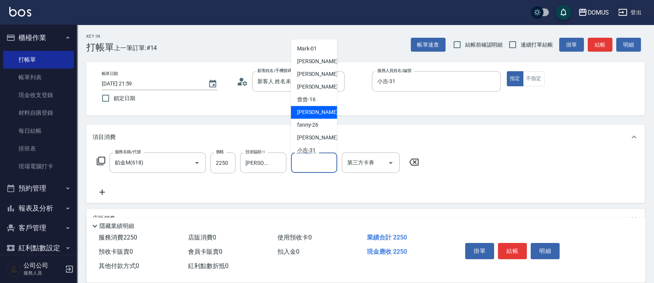
click at [316, 113] on div "[PERSON_NAME] -20" at bounding box center [314, 112] width 46 height 13
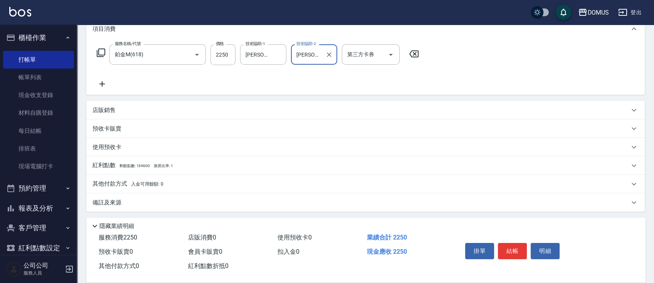
scroll to position [110, 0]
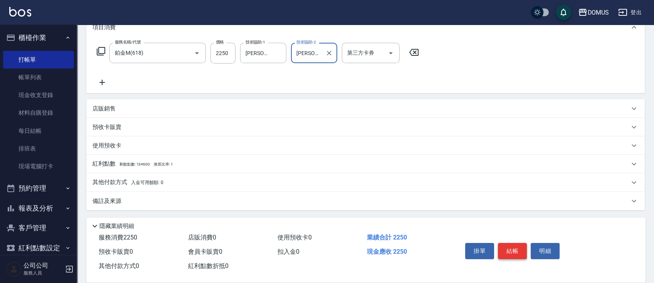
click at [515, 249] on button "結帳" at bounding box center [512, 251] width 29 height 16
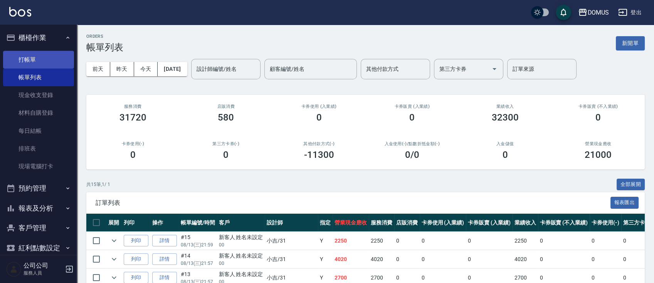
click at [26, 63] on link "打帳單" at bounding box center [38, 60] width 71 height 18
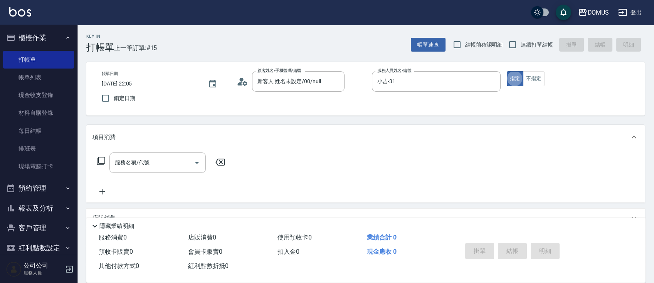
click at [525, 47] on span "連續打單結帳" at bounding box center [537, 45] width 32 height 8
click at [521, 47] on input "連續打單結帳" at bounding box center [512, 45] width 16 height 16
click at [432, 85] on input "小吉-31" at bounding box center [430, 81] width 110 height 13
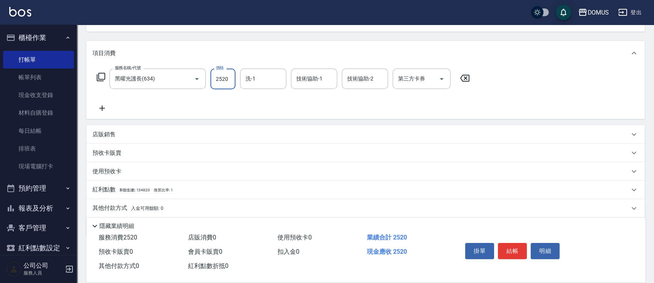
scroll to position [110, 0]
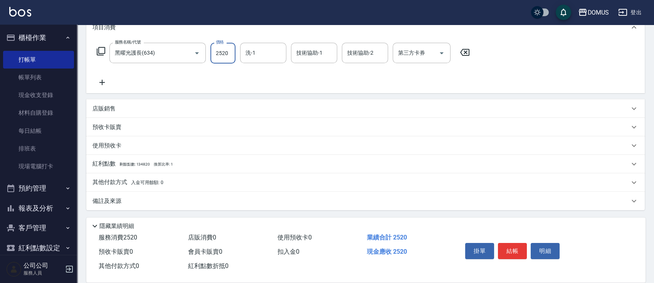
click at [125, 106] on div "店販銷售" at bounding box center [360, 109] width 537 height 8
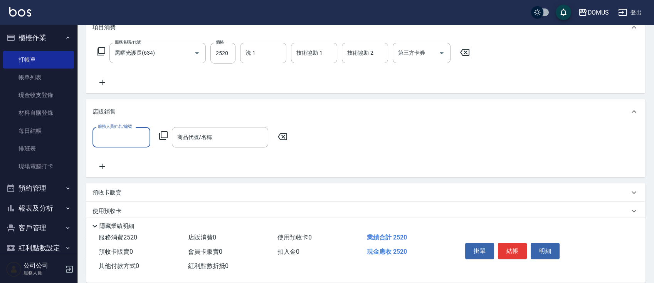
scroll to position [0, 0]
click at [111, 136] on input "服務人員姓名/編號" at bounding box center [121, 137] width 51 height 13
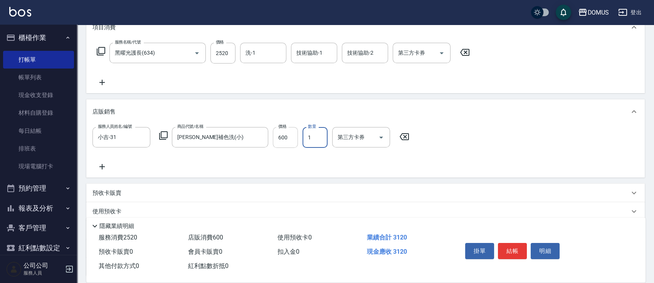
click at [289, 139] on input "600" at bounding box center [285, 137] width 25 height 21
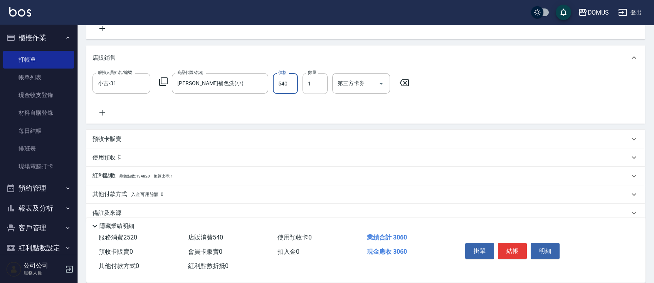
scroll to position [176, 0]
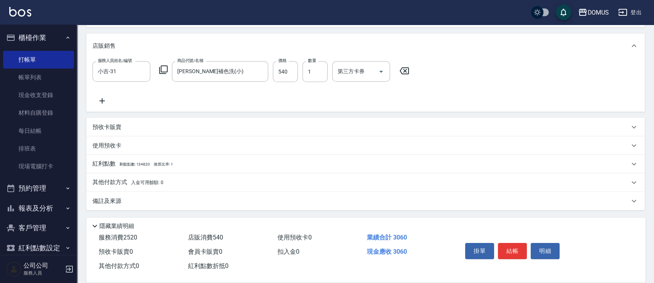
click at [175, 179] on div "其他付款方式 入金可用餘額: 0" at bounding box center [360, 182] width 537 height 8
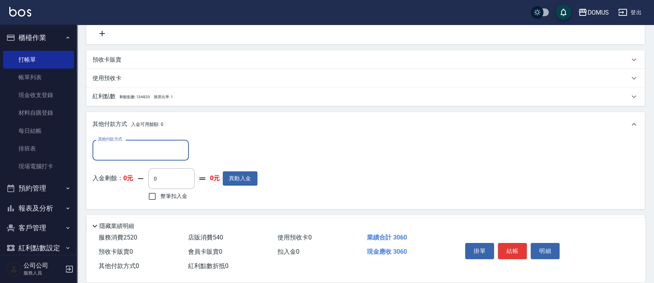
scroll to position [247, 0]
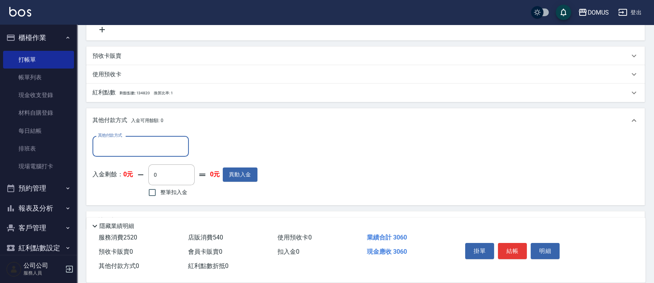
click at [160, 146] on input "其他付款方式" at bounding box center [140, 145] width 89 height 13
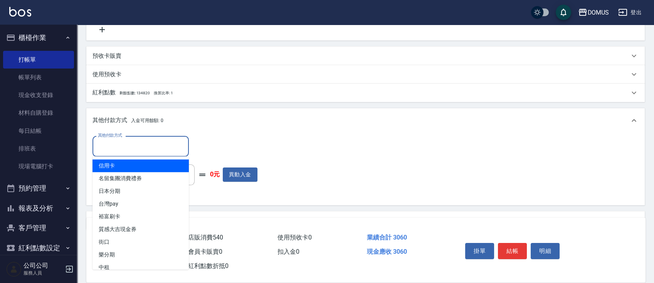
scroll to position [133, 0]
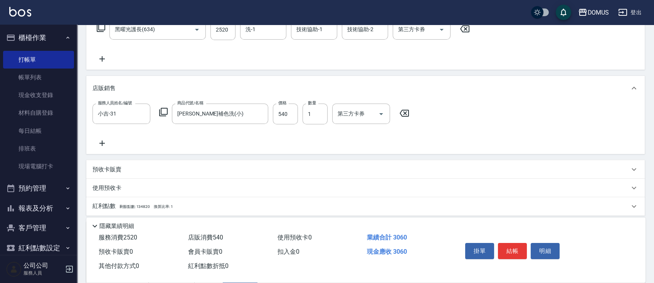
click at [218, 62] on div "服務名稱/代號 黑曜光護長(634) 服務名稱/代號 價格 2520 價格 洗-1 洗-1 技術協助-1 技術協助-1 技術協助-2 技術協助-2 第三方卡券…" at bounding box center [283, 41] width 382 height 44
click at [105, 52] on div "服務名稱/代號 黑曜光護長(634) 服務名稱/代號 價格 2520 價格 洗-1 洗-1 技術協助-1 技術協助-1 技術協助-2 技術協助-2 第三方卡券…" at bounding box center [283, 41] width 382 height 44
click at [105, 60] on icon at bounding box center [101, 58] width 19 height 9
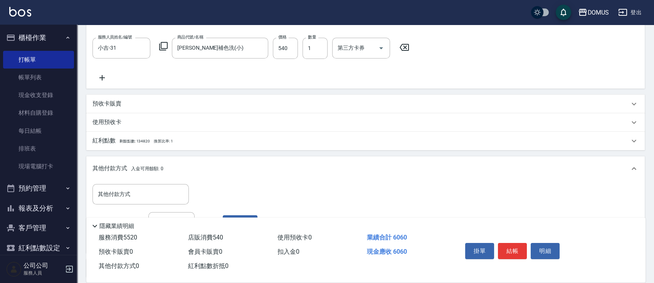
scroll to position [230, 0]
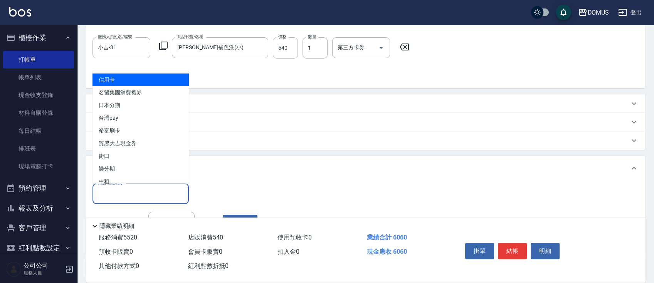
click at [174, 190] on input "其他付款方式" at bounding box center [140, 193] width 89 height 13
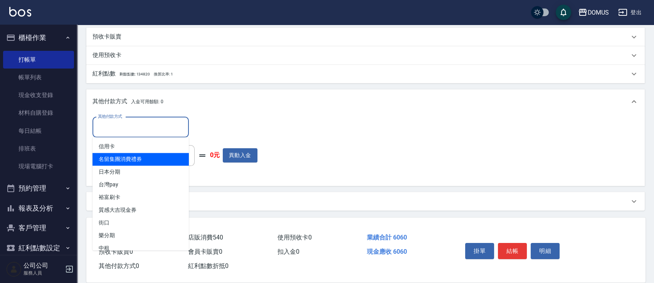
scroll to position [7, 0]
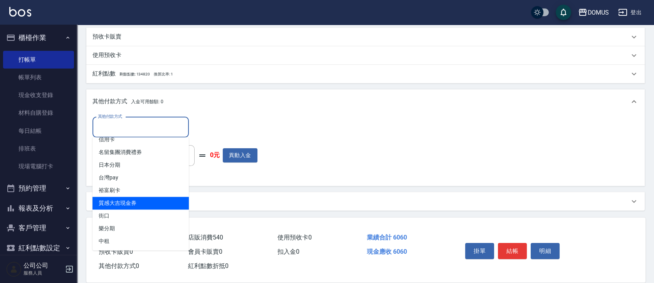
click at [155, 202] on span "質感大吉現金券" at bounding box center [140, 203] width 96 height 13
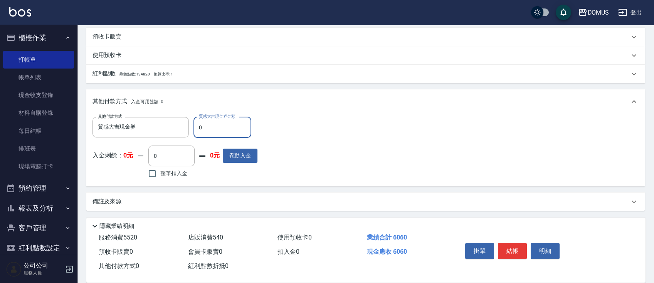
click at [205, 133] on input "0" at bounding box center [222, 127] width 58 height 21
click at [402, 111] on div "其他付款方式 入金可用餘額: 0" at bounding box center [365, 101] width 558 height 25
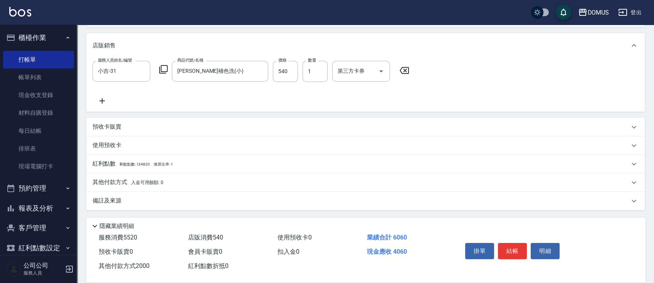
scroll to position [206, 0]
click at [134, 179] on p "其他付款方式 入金可用餘額: 0" at bounding box center [127, 183] width 71 height 8
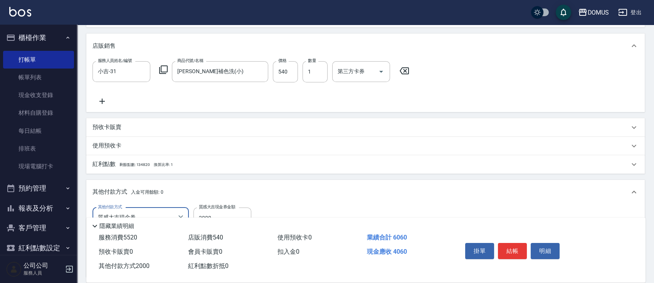
scroll to position [297, 0]
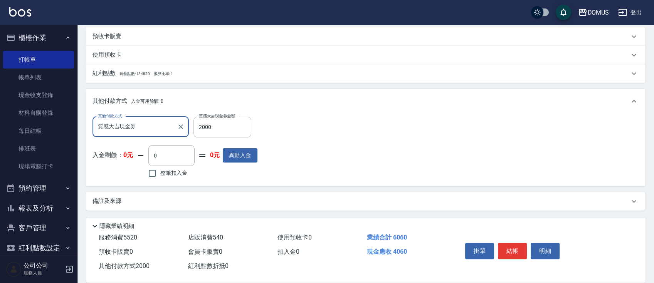
click at [217, 136] on input "2000" at bounding box center [222, 127] width 58 height 21
click at [176, 106] on div "其他付款方式 入金可用餘額: 0" at bounding box center [365, 101] width 558 height 25
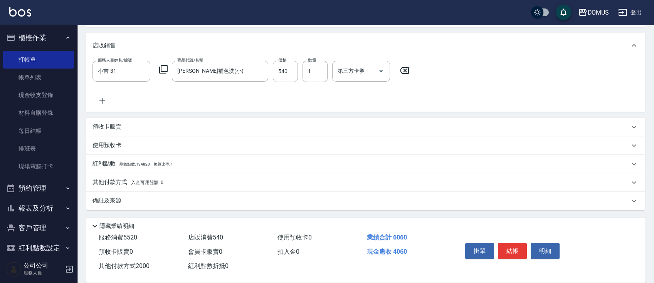
scroll to position [206, 0]
click at [170, 184] on div "其他付款方式 入金可用餘額: 0" at bounding box center [360, 183] width 537 height 8
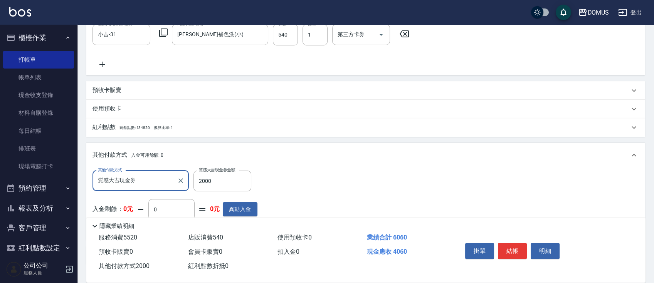
scroll to position [297, 0]
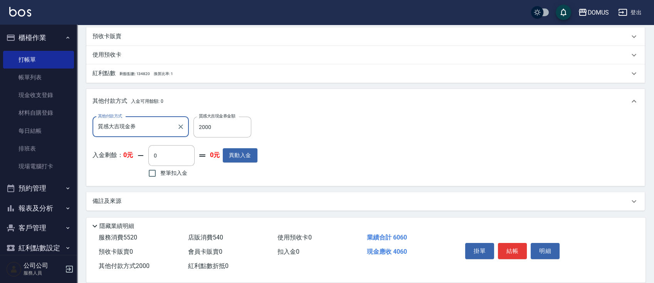
click at [337, 147] on div "其他付款方式 質感大吉現金券 其他付款方式 質感大吉現金券金額 2000 質感大吉現金券金額 入金剩餘： 0元 0 ​ 整筆扣入金 0元 異動入金" at bounding box center [365, 148] width 546 height 63
click at [166, 128] on input "質感大吉現金券" at bounding box center [135, 126] width 78 height 13
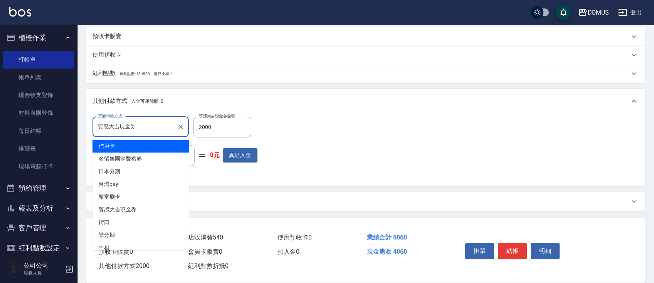
click at [275, 132] on div "其他付款方式 質感大吉現金券 其他付款方式 質感大吉現金券金額 2000 質感大吉現金券金額 入金剩餘： 0元 0 ​ 整筆扣入金 0元 異動入金" at bounding box center [365, 148] width 546 height 63
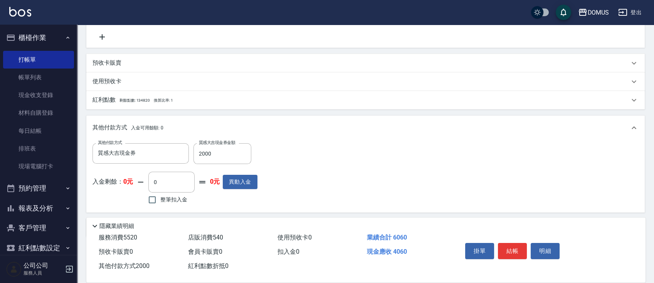
scroll to position [261, 0]
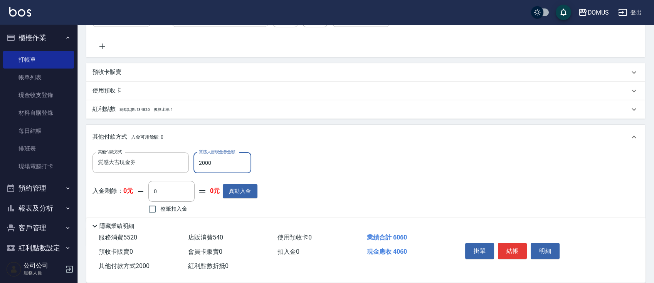
click at [235, 169] on input "2000" at bounding box center [222, 163] width 58 height 21
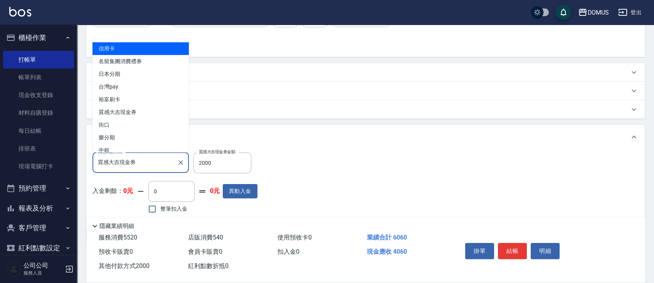
click at [147, 165] on input "質感大吉現金券" at bounding box center [135, 162] width 78 height 13
click at [144, 50] on span "信用卡" at bounding box center [140, 48] width 96 height 13
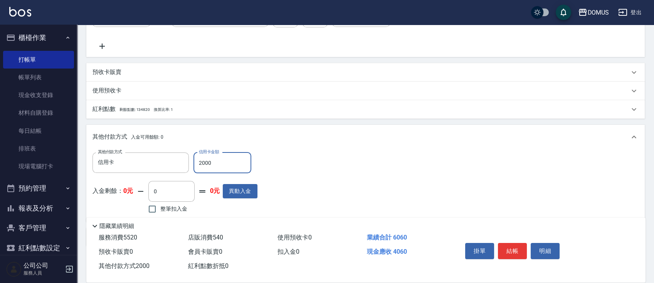
click at [220, 165] on input "2000" at bounding box center [222, 163] width 58 height 21
click at [218, 161] on input "2000" at bounding box center [222, 163] width 58 height 21
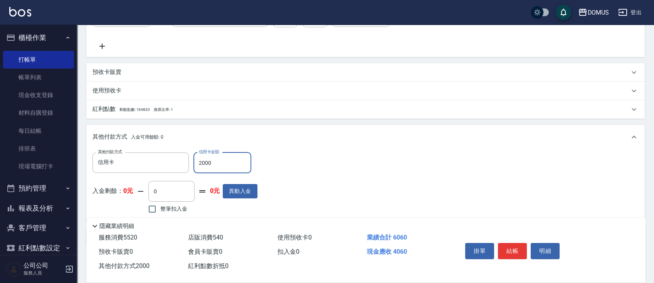
click at [218, 161] on input "2000" at bounding box center [222, 163] width 58 height 21
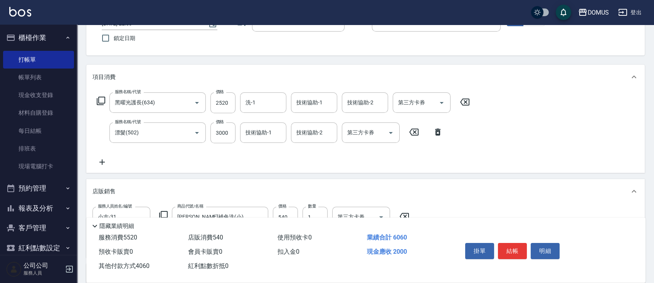
scroll to position [57, 0]
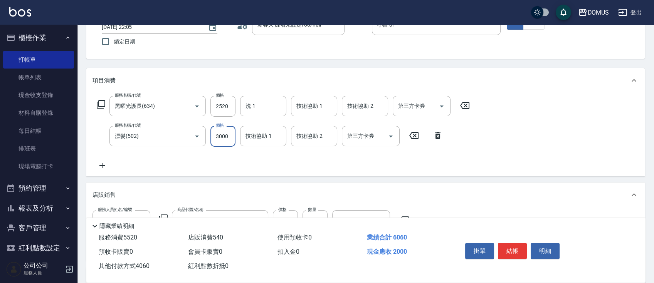
click at [220, 137] on input "3000" at bounding box center [222, 136] width 25 height 21
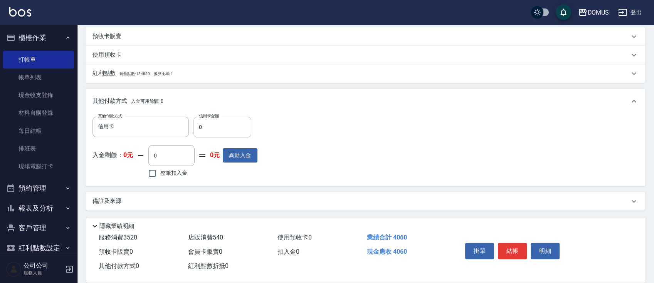
click at [216, 127] on input "0" at bounding box center [222, 127] width 58 height 21
click at [218, 126] on input "0" at bounding box center [222, 127] width 58 height 21
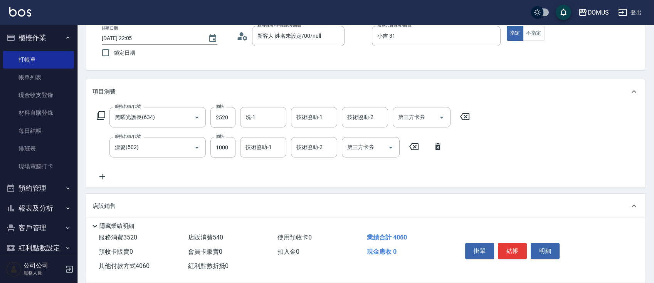
scroll to position [39, 0]
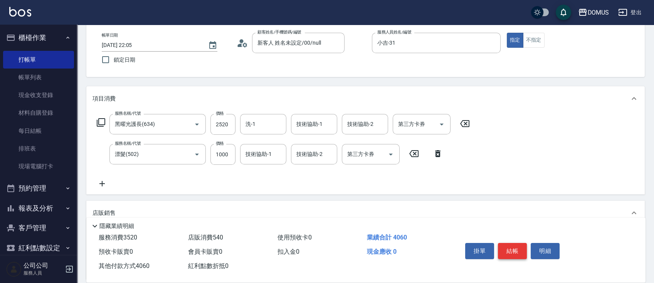
click at [521, 249] on button "結帳" at bounding box center [512, 251] width 29 height 16
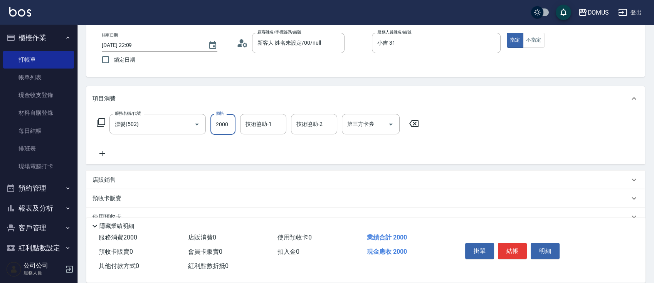
scroll to position [110, 0]
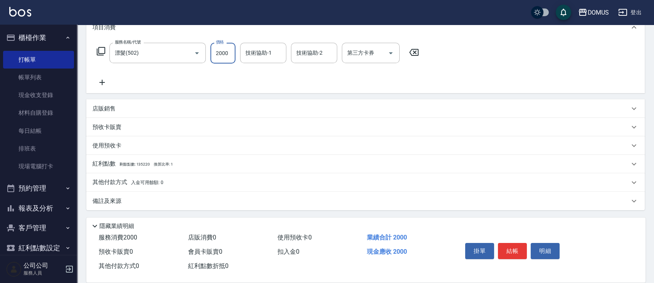
click at [145, 181] on span "入金可用餘額: 0" at bounding box center [147, 182] width 33 height 5
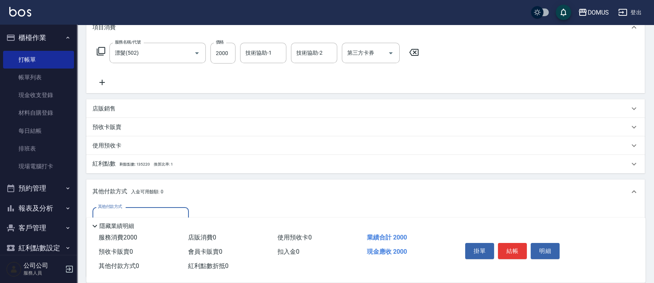
scroll to position [200, 0]
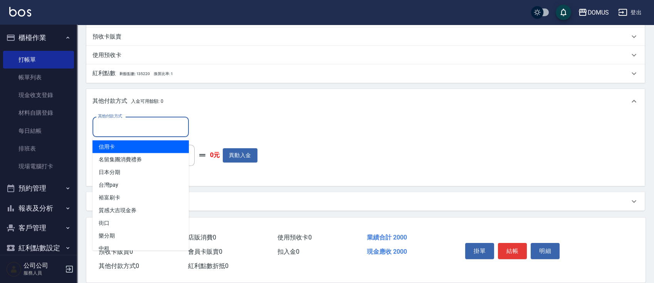
click at [180, 127] on input "其他付款方式" at bounding box center [140, 126] width 89 height 13
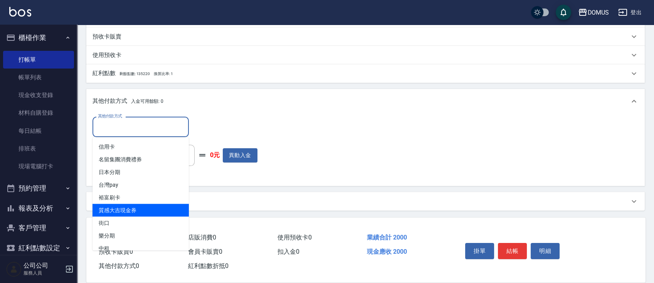
drag, startPoint x: 158, startPoint y: 209, endPoint x: 160, endPoint y: 203, distance: 5.6
click at [158, 209] on span "質感大吉現金券" at bounding box center [140, 210] width 96 height 13
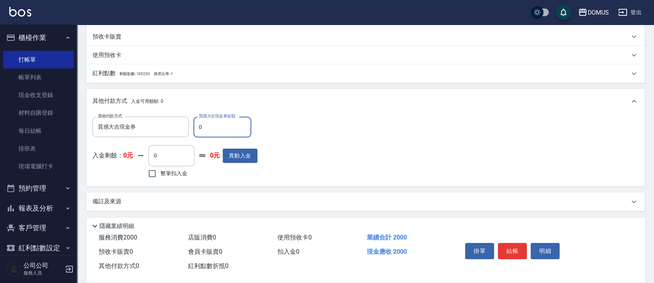
click at [222, 130] on input "0" at bounding box center [222, 127] width 58 height 21
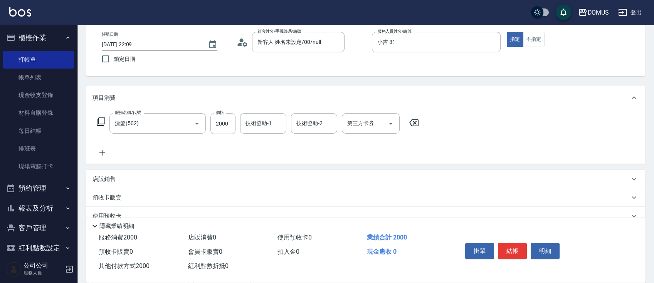
scroll to position [0, 0]
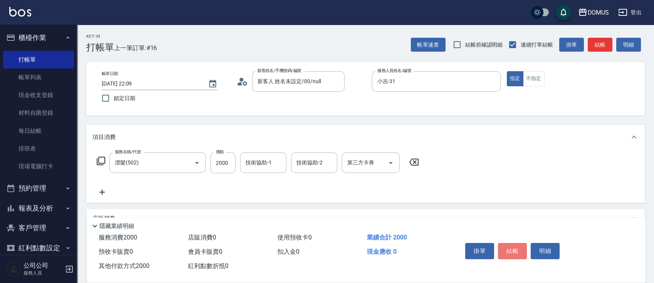
click at [517, 251] on button "結帳" at bounding box center [512, 251] width 29 height 16
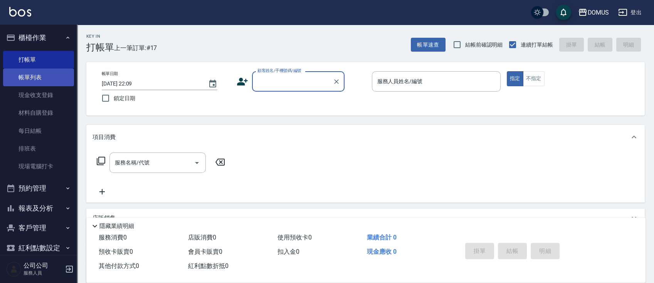
click at [34, 79] on link "帳單列表" at bounding box center [38, 78] width 71 height 18
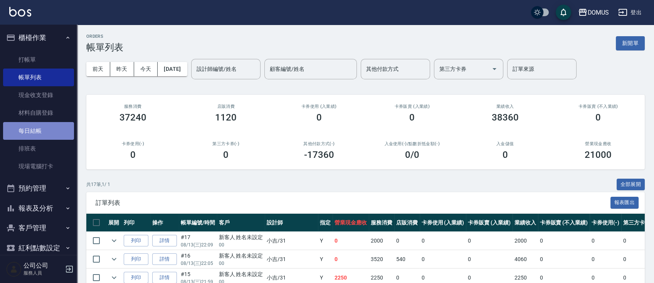
click at [46, 133] on link "每日結帳" at bounding box center [38, 131] width 71 height 18
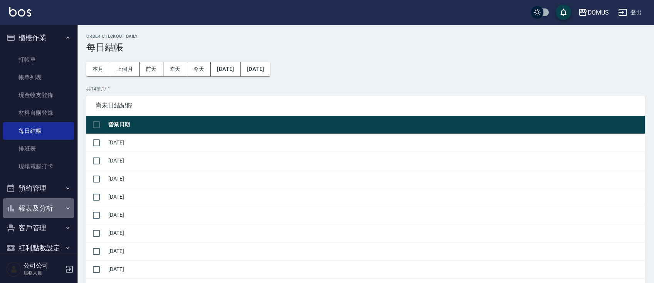
click at [45, 205] on button "報表及分析" at bounding box center [38, 208] width 71 height 20
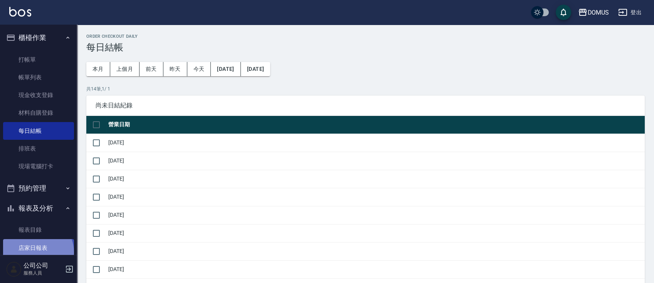
click at [37, 252] on link "店家日報表" at bounding box center [38, 248] width 71 height 18
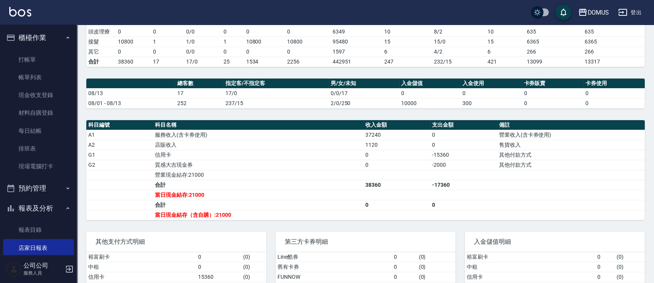
scroll to position [244, 0]
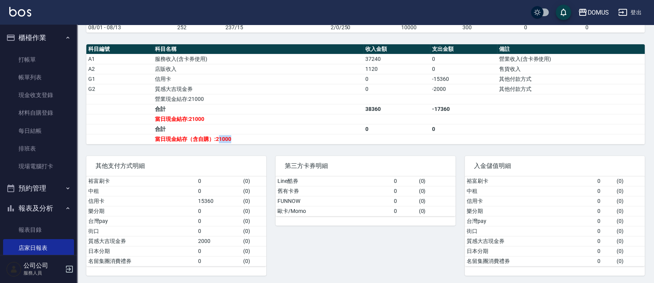
drag, startPoint x: 219, startPoint y: 136, endPoint x: 237, endPoint y: 136, distance: 18.1
click at [237, 136] on td "當日現金結存（含自購）:21000" at bounding box center [258, 139] width 210 height 10
click at [240, 132] on tbody "A1 服務收入(含卡券使用) 37240 0 營業收入(含卡券使用) A2 店販收入 1120 0 售貨收入 G1 信用卡 0 -15360 其他付款方式 G…" at bounding box center [365, 99] width 558 height 90
click at [251, 139] on td "當日現金結存（含自購）:21000" at bounding box center [258, 139] width 210 height 10
click at [262, 130] on td "合計" at bounding box center [258, 129] width 210 height 10
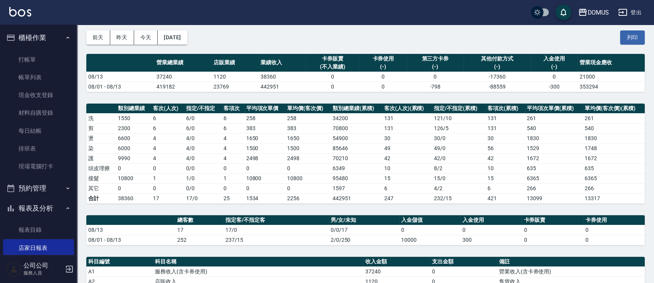
scroll to position [0, 0]
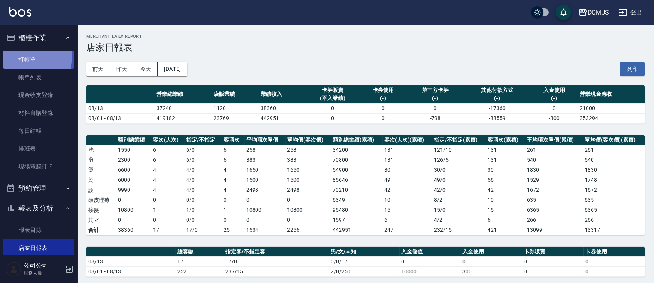
click at [16, 55] on link "打帳單" at bounding box center [38, 60] width 71 height 18
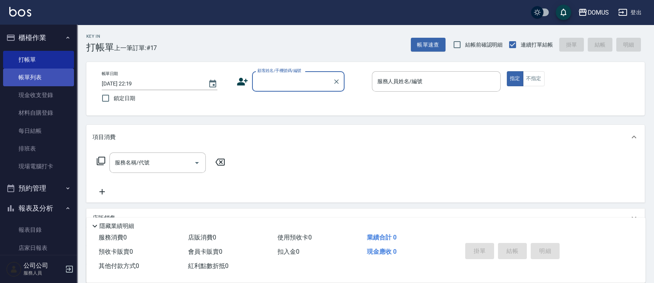
click at [31, 79] on link "帳單列表" at bounding box center [38, 78] width 71 height 18
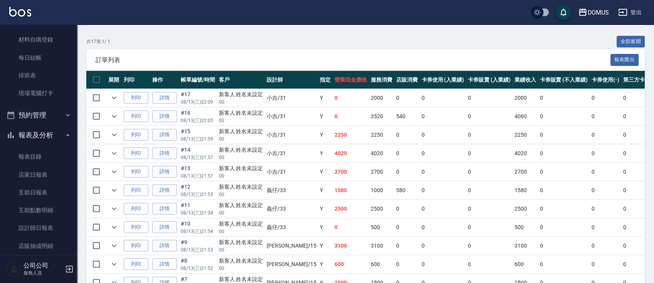
scroll to position [135, 0]
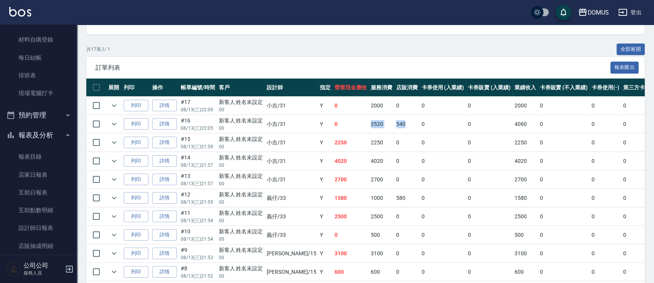
drag, startPoint x: 374, startPoint y: 127, endPoint x: 306, endPoint y: 122, distance: 67.6
click at [306, 122] on tr "列印 詳情 #16 08/13 (三) 22:05 新客人 姓名未設定 00 小吉 /31 Y 0 3520 540 0 0 4060 0 0 0 -4060…" at bounding box center [450, 124] width 728 height 18
drag, startPoint x: 502, startPoint y: 119, endPoint x: 478, endPoint y: 124, distance: 25.2
click at [478, 124] on tr "列印 詳情 #16 08/13 (三) 22:05 新客人 姓名未設定 00 小吉 /31 Y 0 3520 540 0 0 4060 0 0 0 -4060…" at bounding box center [450, 124] width 728 height 18
drag, startPoint x: 498, startPoint y: 103, endPoint x: 484, endPoint y: 107, distance: 14.8
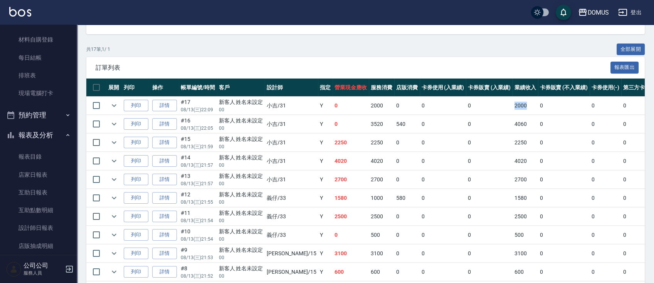
click at [513, 107] on td "2000" at bounding box center [525, 106] width 25 height 18
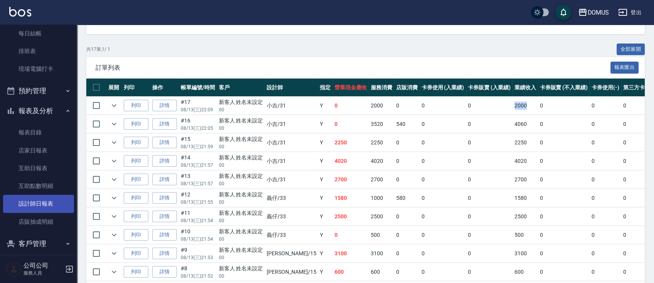
click at [55, 206] on link "設計師日報表" at bounding box center [38, 204] width 71 height 18
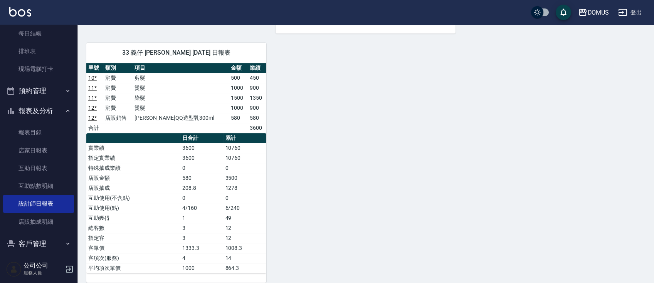
scroll to position [378, 0]
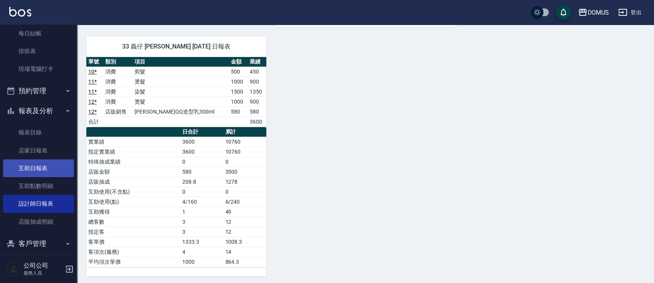
click at [52, 170] on link "互助日報表" at bounding box center [38, 169] width 71 height 18
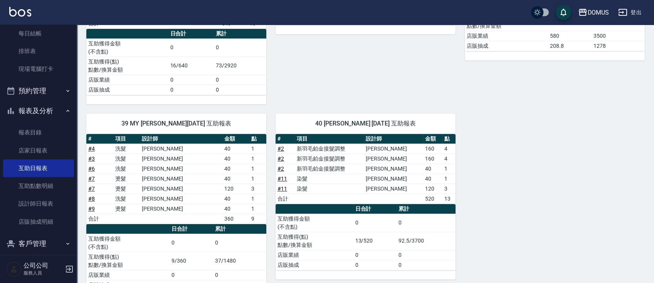
scroll to position [51, 0]
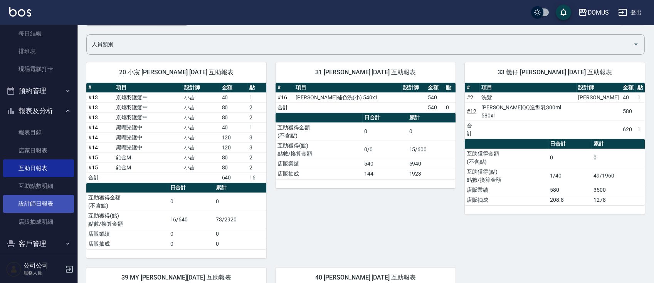
click at [41, 205] on link "設計師日報表" at bounding box center [38, 204] width 71 height 18
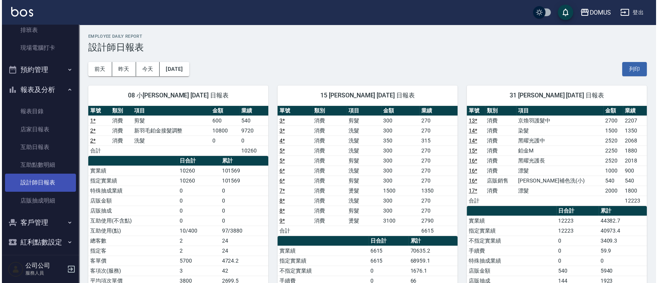
scroll to position [125, 0]
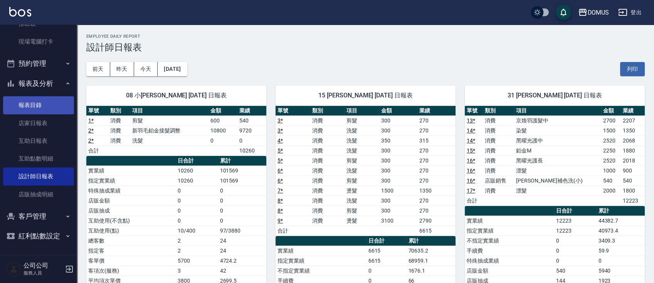
click at [43, 106] on link "報表目錄" at bounding box center [38, 105] width 71 height 18
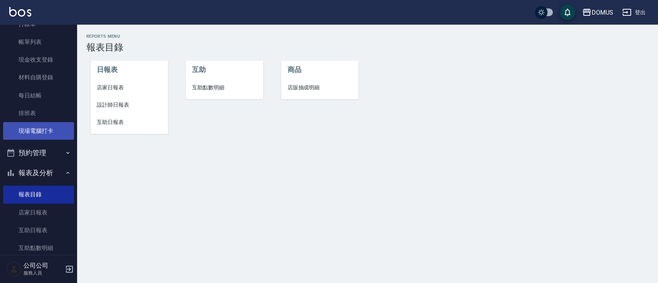
scroll to position [22, 0]
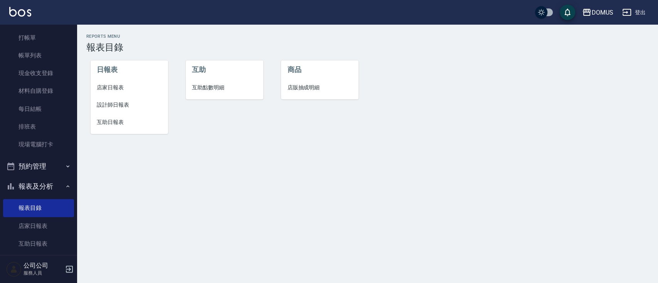
click at [46, 184] on button "報表及分析" at bounding box center [38, 186] width 71 height 20
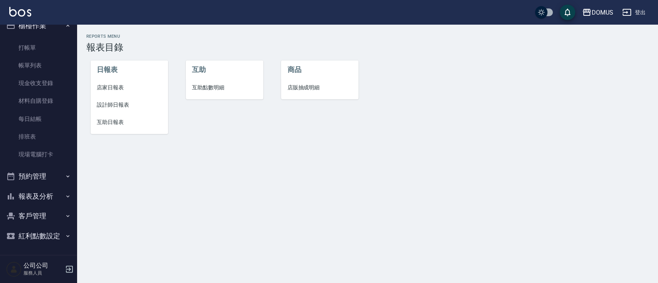
scroll to position [12, 0]
click at [47, 193] on button "報表及分析" at bounding box center [38, 197] width 71 height 20
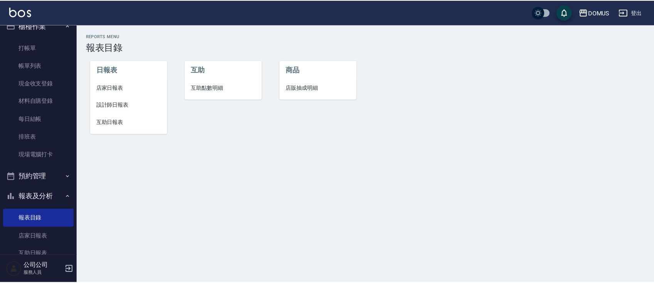
scroll to position [22, 0]
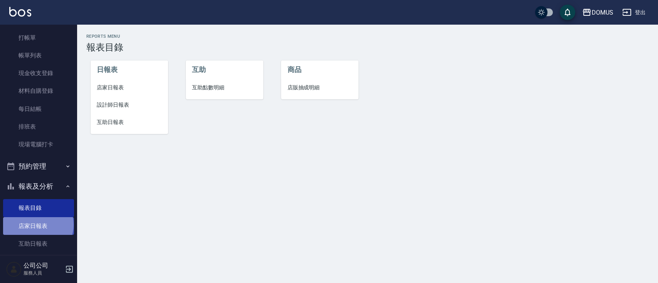
click at [37, 225] on link "店家日報表" at bounding box center [38, 226] width 71 height 18
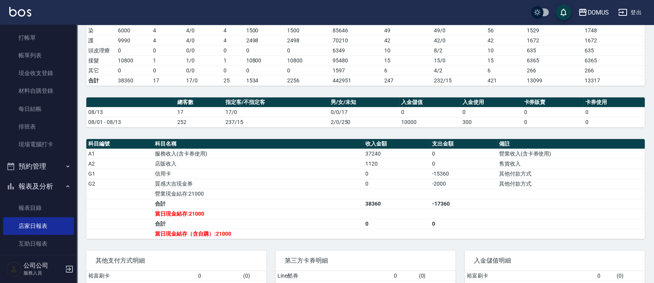
scroll to position [205, 0]
